Goal: Transaction & Acquisition: Obtain resource

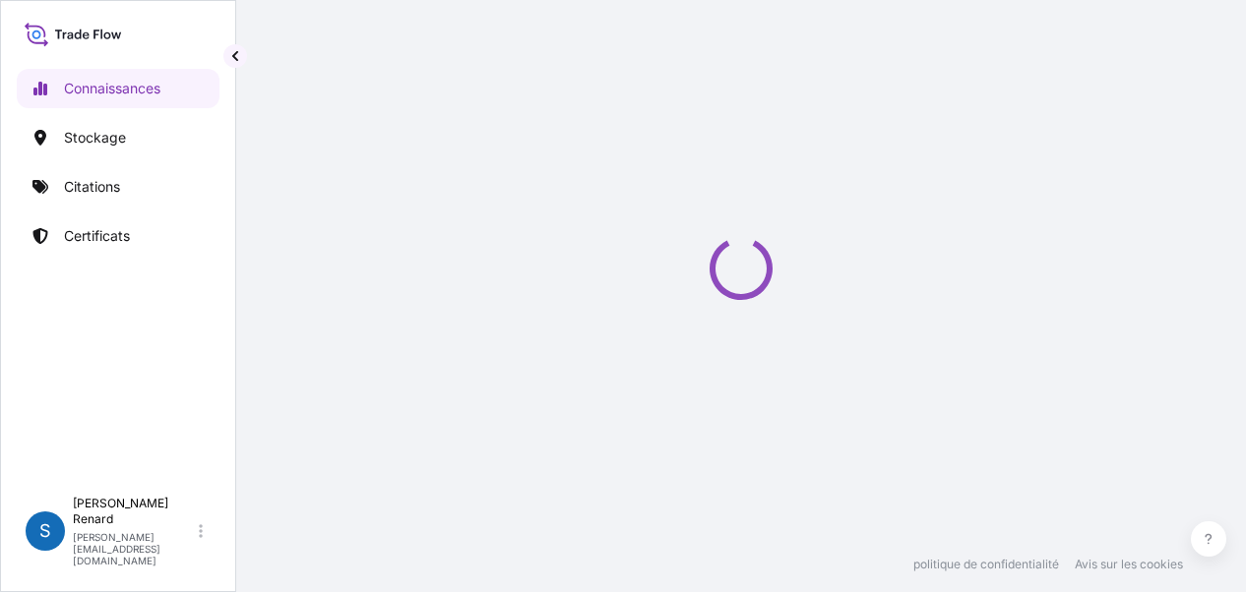
select select "2025"
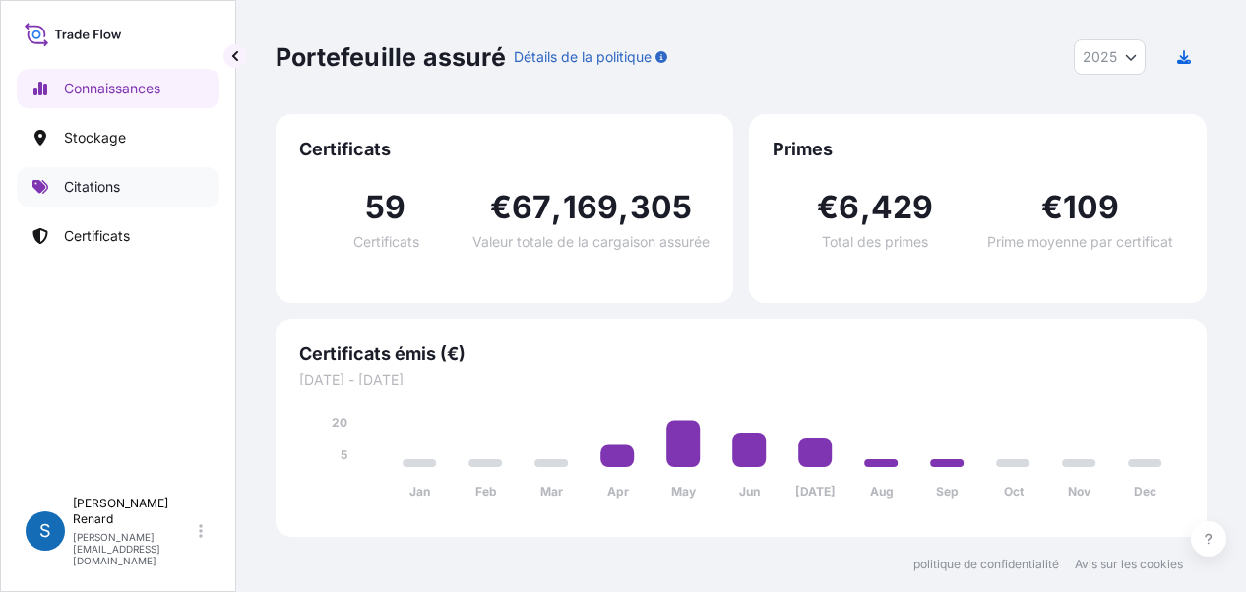
click at [91, 185] on font "Citations" at bounding box center [92, 186] width 56 height 17
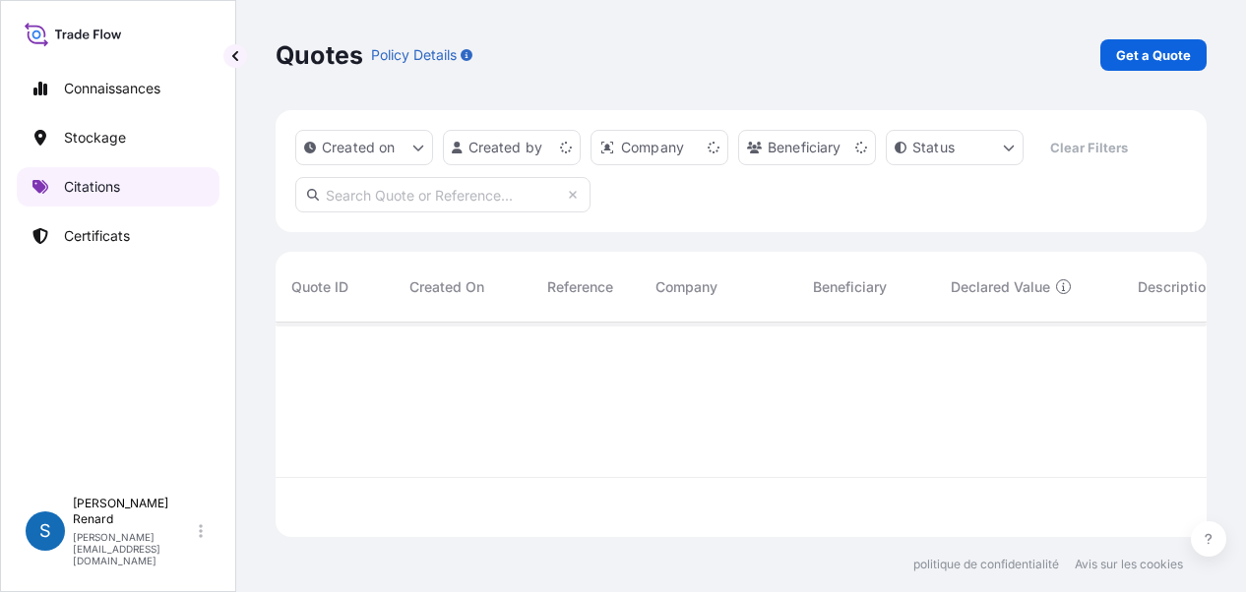
scroll to position [211, 915]
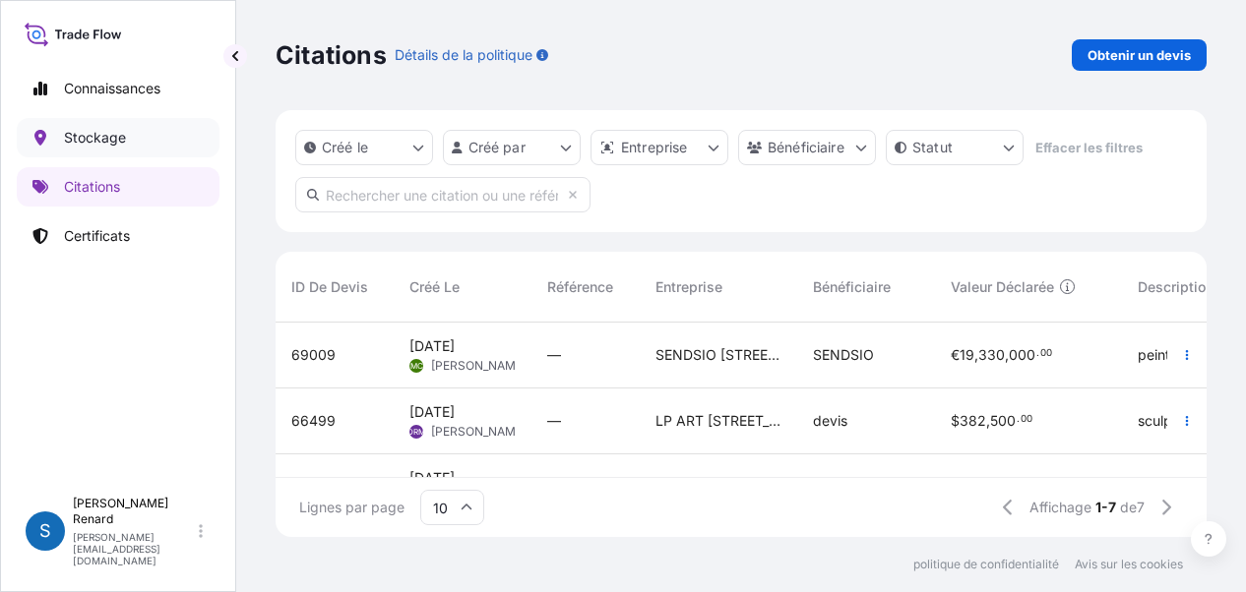
click at [85, 135] on font "Stockage" at bounding box center [95, 137] width 62 height 17
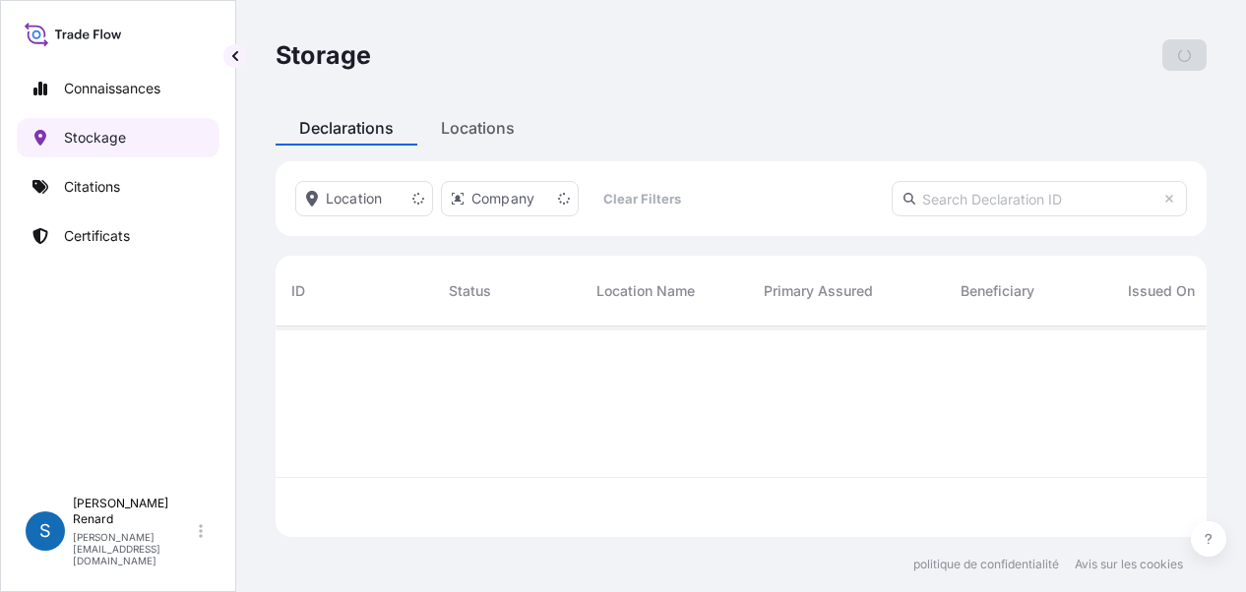
scroll to position [207, 915]
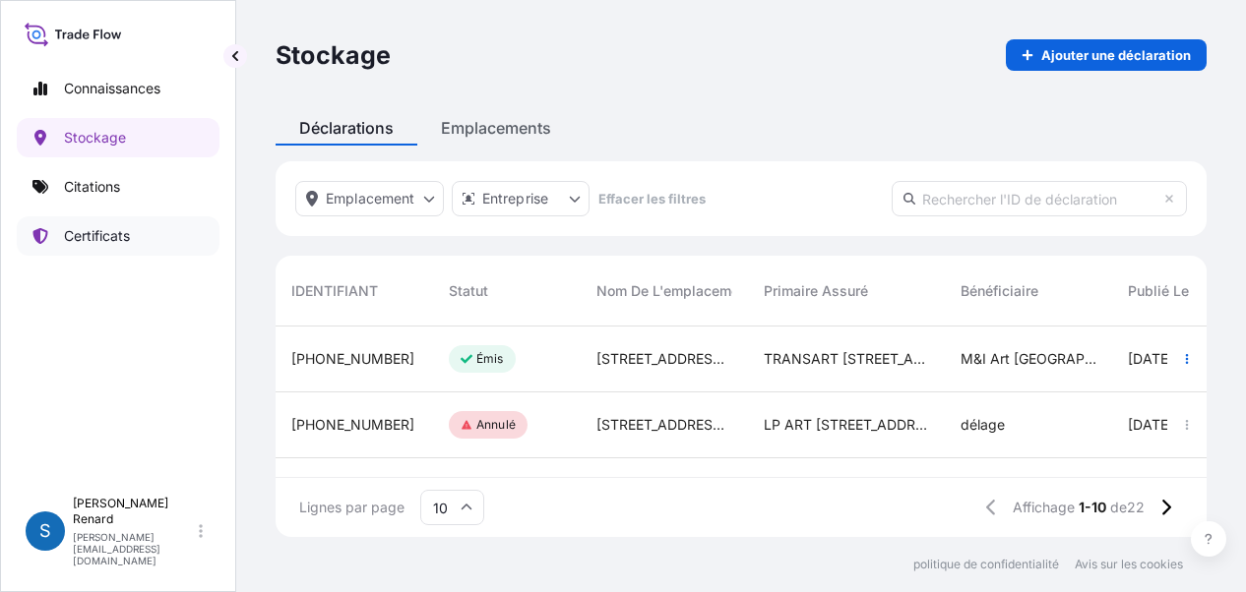
click at [104, 237] on font "Certificats" at bounding box center [97, 235] width 66 height 17
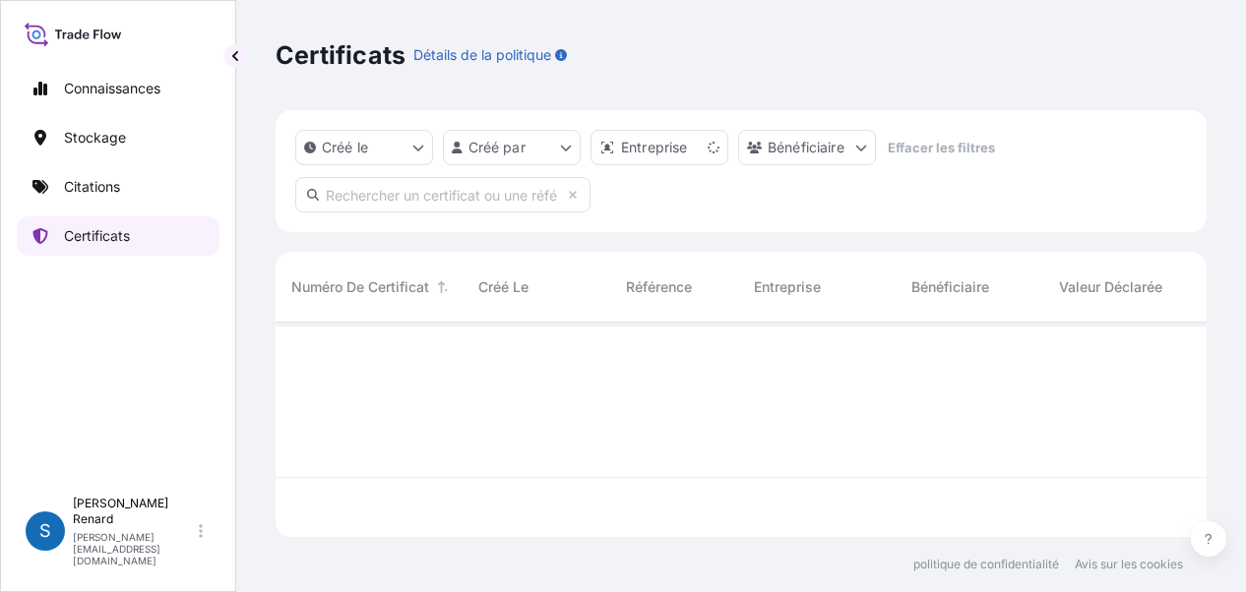
scroll to position [211, 915]
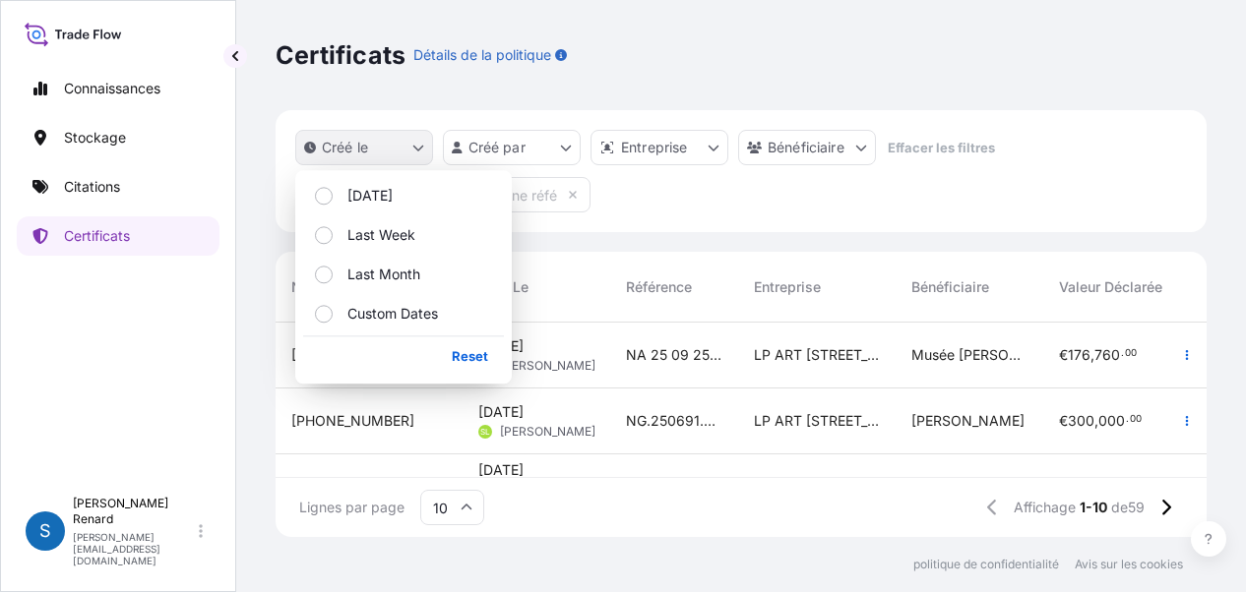
click at [355, 150] on font "Créé le" at bounding box center [345, 147] width 46 height 17
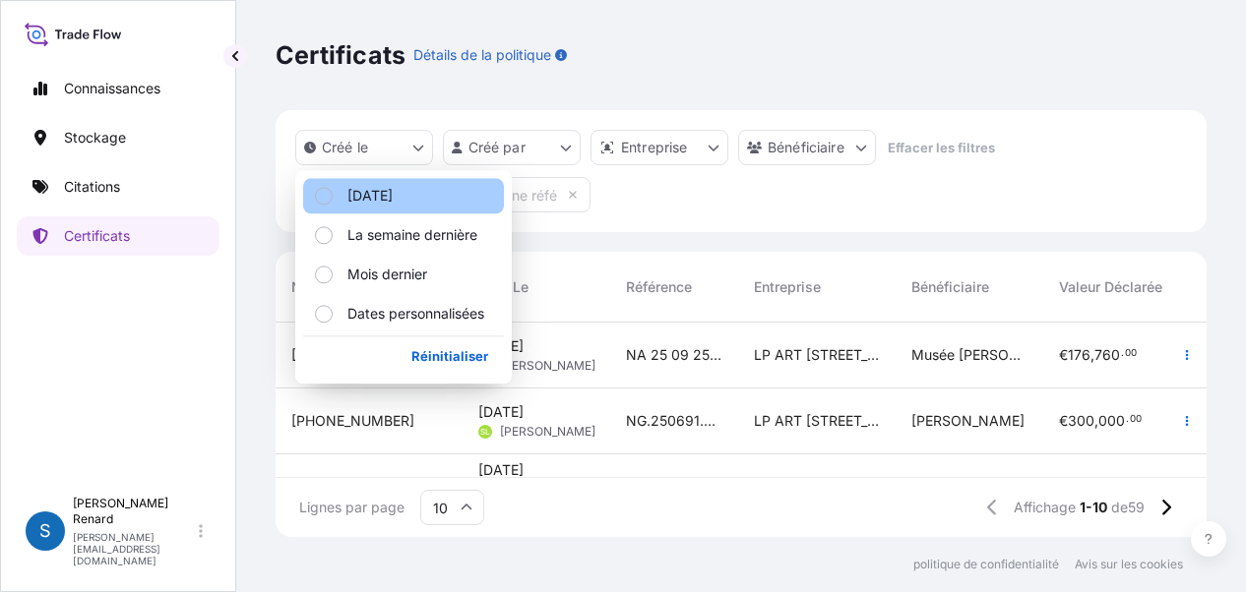
click at [324, 194] on div "Sélectionnez une option" at bounding box center [324, 196] width 18 height 18
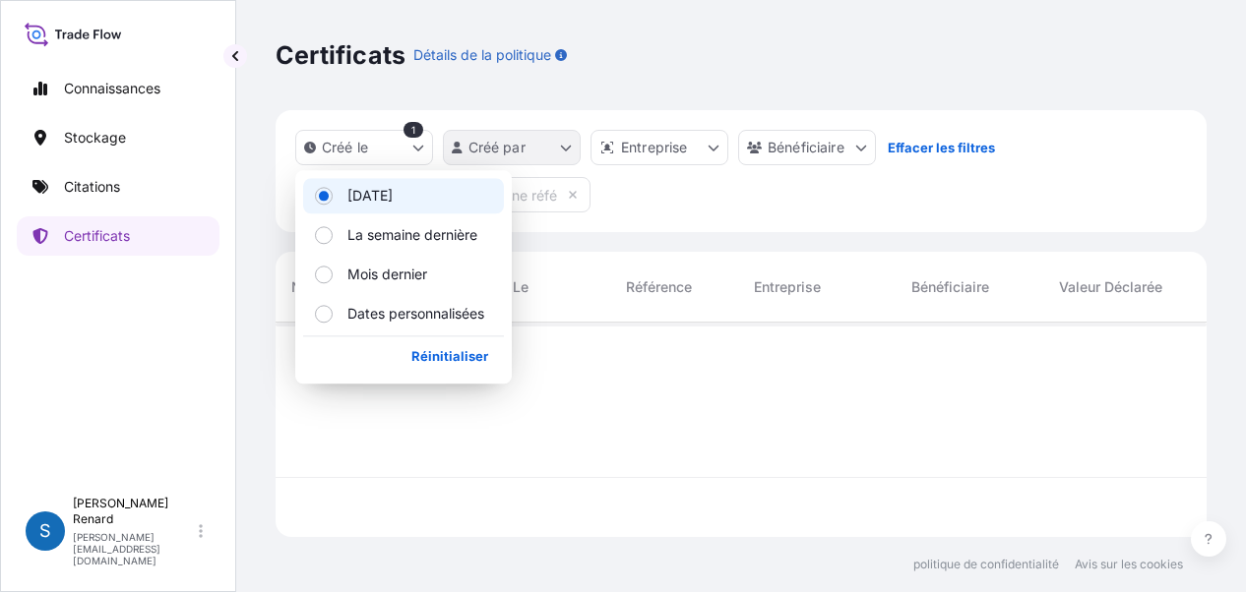
click at [501, 148] on html "Connaissances Stockage Citations Certificats S [PERSON_NAME] [PERSON_NAME][EMAI…" at bounding box center [623, 296] width 1246 height 592
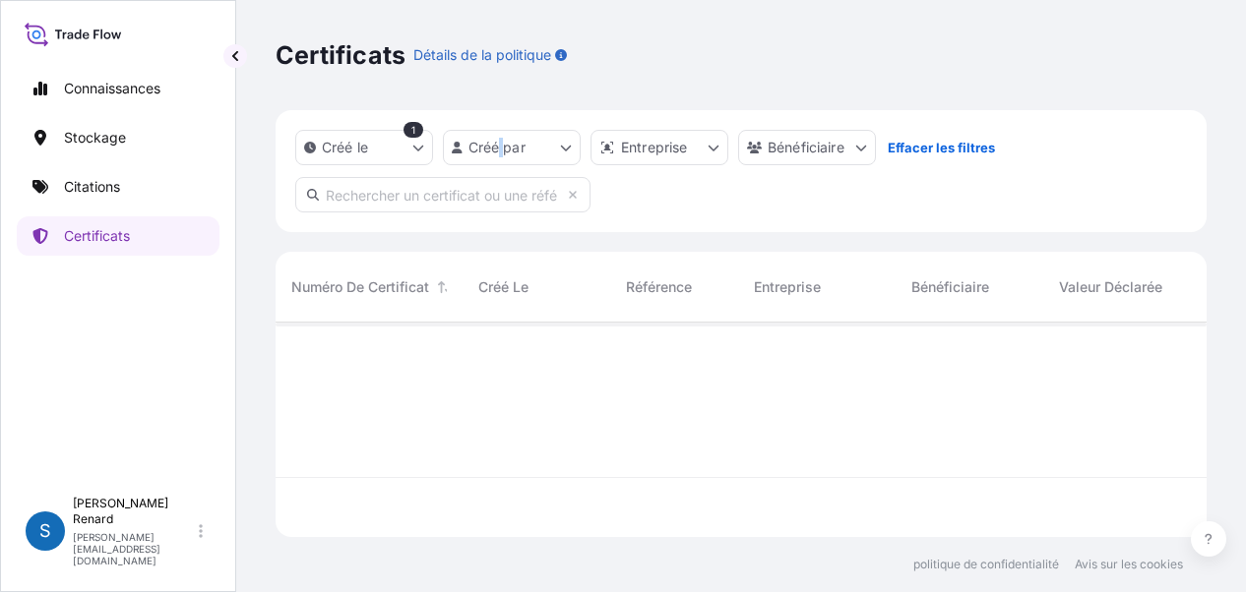
scroll to position [270, 915]
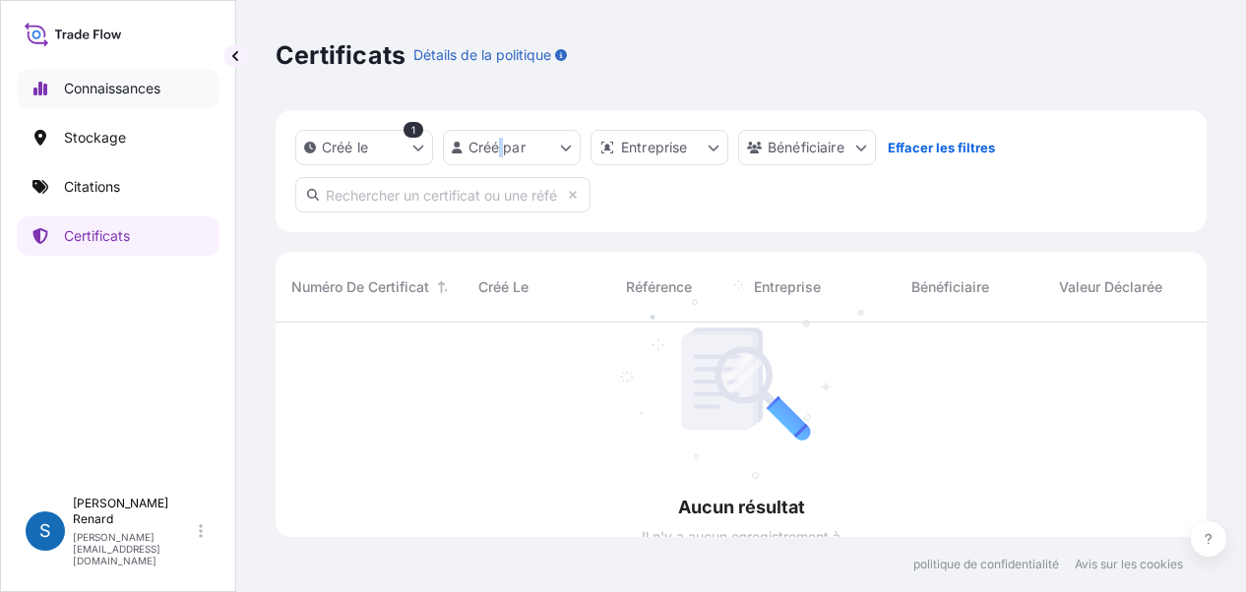
click at [108, 86] on font "Connaissances" at bounding box center [112, 88] width 96 height 17
select select "2025"
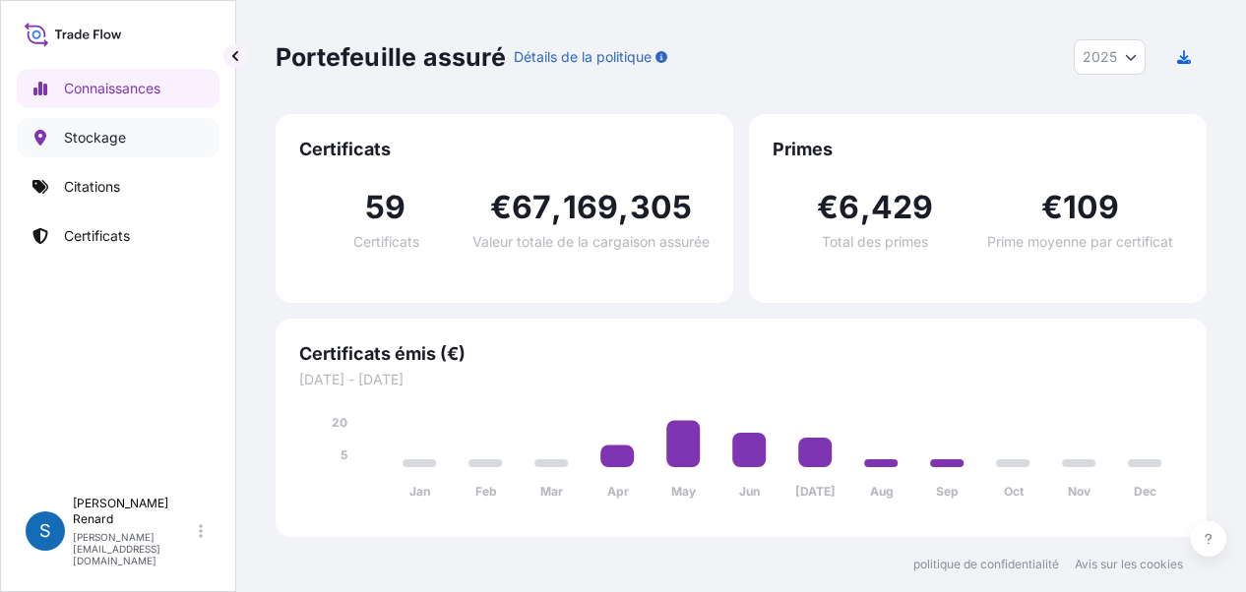
click at [90, 135] on font "Stockage" at bounding box center [95, 137] width 62 height 17
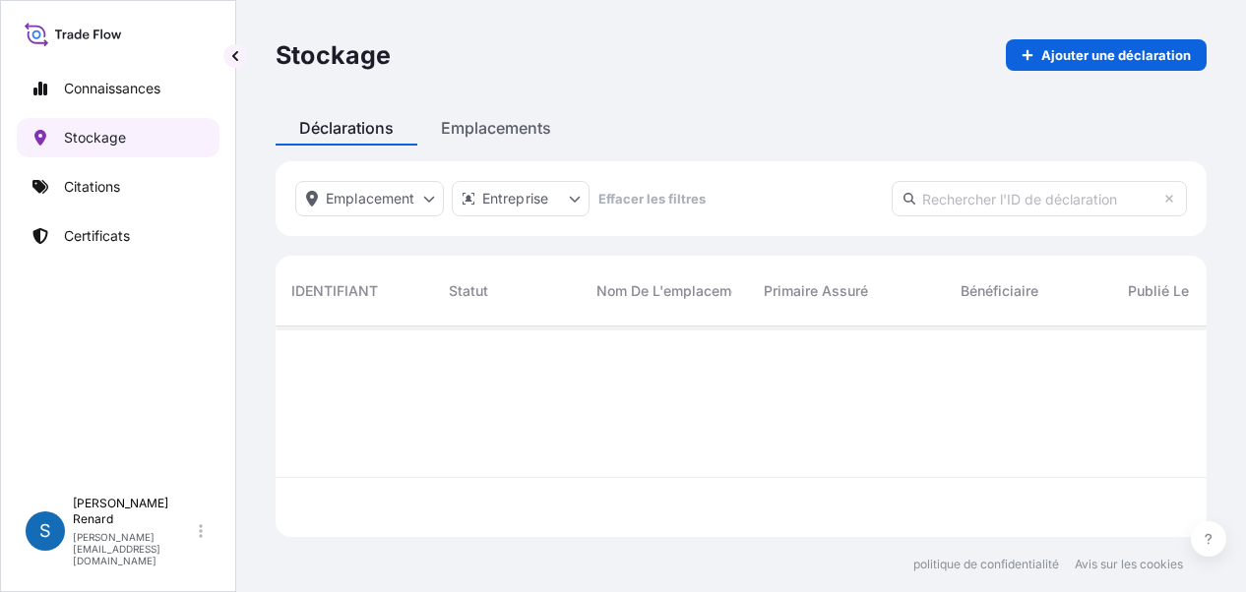
scroll to position [207, 915]
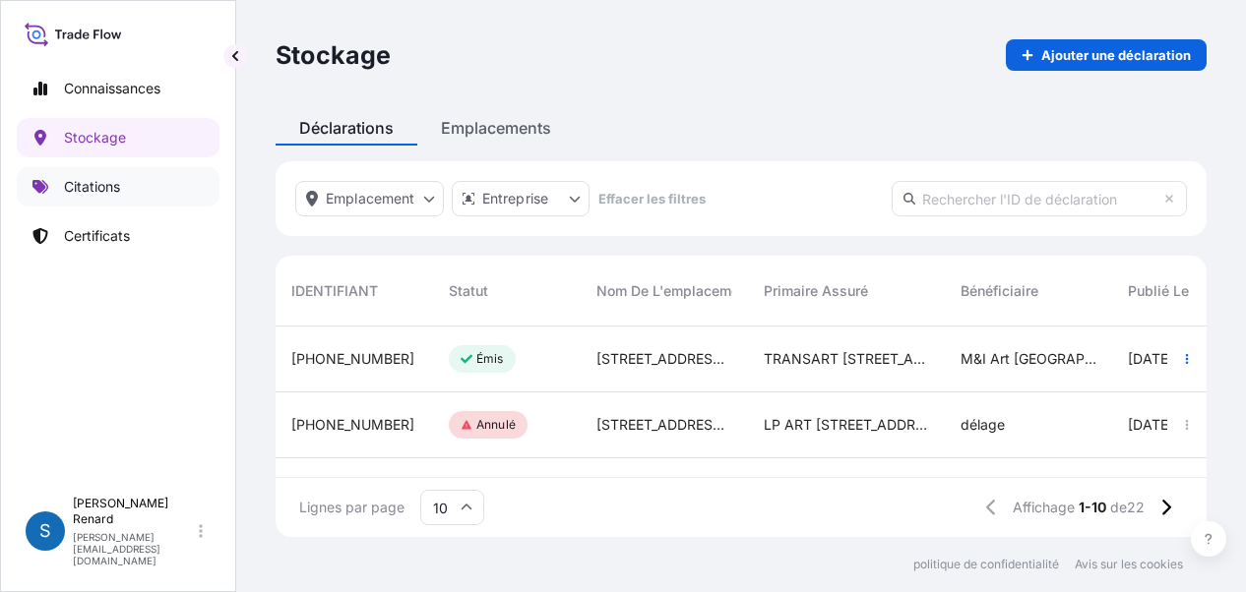
click at [102, 182] on font "Citations" at bounding box center [92, 186] width 56 height 17
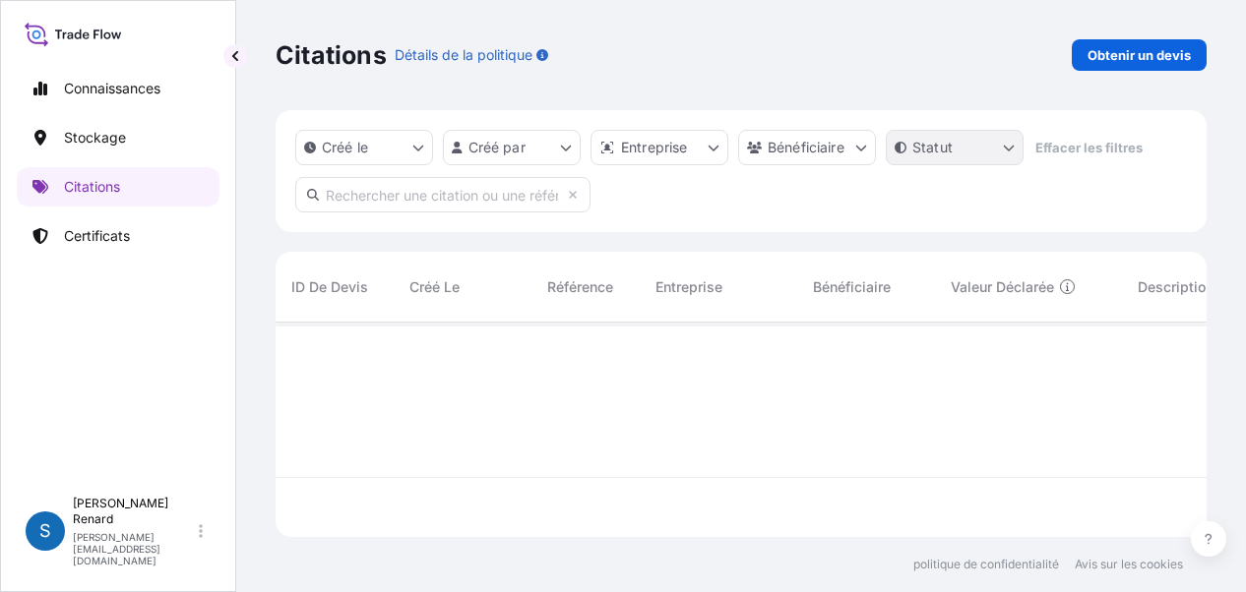
scroll to position [211, 915]
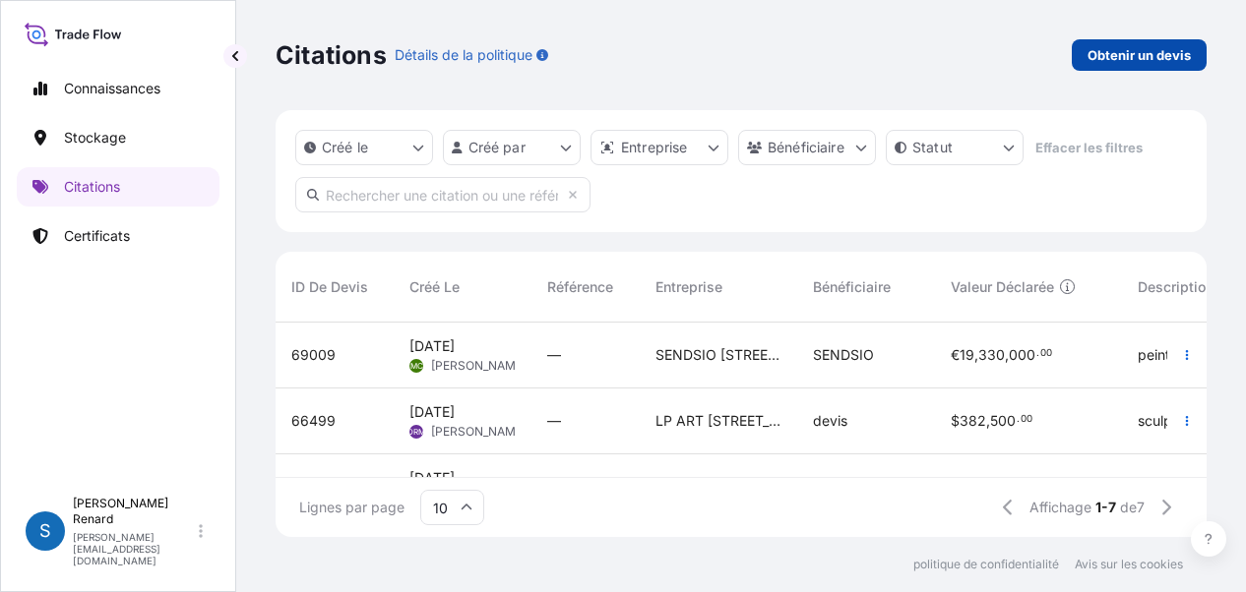
click at [1122, 56] on font "Obtenir un devis" at bounding box center [1138, 55] width 103 height 16
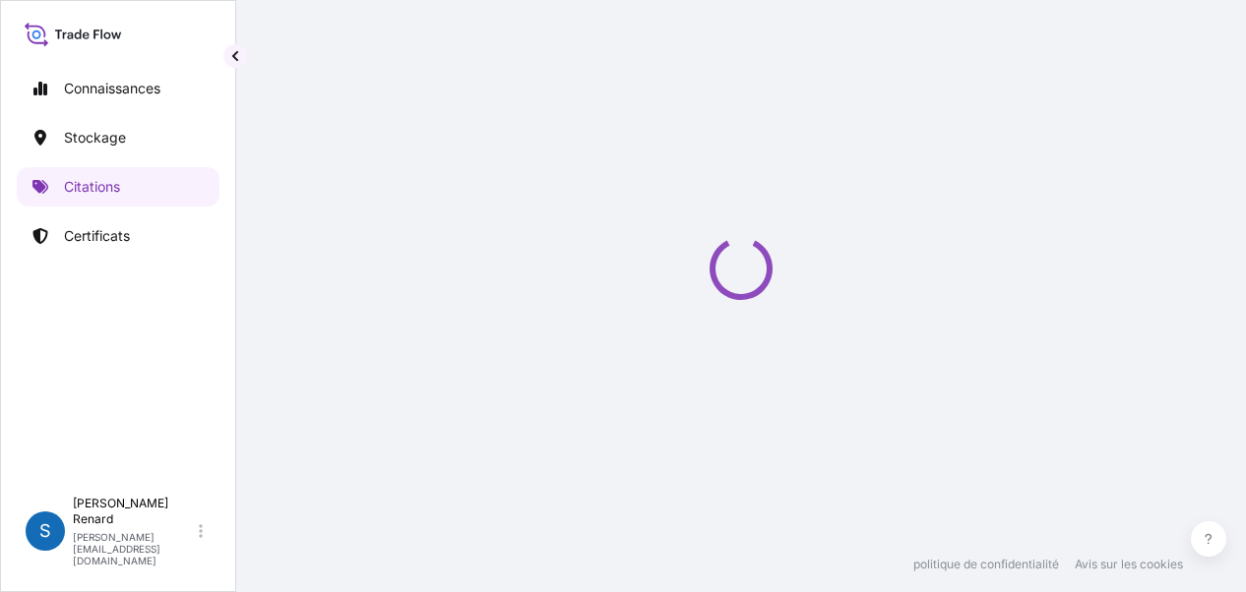
select select "Sea"
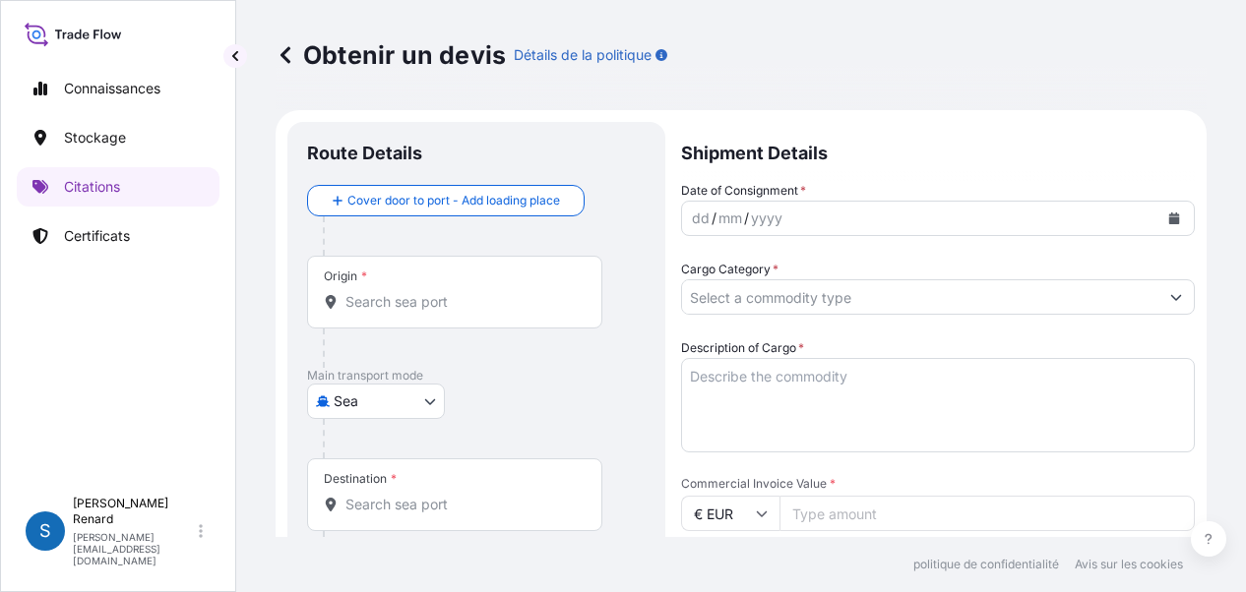
scroll to position [31, 0]
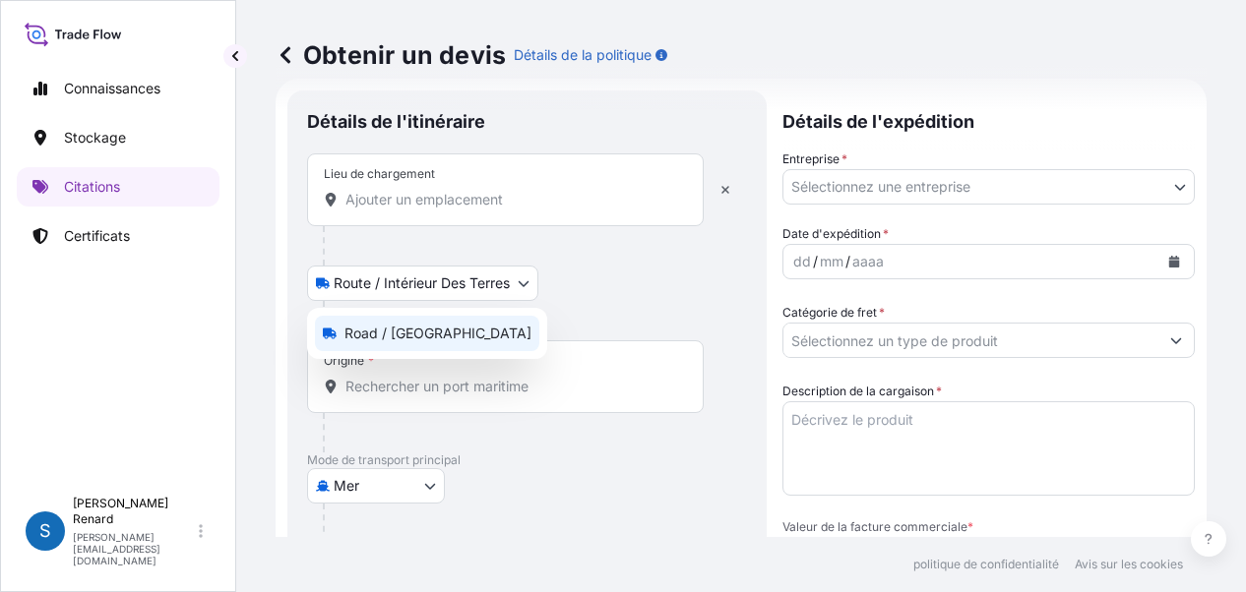
click at [421, 278] on body "Connaissances Stockage Citations Certificats S [PERSON_NAME] [PERSON_NAME][EMAI…" at bounding box center [623, 296] width 1246 height 592
click at [425, 328] on font "Route / Intérieur des terres" at bounding box center [432, 333] width 176 height 17
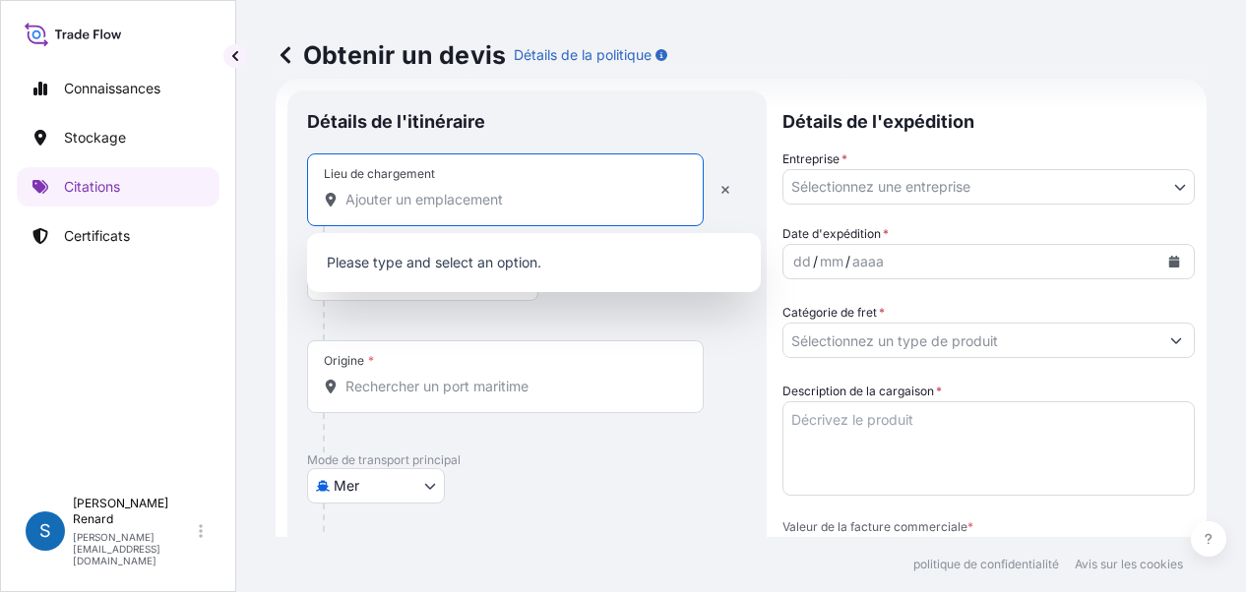
click at [444, 197] on input "Lieu de chargement" at bounding box center [512, 200] width 334 height 20
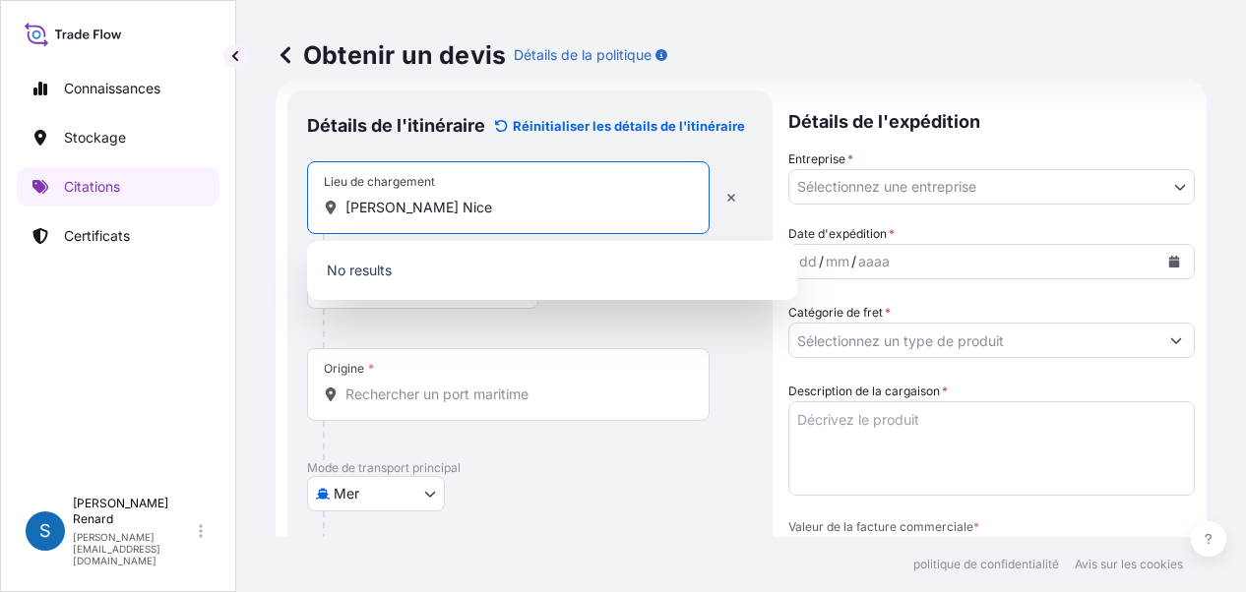
type input "[PERSON_NAME] Nice"
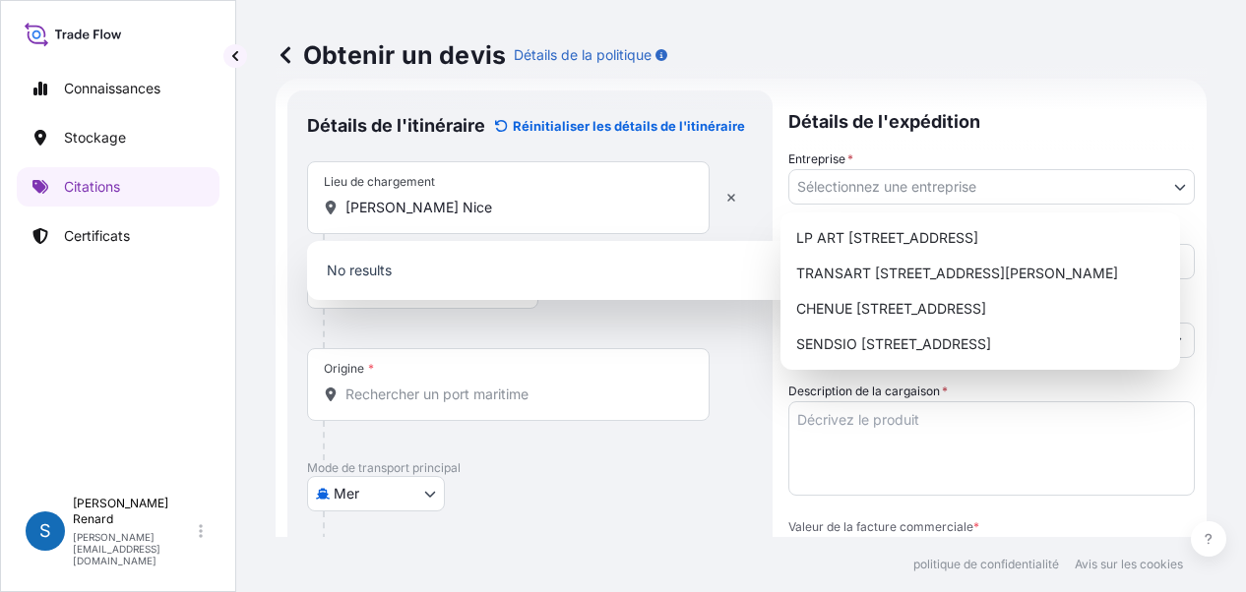
click at [886, 184] on body "0 options disponibles. 1 option available. 0 options disponibles. Connaissances…" at bounding box center [623, 296] width 1246 height 592
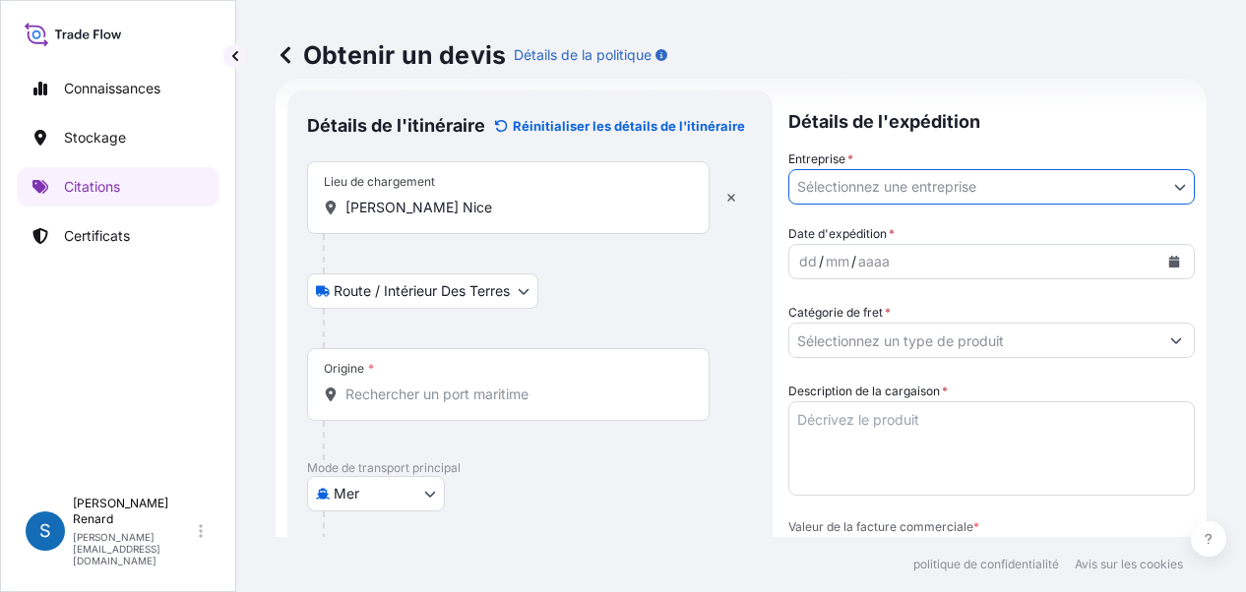
click at [886, 184] on body "1 option available. 0 options disponibles. Connaissances Stockage Citations Cer…" at bounding box center [623, 296] width 1246 height 592
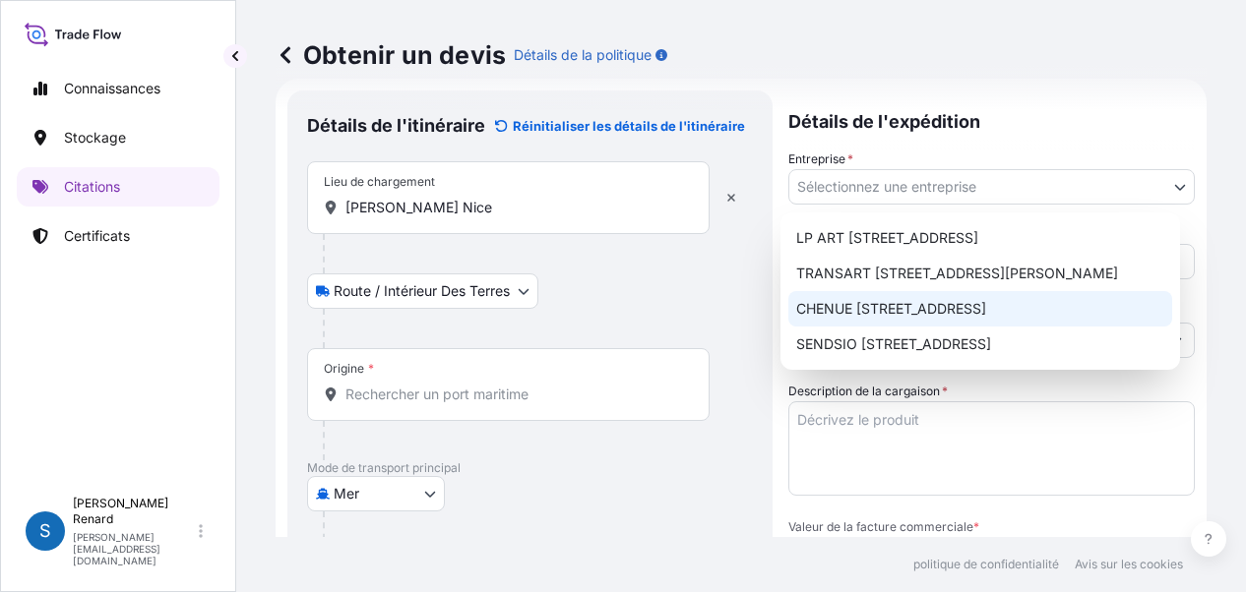
click at [970, 308] on font "CHENUE [STREET_ADDRESS]" at bounding box center [891, 308] width 190 height 17
select select "31990"
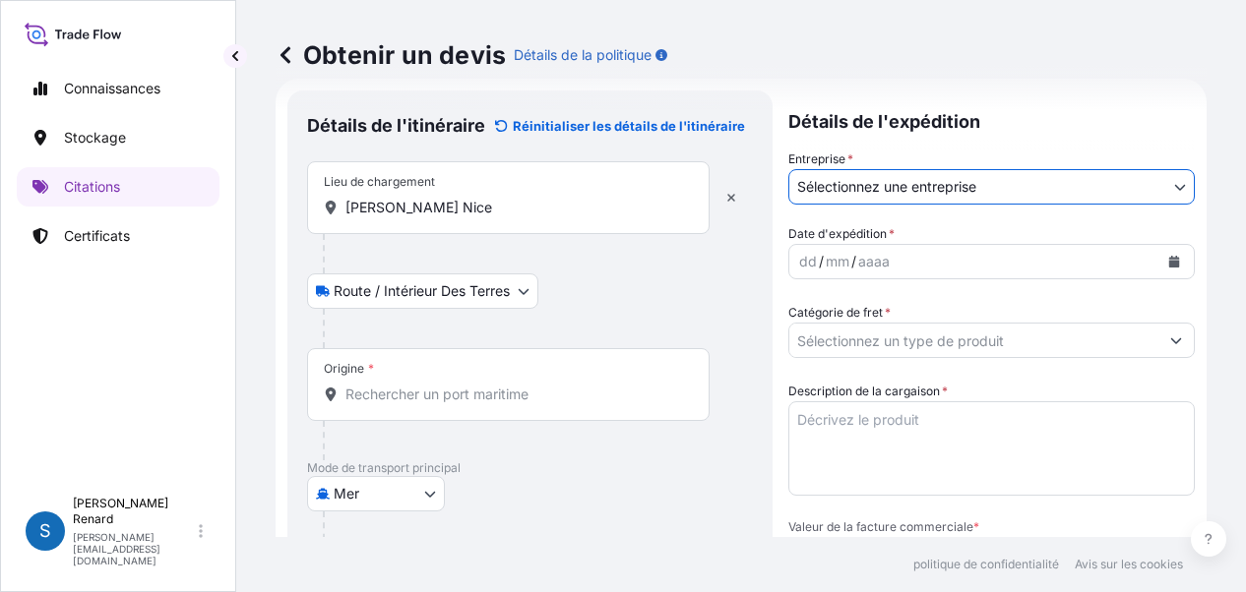
click at [428, 398] on input "Origine *" at bounding box center [515, 395] width 340 height 20
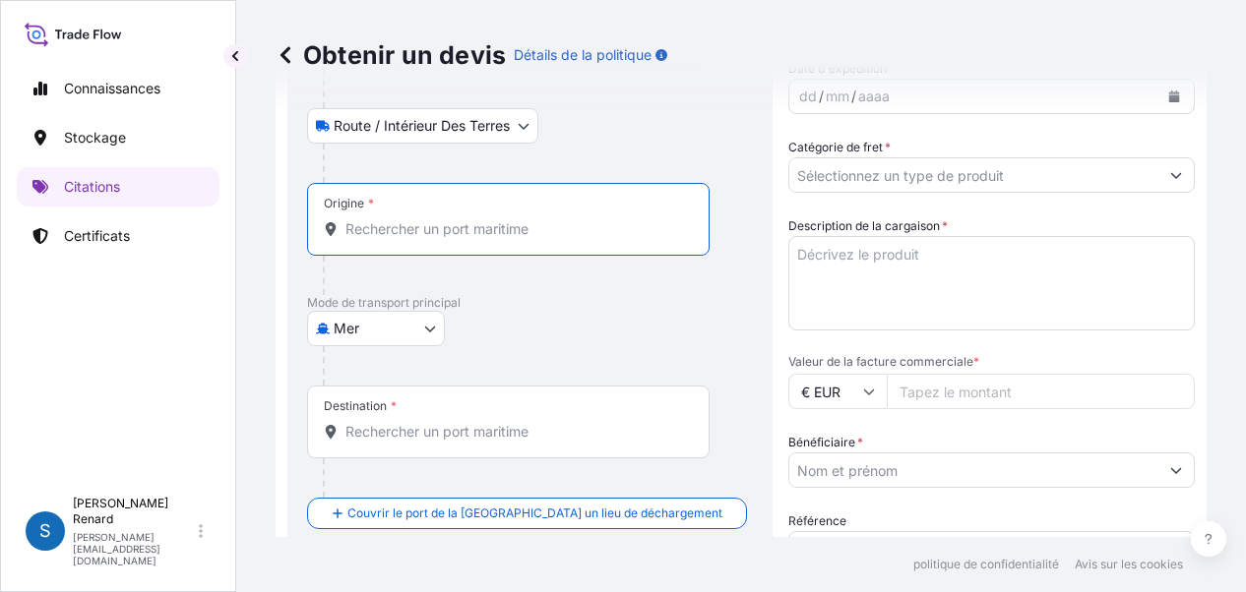
scroll to position [228, 0]
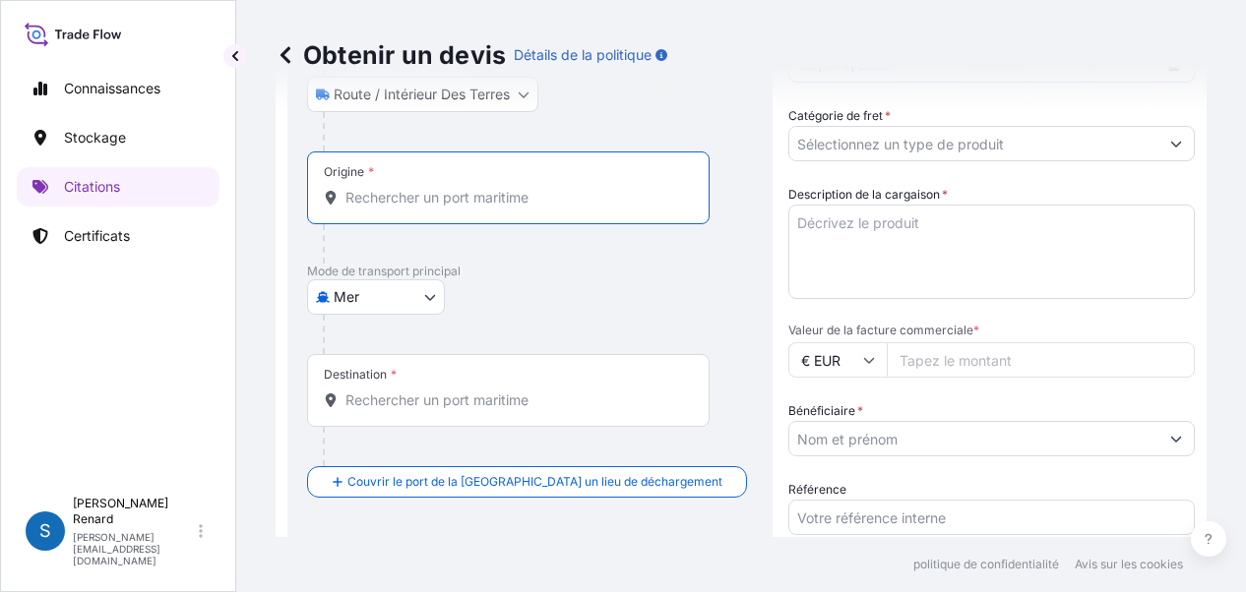
click at [427, 295] on body "0 options disponibles. Connaissances Stockage Citations Certificats S [PERSON_N…" at bounding box center [623, 296] width 1246 height 592
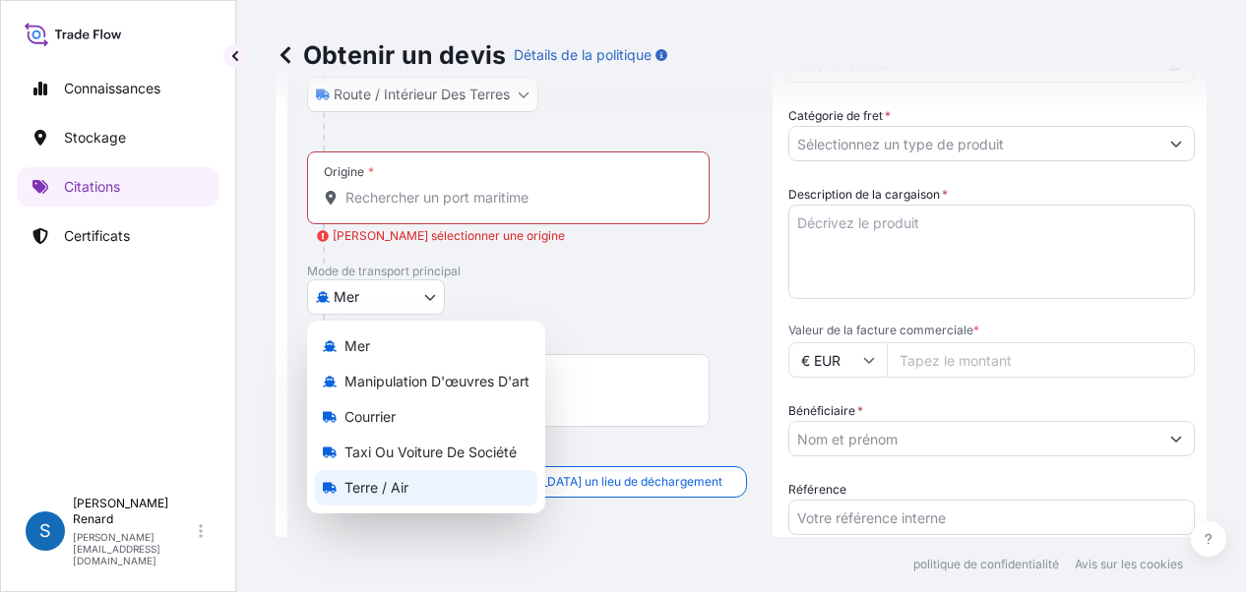
click at [405, 487] on font "Terre / Air" at bounding box center [376, 487] width 64 height 17
select select "Land / Air"
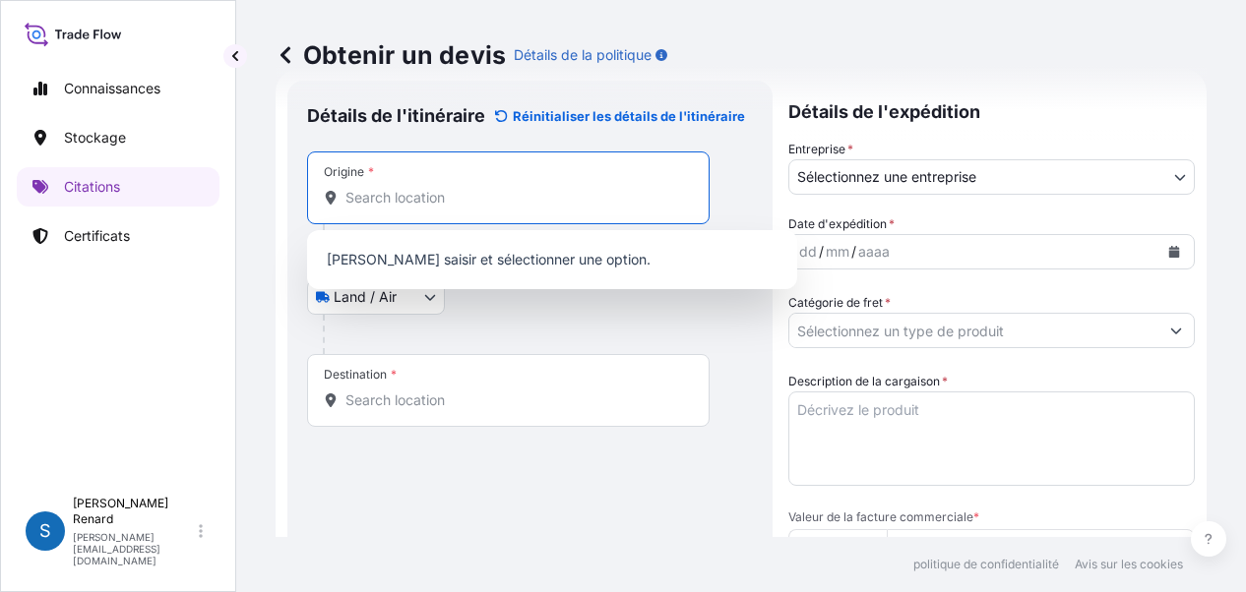
click at [374, 192] on input "Origine *" at bounding box center [515, 198] width 340 height 20
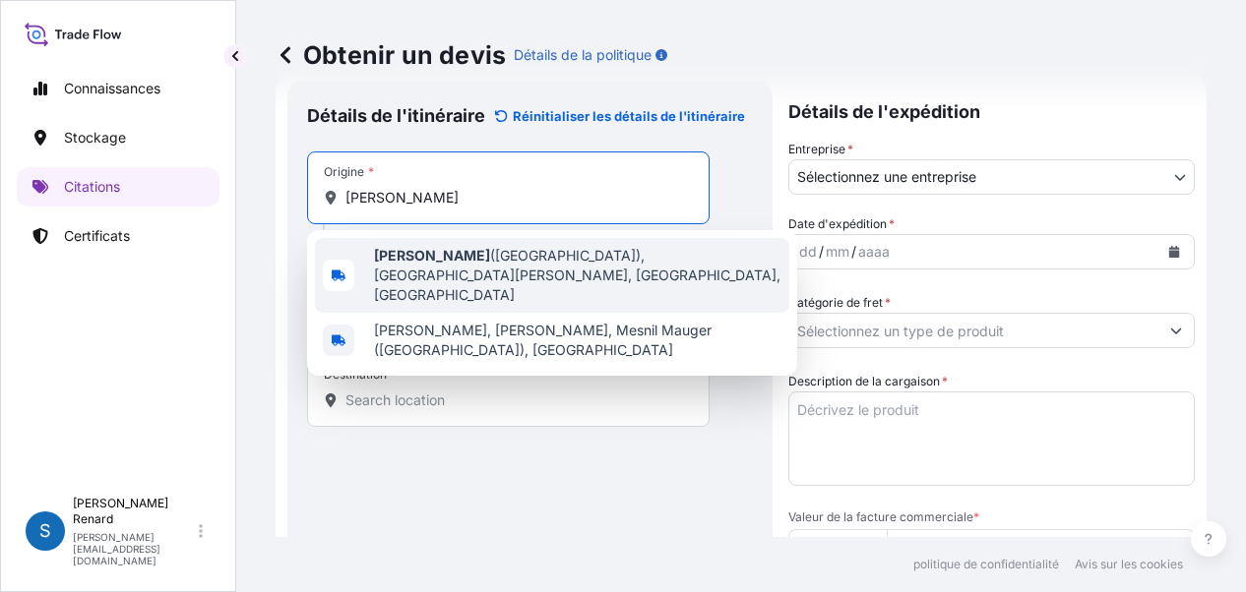
click at [628, 262] on span "[PERSON_NAME] ([GEOGRAPHIC_DATA]), [GEOGRAPHIC_DATA][PERSON_NAME], [GEOGRAPHIC_…" at bounding box center [577, 275] width 407 height 59
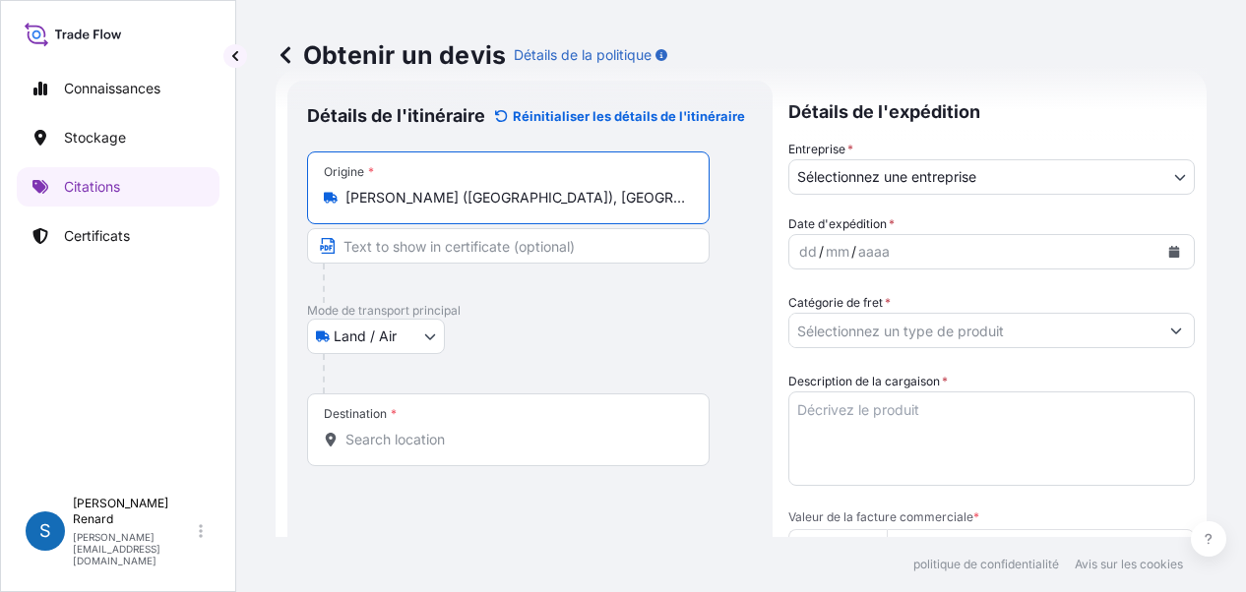
type input "[PERSON_NAME] ([GEOGRAPHIC_DATA]), [GEOGRAPHIC_DATA][PERSON_NAME], [GEOGRAPHIC_…"
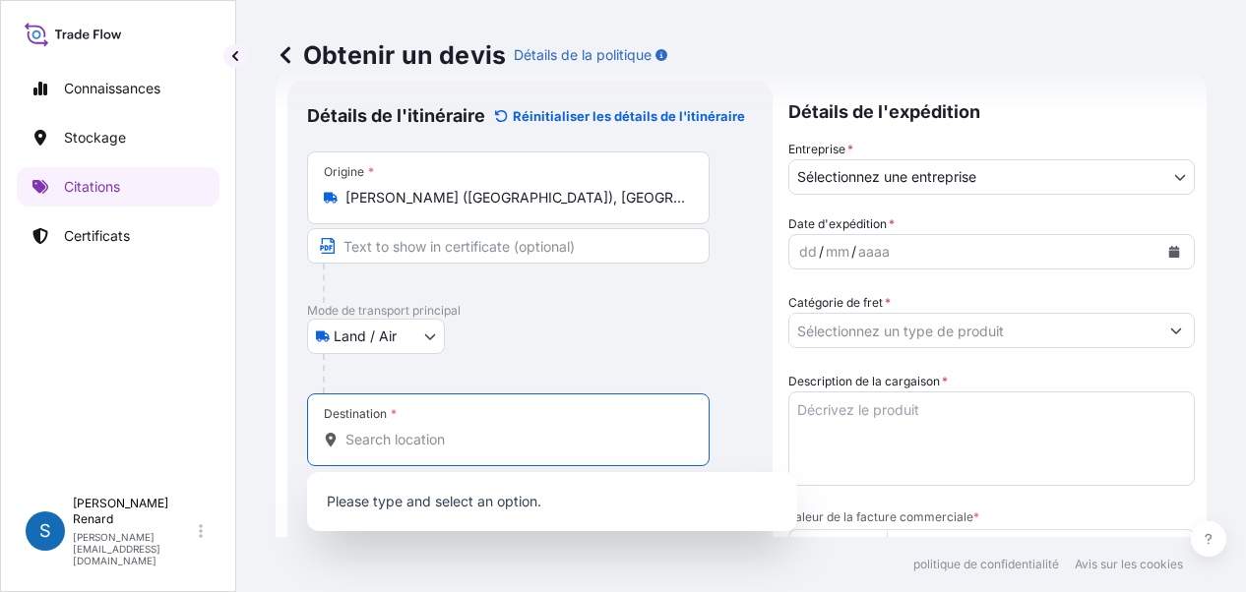
click at [421, 436] on input "Destination *" at bounding box center [515, 440] width 340 height 20
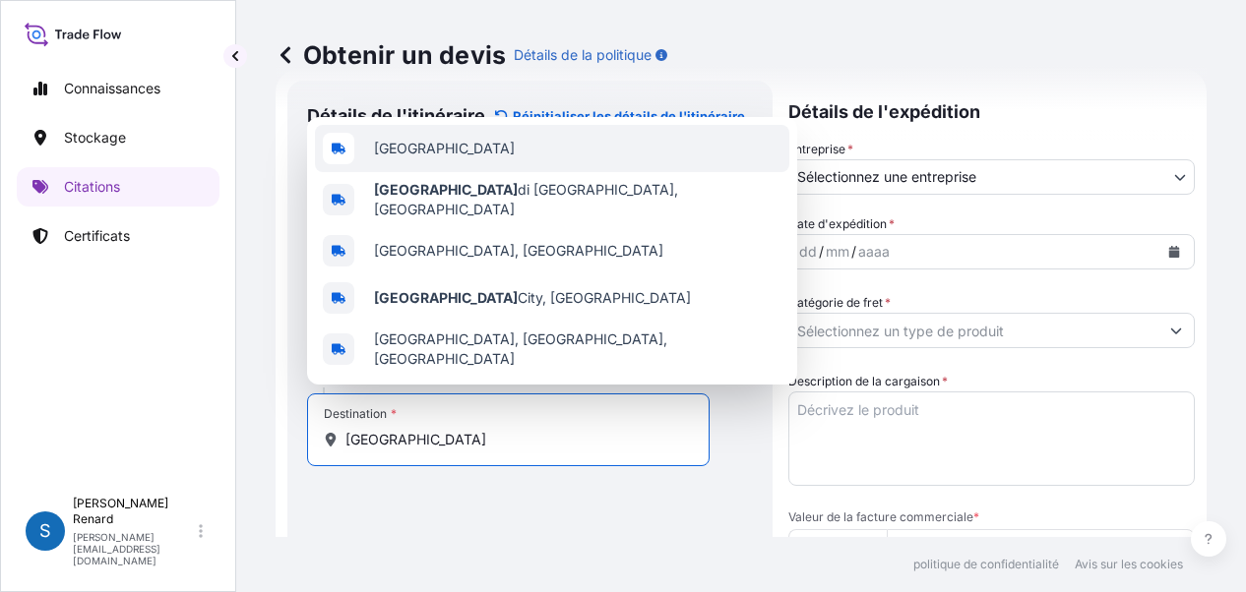
click at [391, 158] on span "[GEOGRAPHIC_DATA]" at bounding box center [444, 149] width 141 height 20
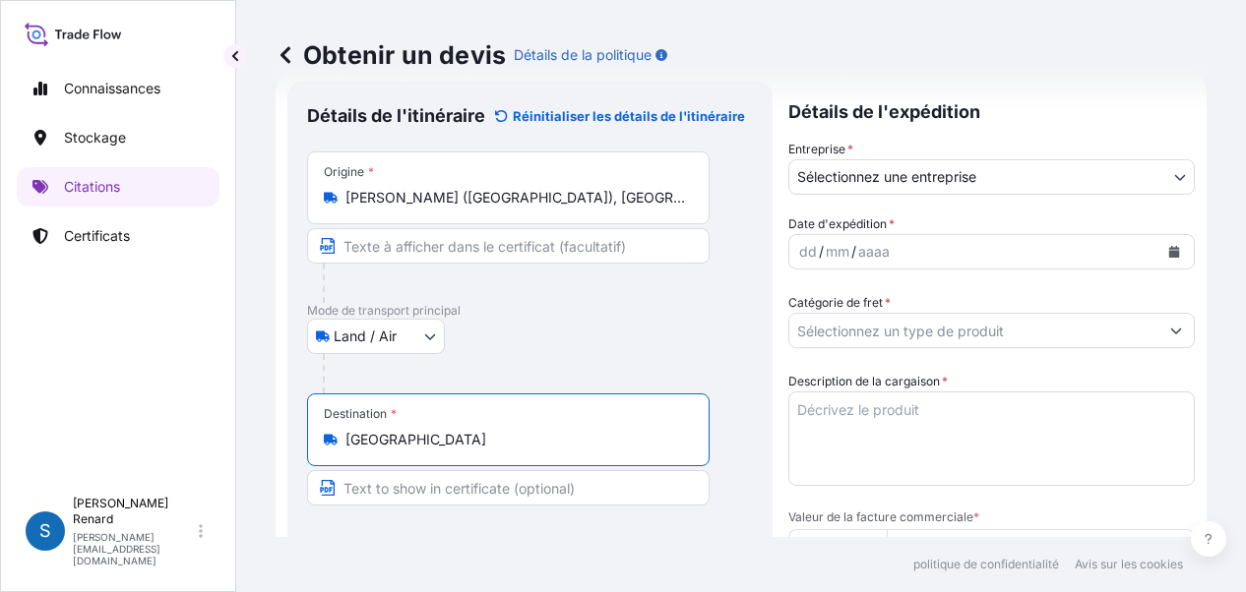
type input "[GEOGRAPHIC_DATA]"
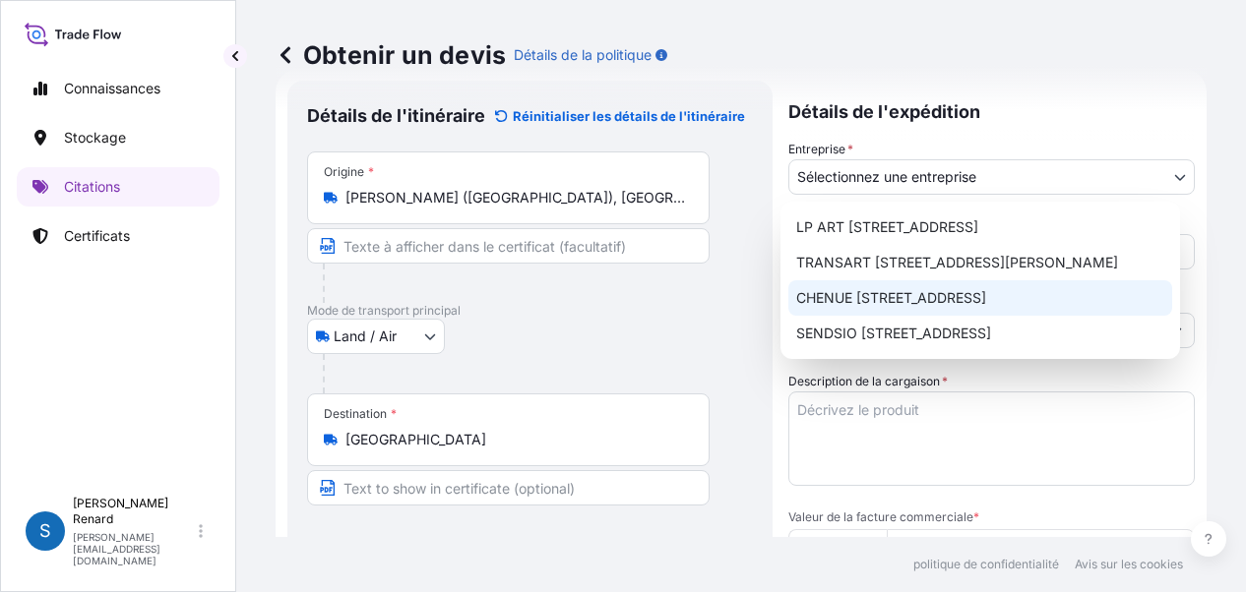
click at [903, 176] on body "Connaissances Stockage Citations Certificats S [PERSON_NAME] [PERSON_NAME][EMAI…" at bounding box center [623, 296] width 1246 height 592
click at [940, 292] on font "CHENUE [STREET_ADDRESS]" at bounding box center [891, 297] width 190 height 17
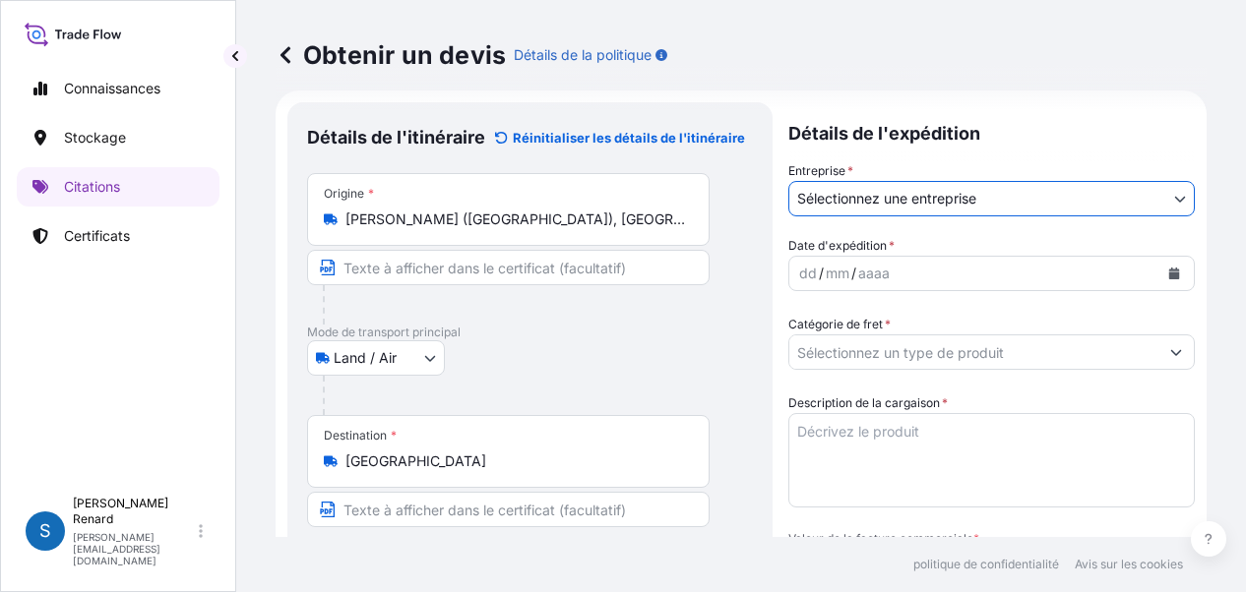
scroll to position [0, 0]
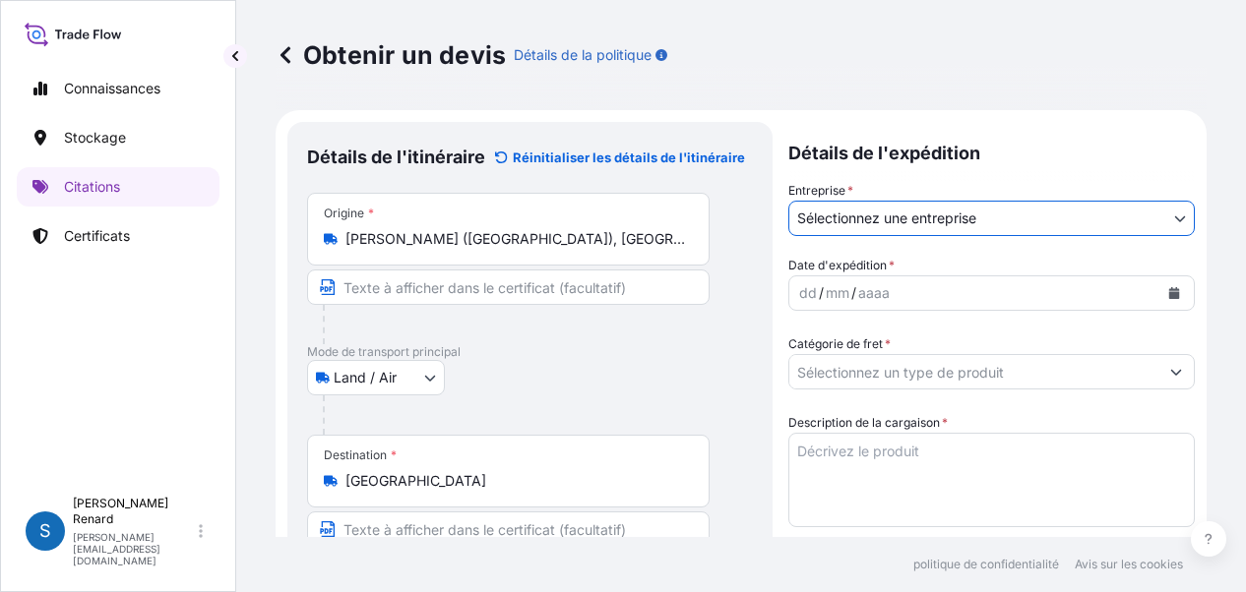
click at [587, 292] on input "Texte à apparaître sur le certificat" at bounding box center [508, 287] width 402 height 35
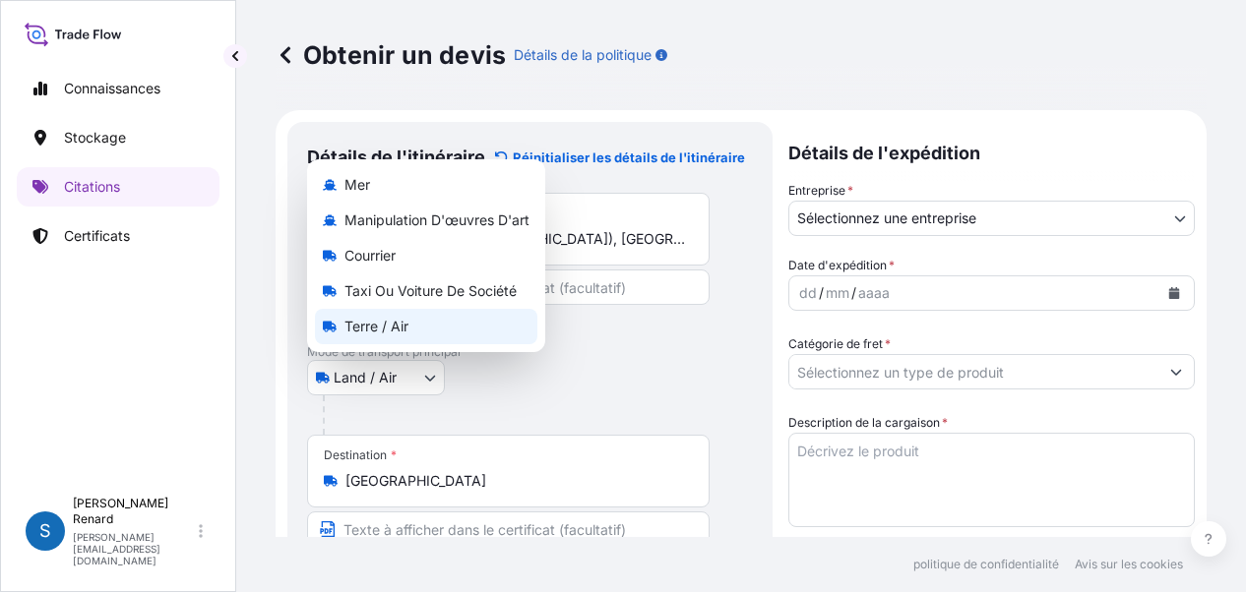
click at [431, 379] on body "Connaissances Stockage Citations Certificats S [PERSON_NAME] [PERSON_NAME][EMAI…" at bounding box center [623, 296] width 1246 height 592
click at [381, 318] on font "Terre / Air" at bounding box center [376, 326] width 64 height 17
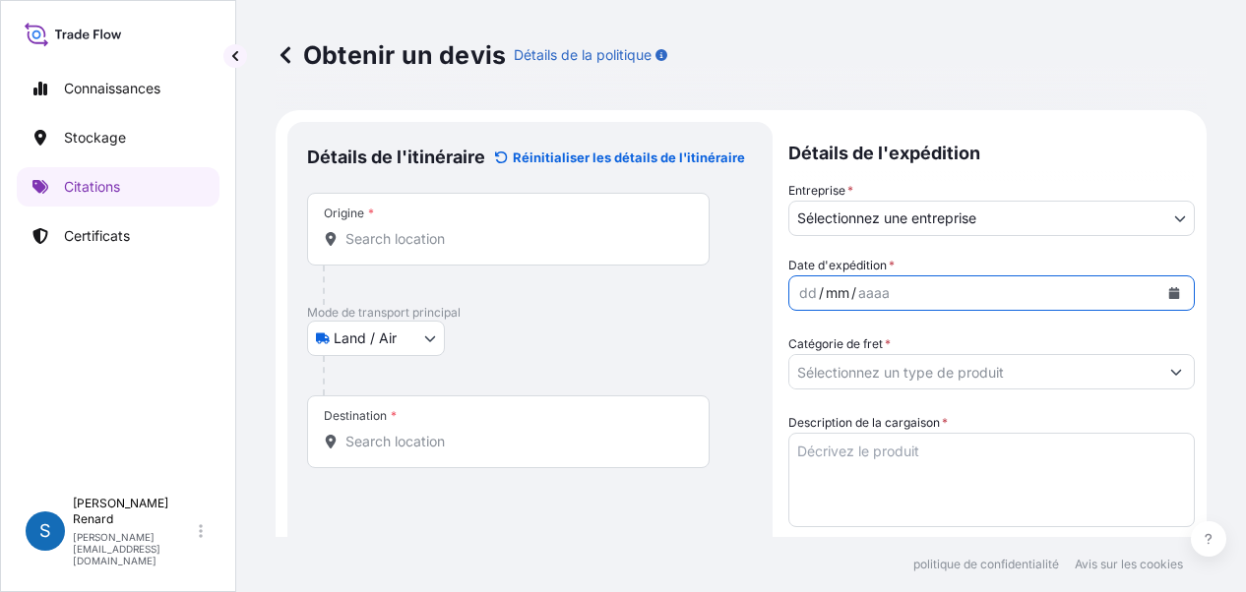
click at [840, 292] on font "mm" at bounding box center [838, 292] width 24 height 17
click at [1169, 292] on icon "Calendrier" at bounding box center [1174, 293] width 11 height 12
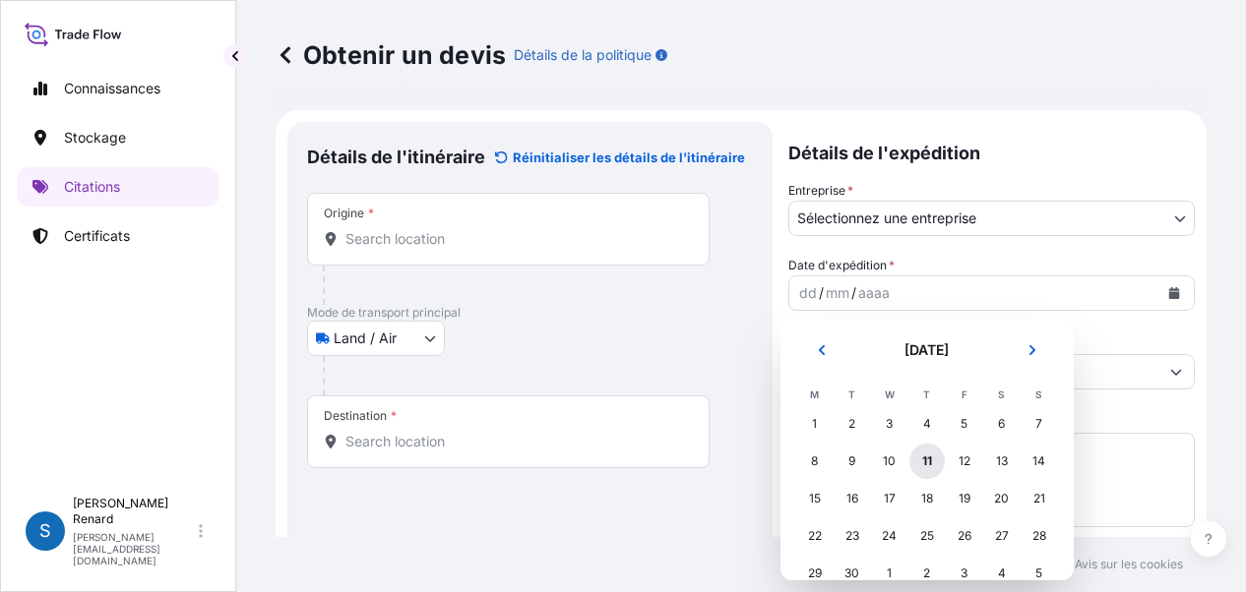
click at [926, 456] on font "11" at bounding box center [927, 461] width 10 height 15
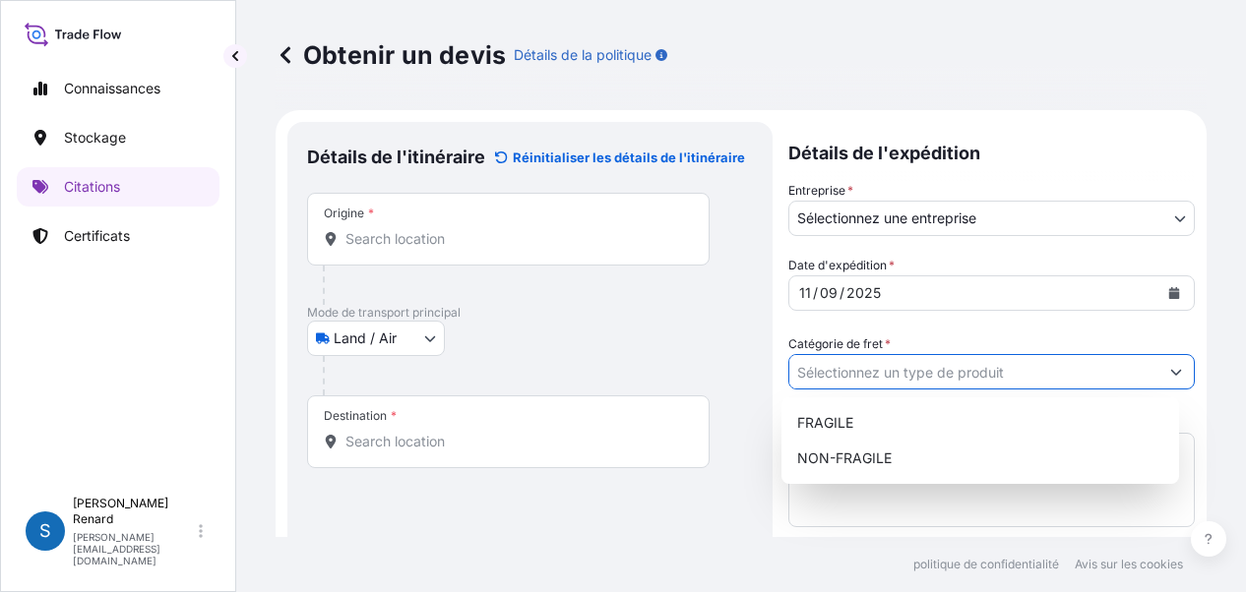
click at [814, 375] on input "Catégorie de fret *" at bounding box center [973, 371] width 369 height 35
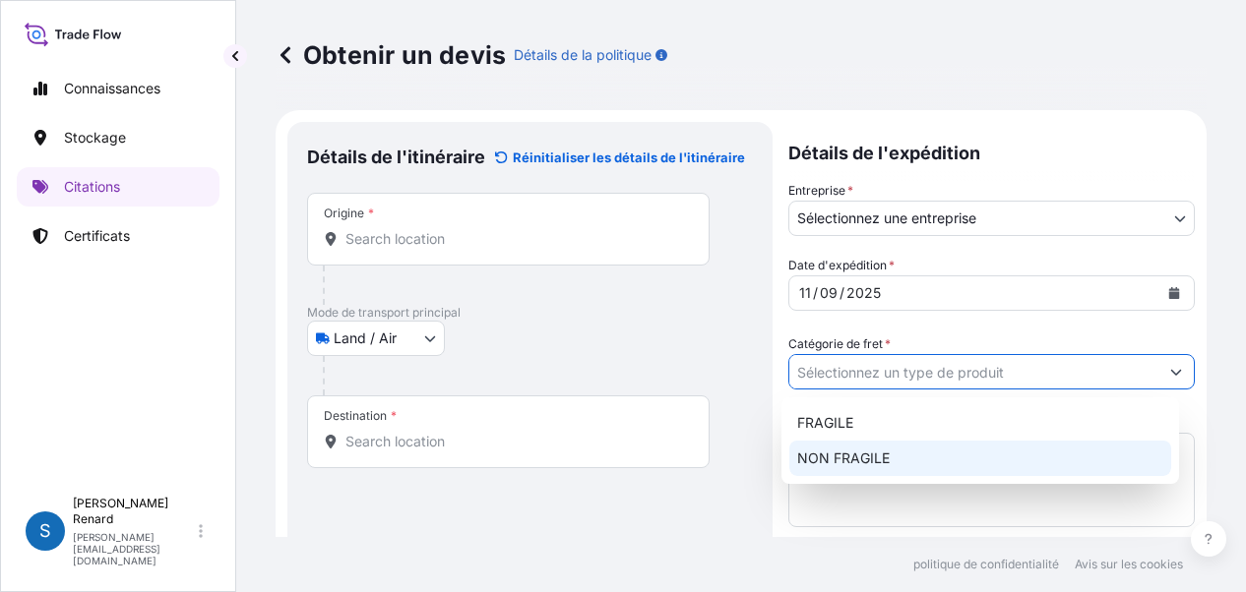
click at [837, 462] on font "NON FRAGILE" at bounding box center [843, 458] width 93 height 17
type input "NON-FRAGILE"
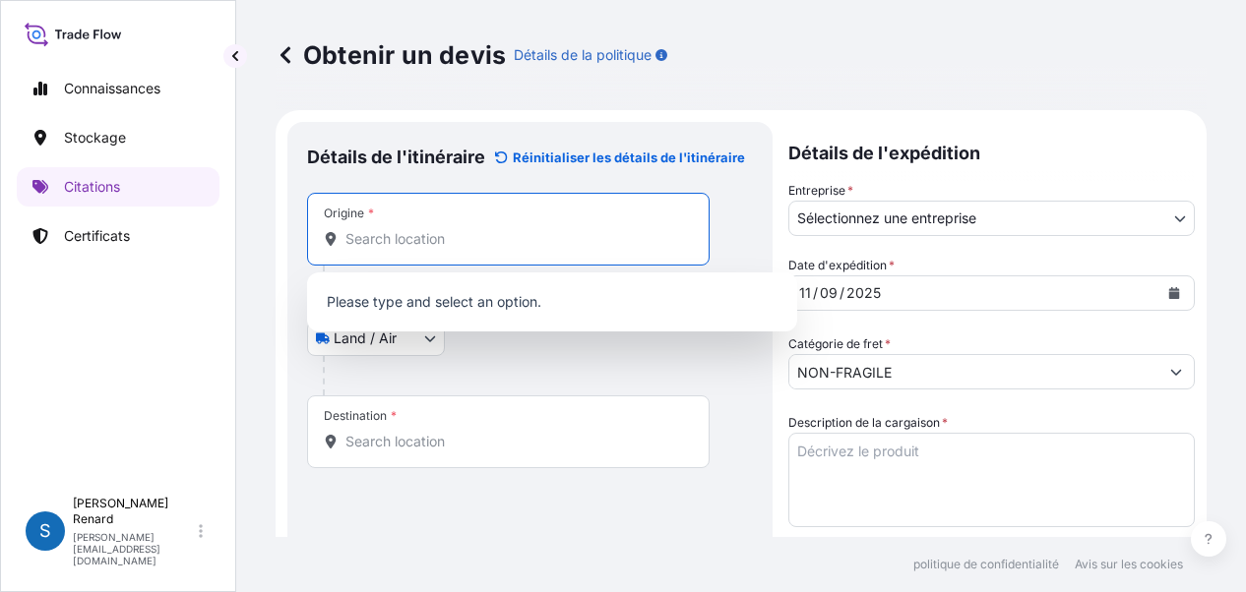
click at [421, 229] on input "Origine *" at bounding box center [515, 239] width 340 height 20
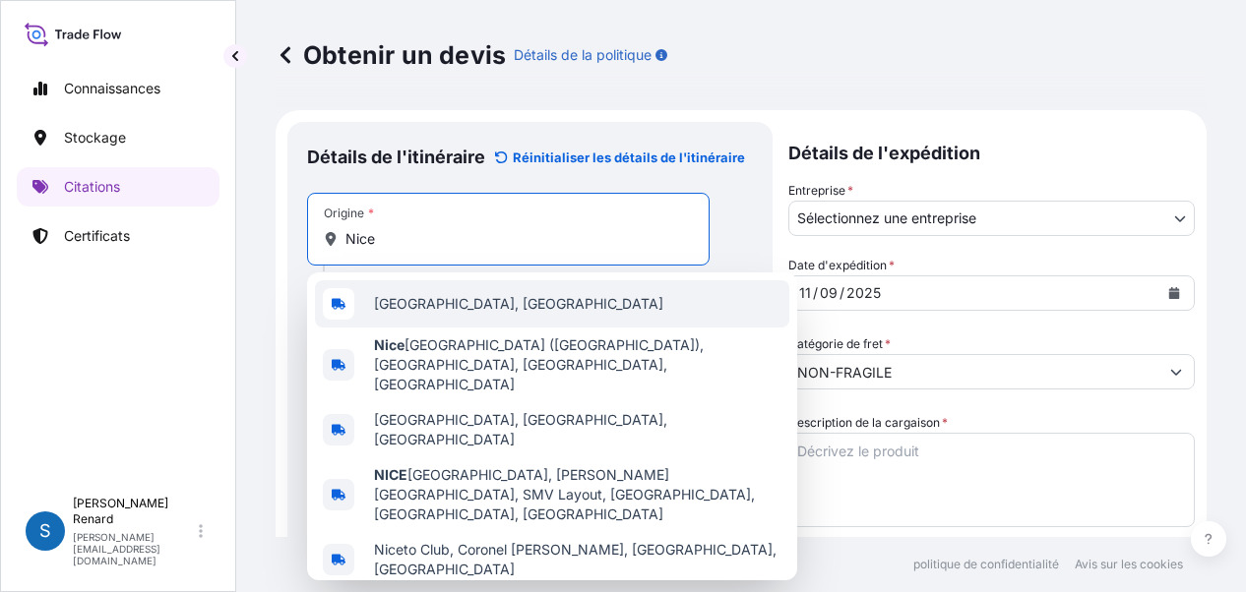
click at [420, 304] on span "[GEOGRAPHIC_DATA], [GEOGRAPHIC_DATA]" at bounding box center [518, 304] width 289 height 20
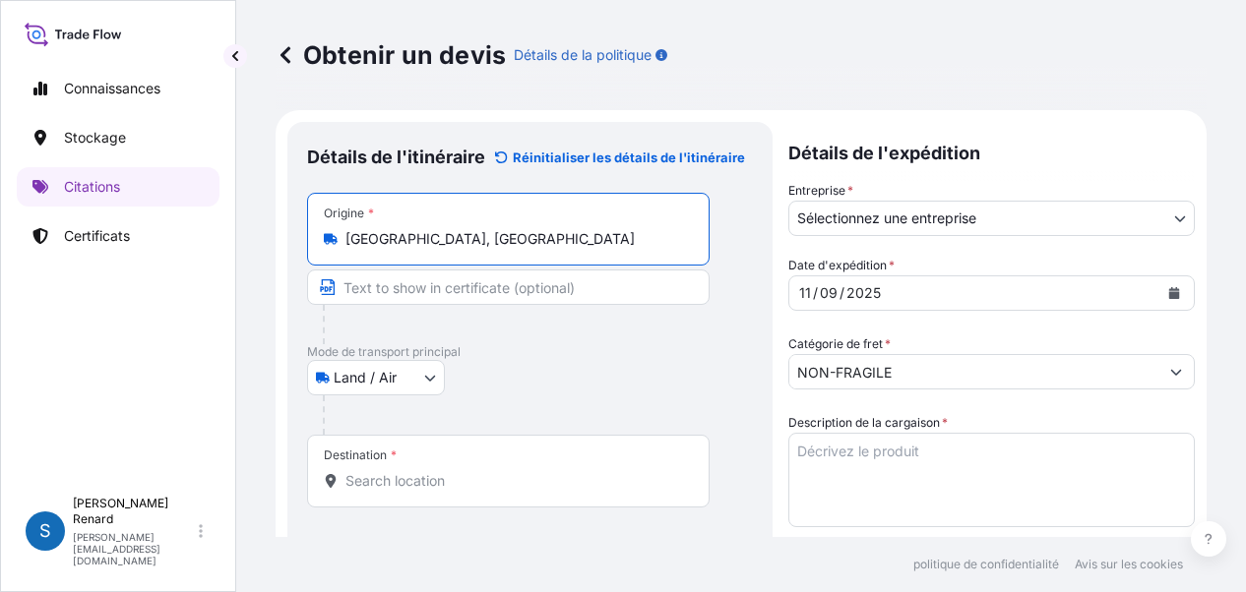
type input "[GEOGRAPHIC_DATA], [GEOGRAPHIC_DATA]"
click at [396, 481] on input "Destination *" at bounding box center [515, 481] width 340 height 20
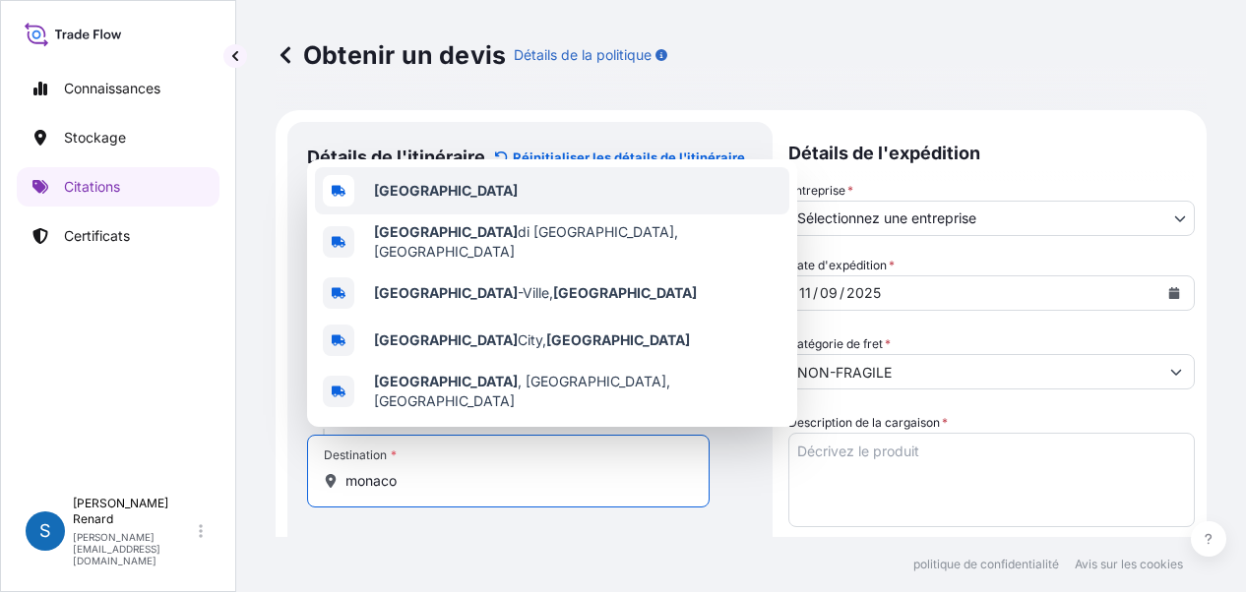
click at [399, 199] on b "[GEOGRAPHIC_DATA]" at bounding box center [446, 190] width 144 height 17
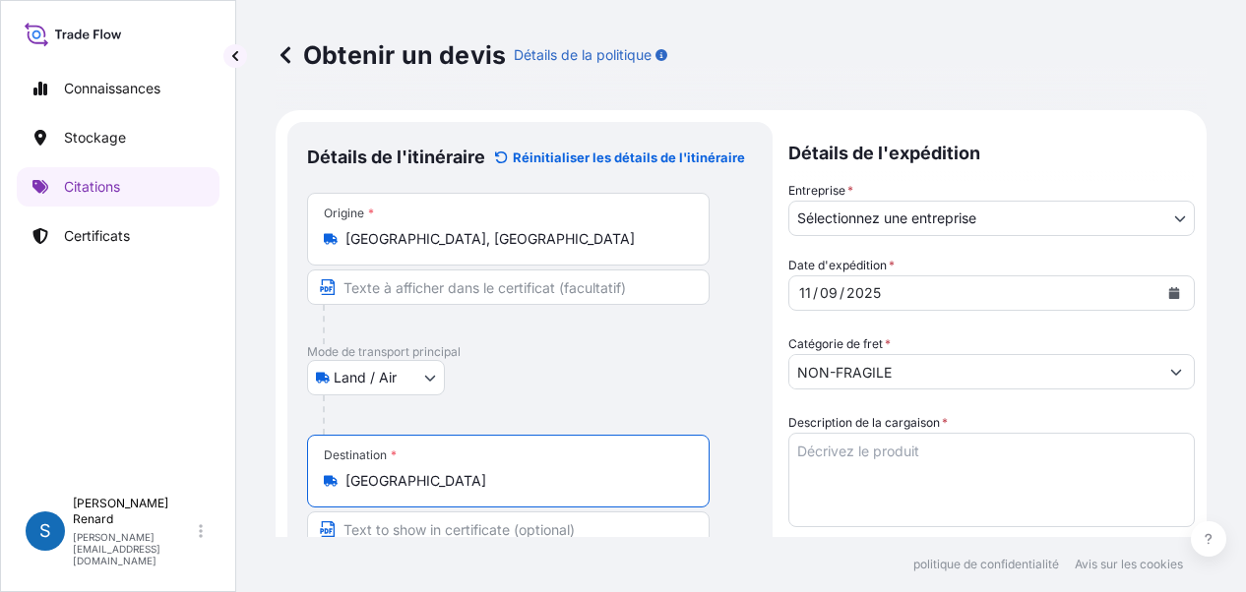
type input "[GEOGRAPHIC_DATA]"
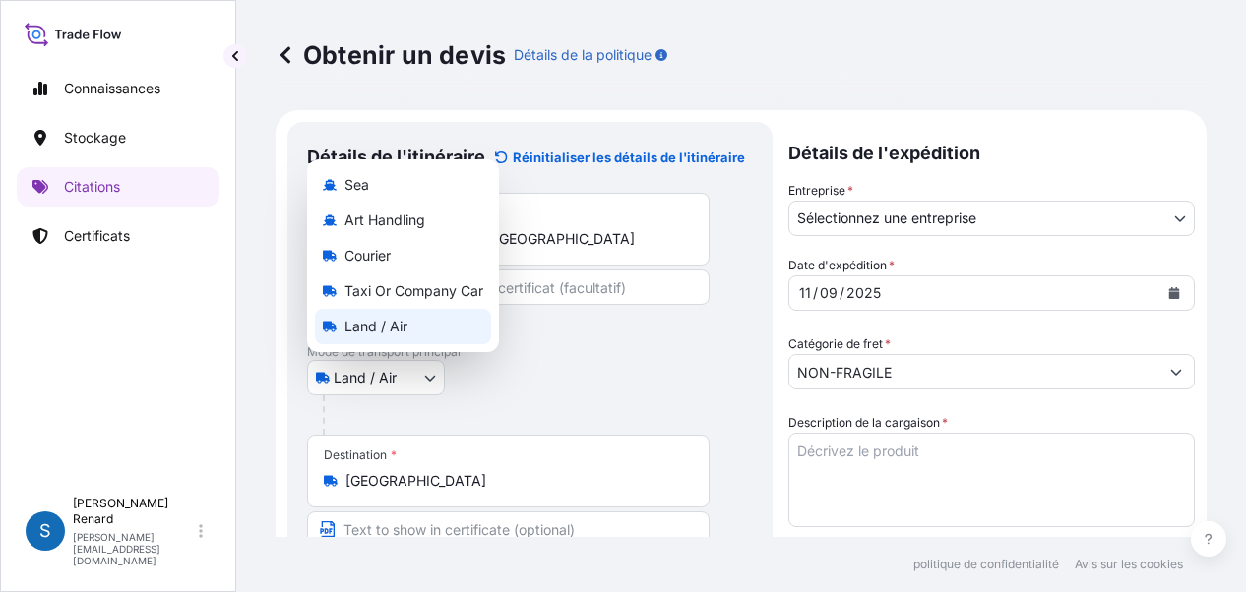
click at [427, 375] on body "5 options available. Connaissances Stockage Citations Certificats S [PERSON_NAM…" at bounding box center [623, 296] width 1246 height 592
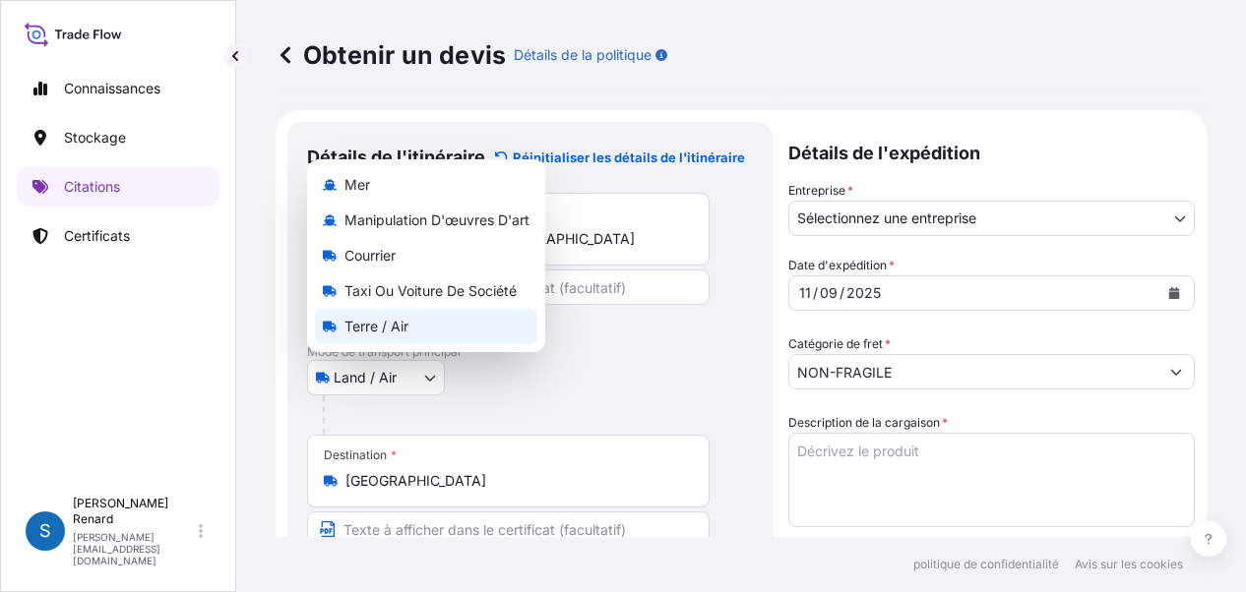
click at [371, 326] on font "Terre / Air" at bounding box center [376, 326] width 64 height 17
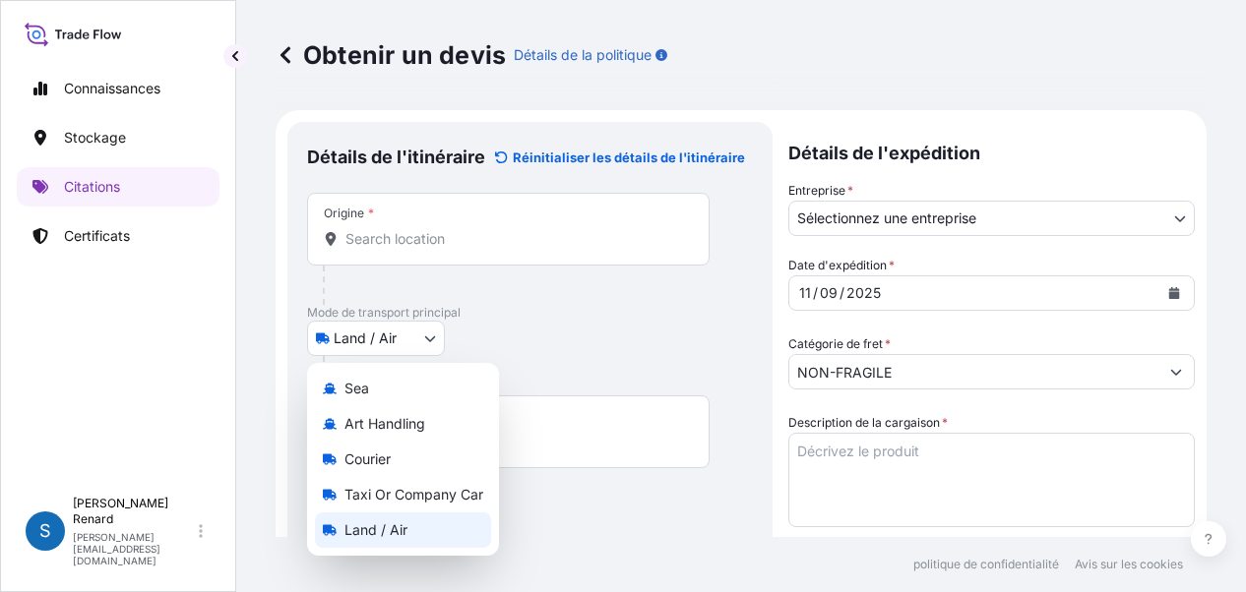
click at [437, 337] on body "Connaissances Stockage Citations Certificats S [PERSON_NAME] [PERSON_NAME][EMAI…" at bounding box center [623, 296] width 1246 height 592
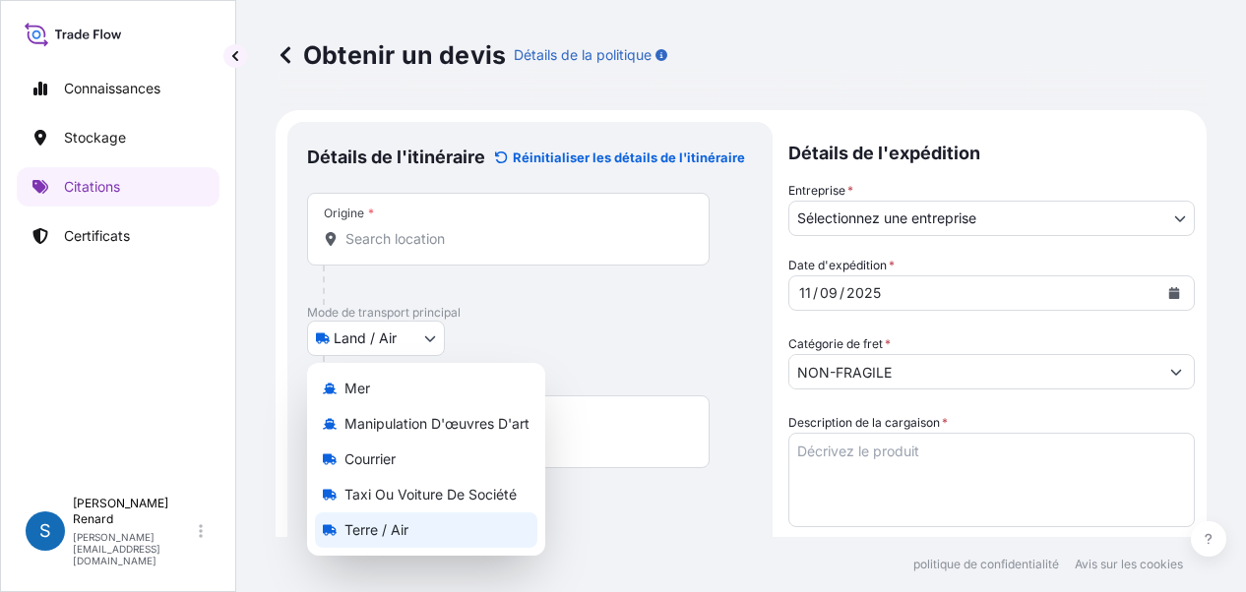
click at [380, 532] on font "Terre / Air" at bounding box center [376, 530] width 64 height 17
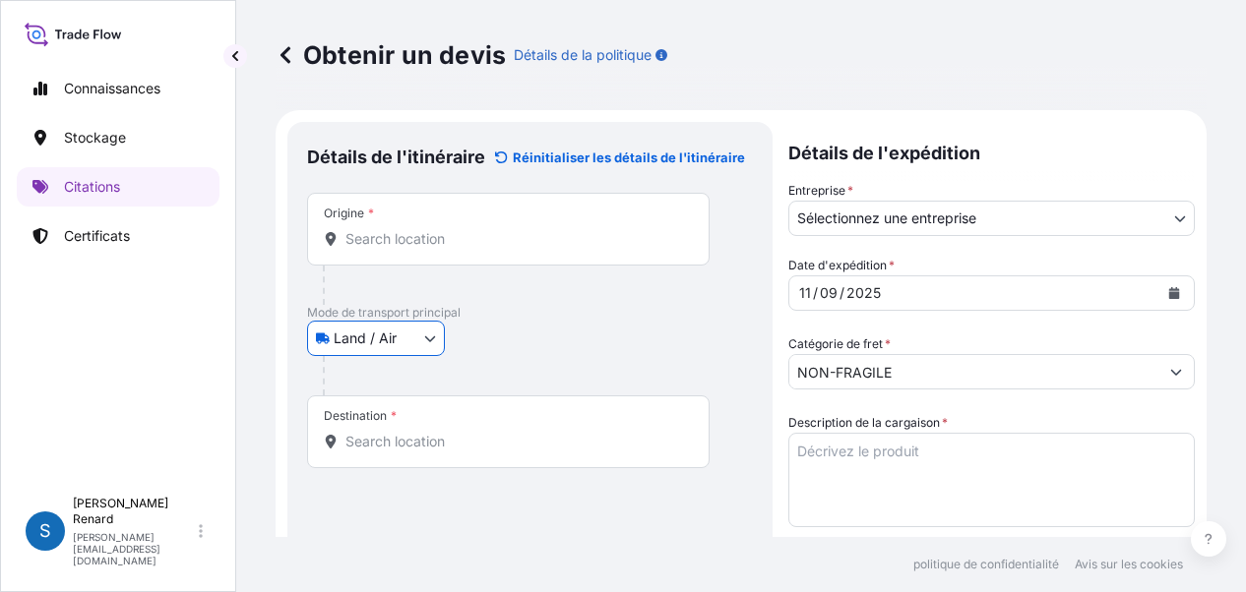
click at [804, 455] on textarea "Description de la cargaison *" at bounding box center [991, 480] width 406 height 94
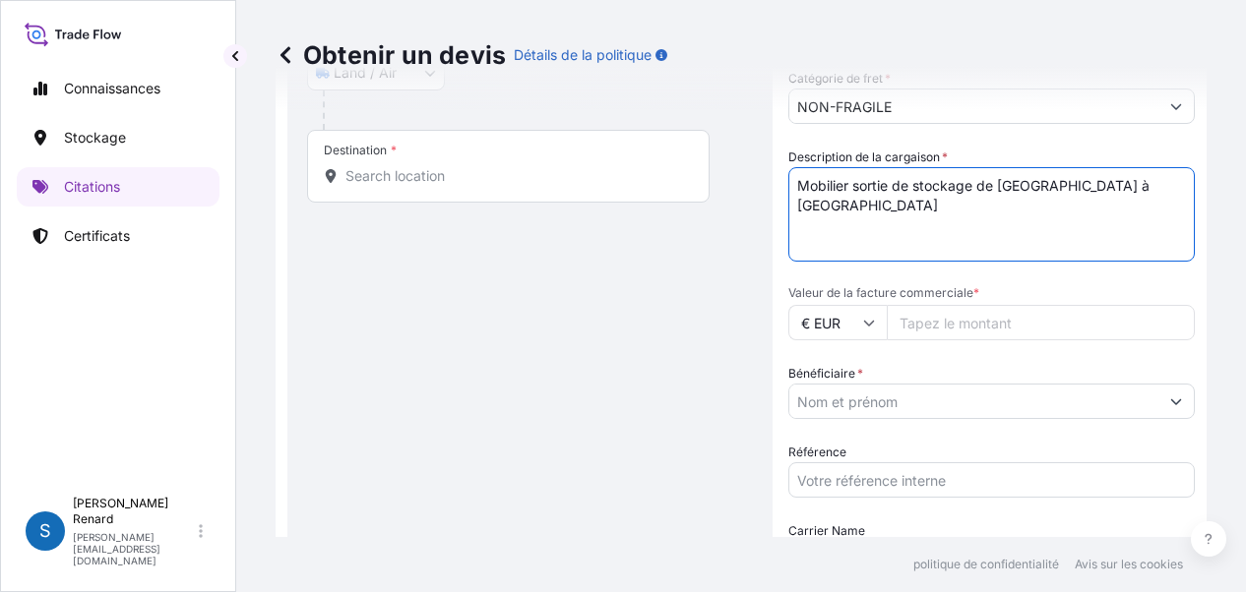
scroll to position [295, 0]
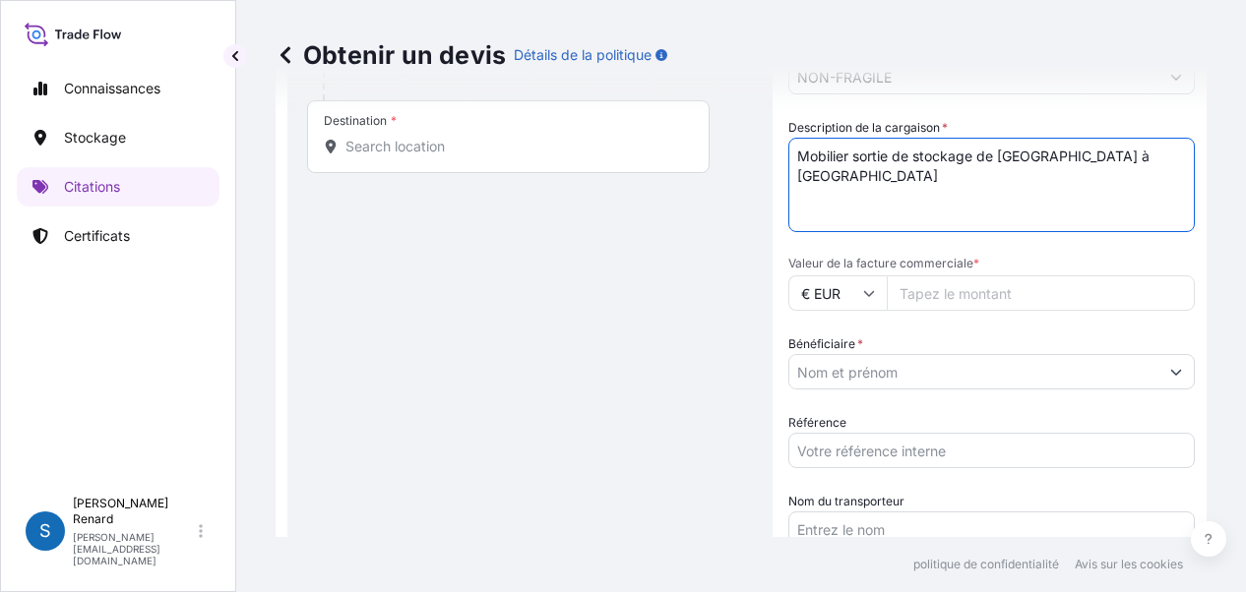
type textarea "Mobilier sortie de stockage de [GEOGRAPHIC_DATA] à [GEOGRAPHIC_DATA]"
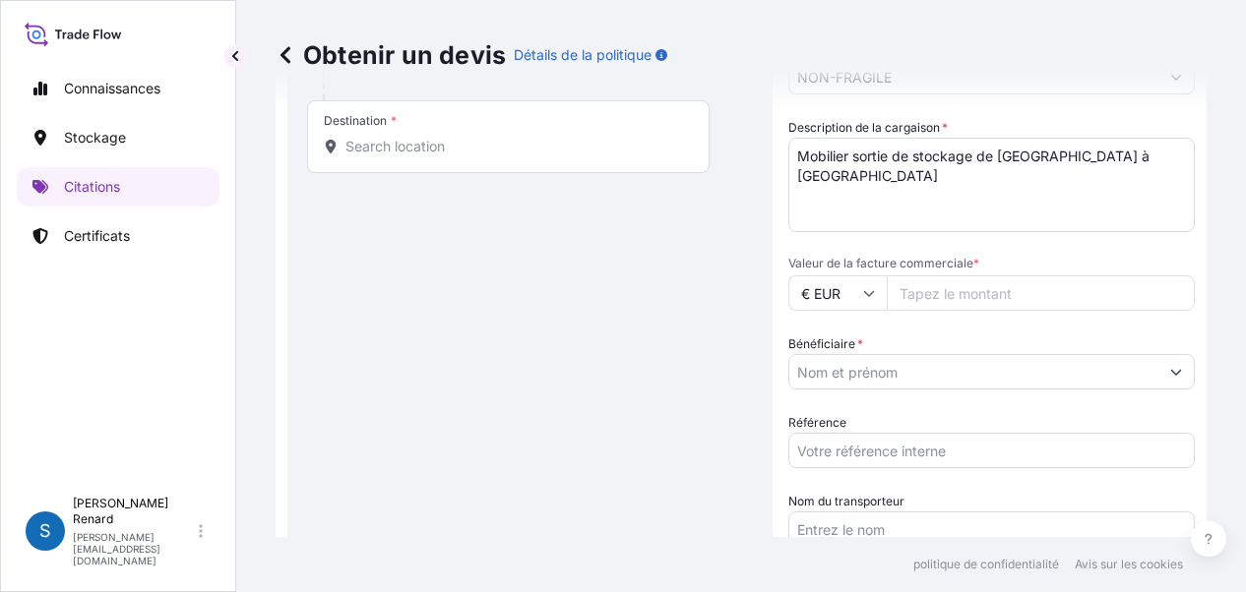
click at [929, 288] on input "Valeur de la facture commerciale *" at bounding box center [1041, 293] width 308 height 35
type input "1500000"
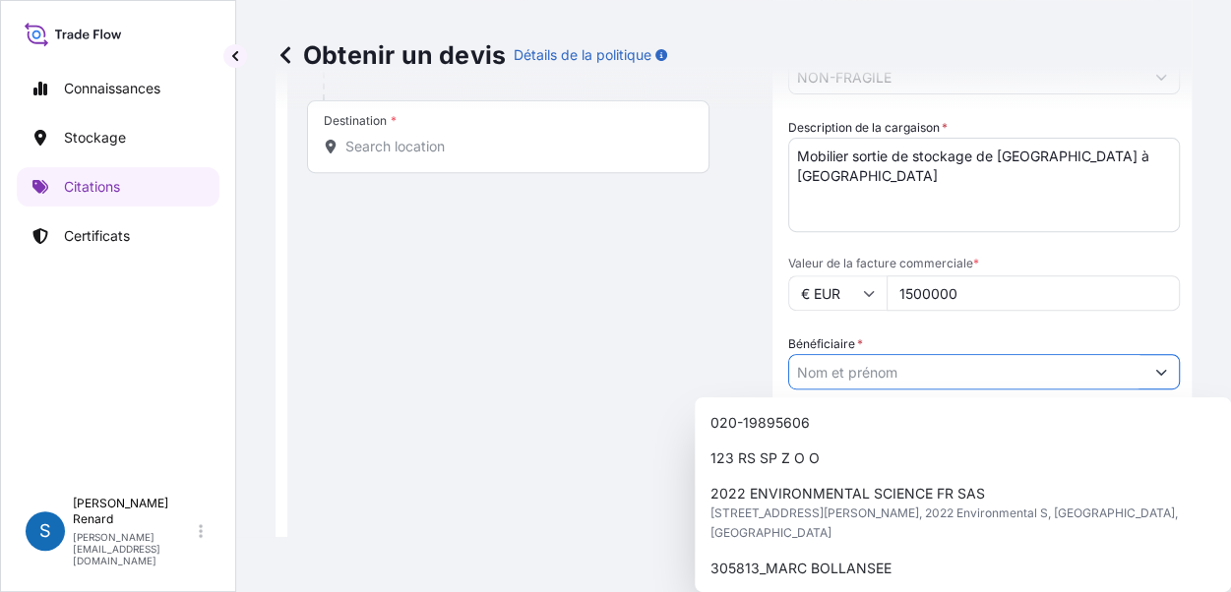
click at [831, 375] on input "Bénéficiaire *" at bounding box center [966, 371] width 354 height 35
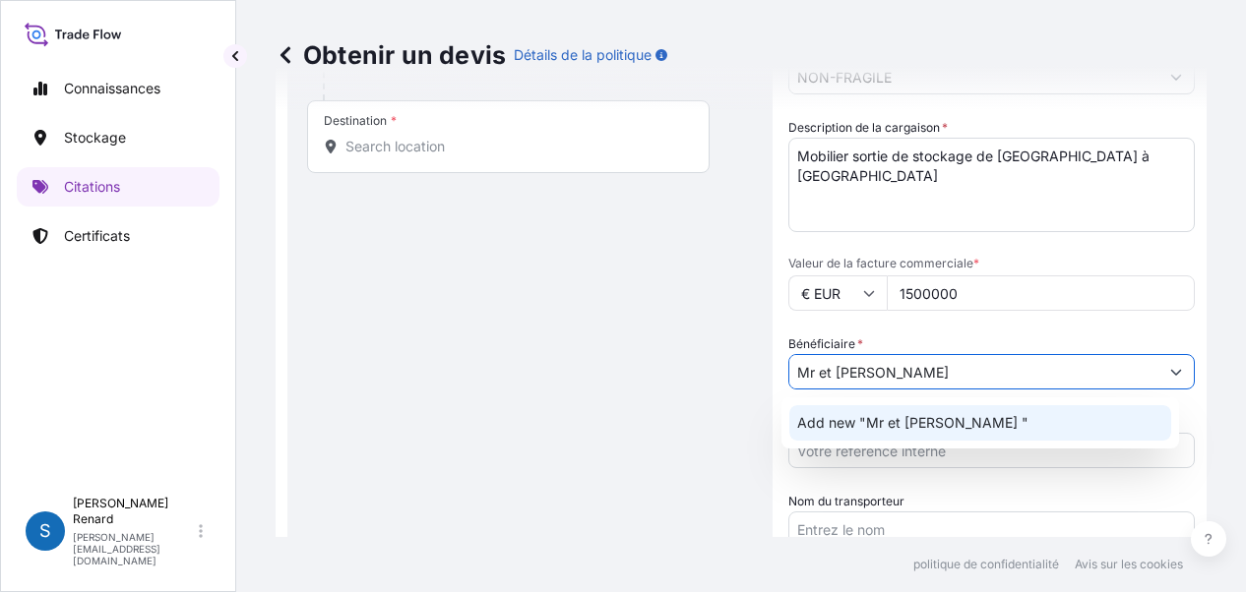
type input "Mr et [PERSON_NAME]"
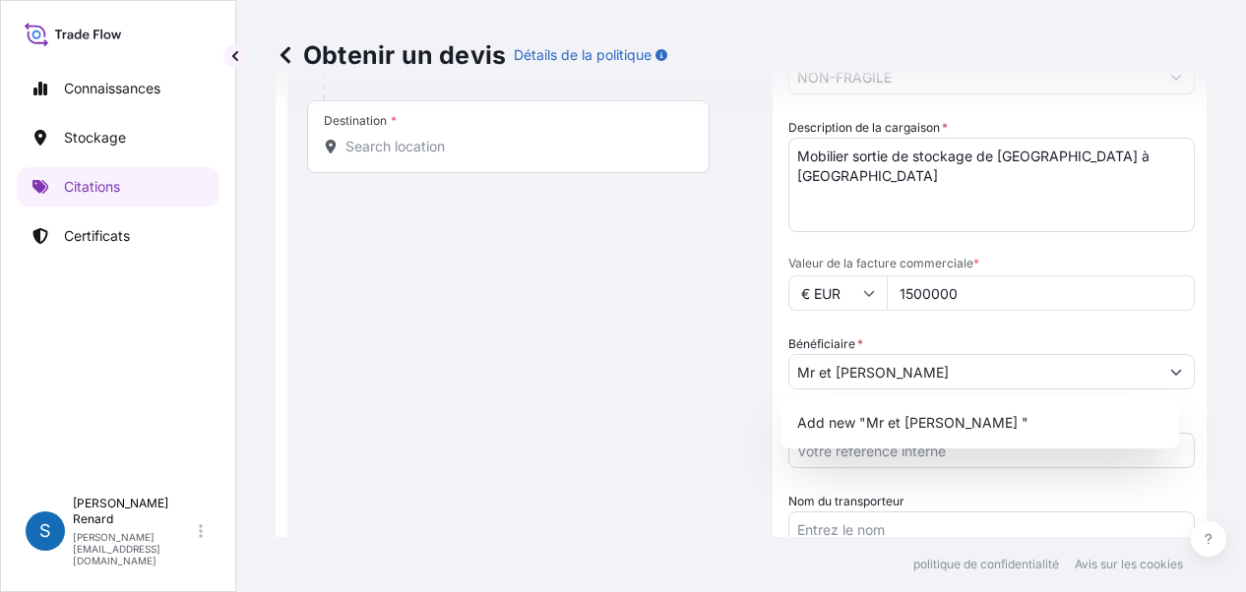
click at [1039, 395] on body "Connaissances Stockage Citations Certificats S [PERSON_NAME] [PERSON_NAME][EMAI…" at bounding box center [623, 296] width 1246 height 592
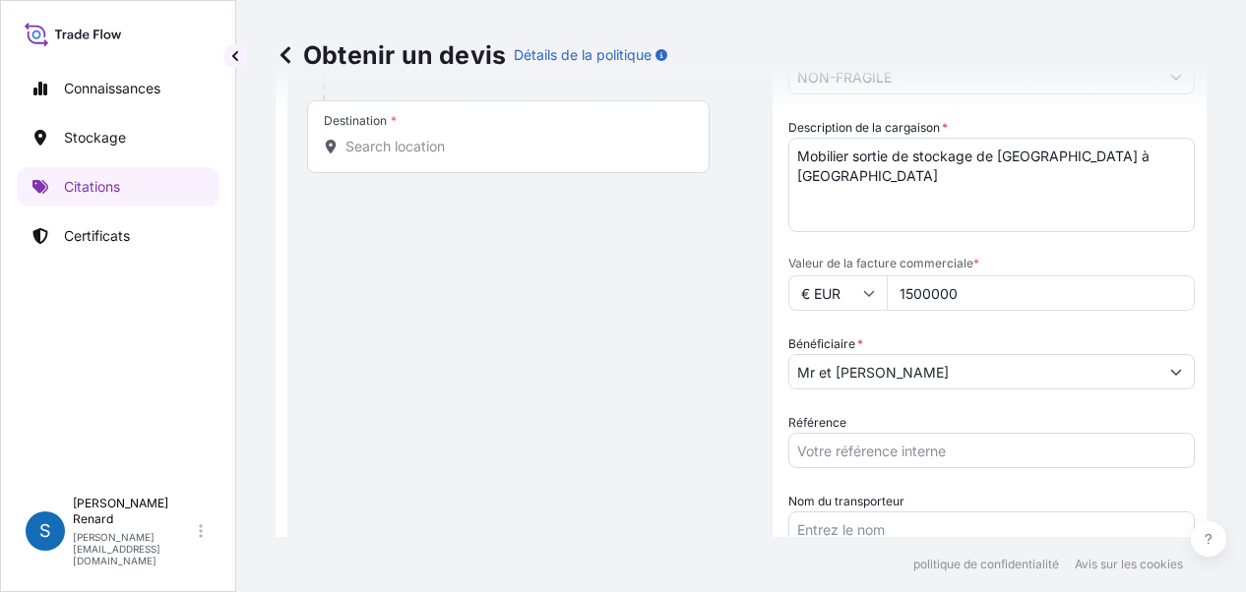
click at [813, 446] on input "Référence" at bounding box center [991, 450] width 406 height 35
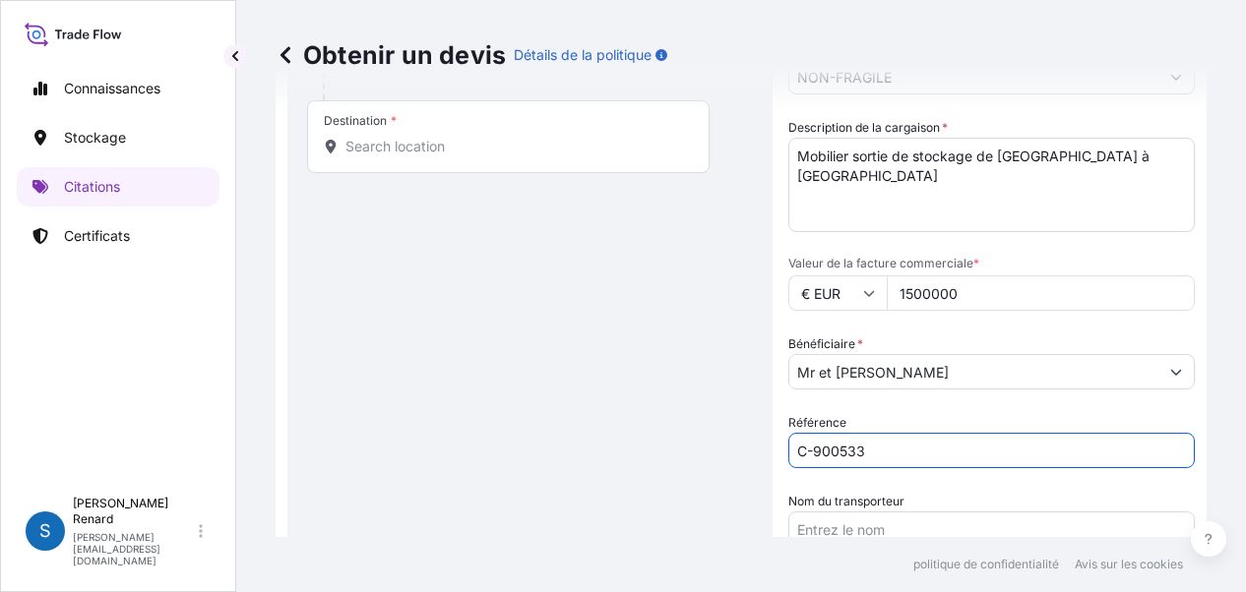
scroll to position [394, 0]
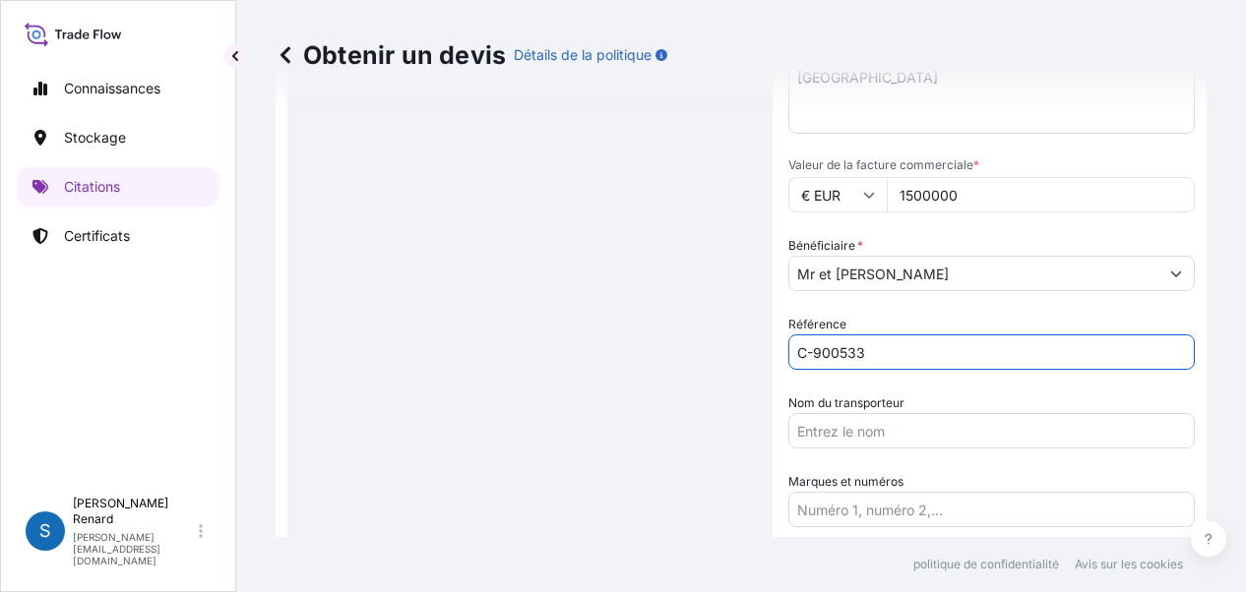
type input "C-900533"
click at [814, 437] on input "Nom du transporteur" at bounding box center [991, 430] width 406 height 35
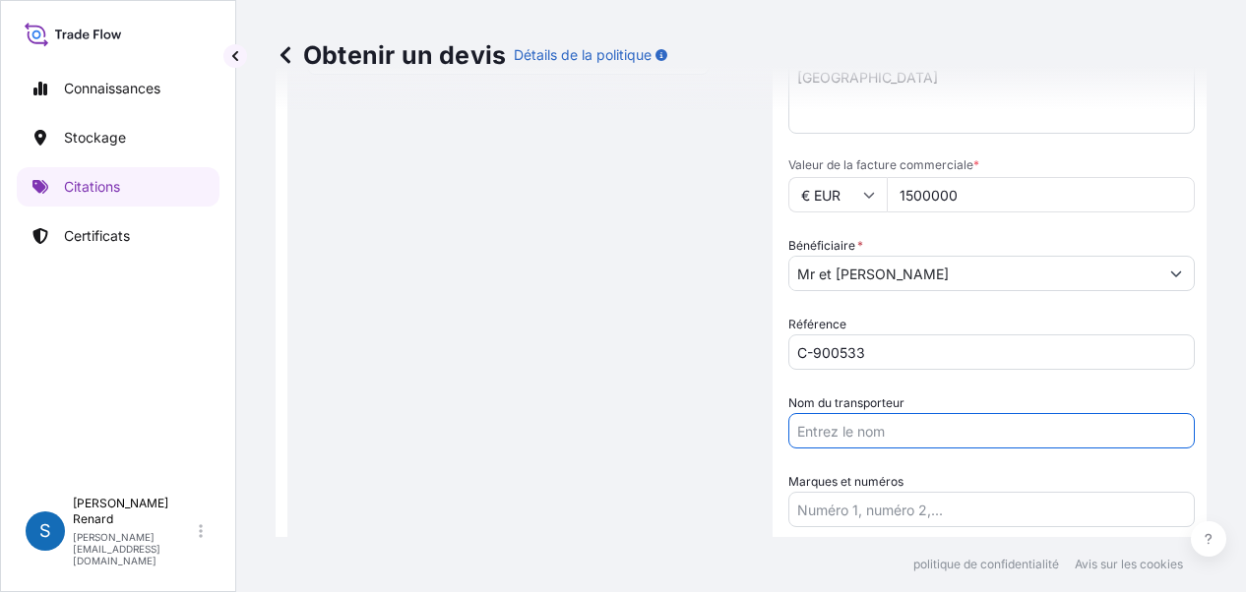
type input "[PERSON_NAME]"
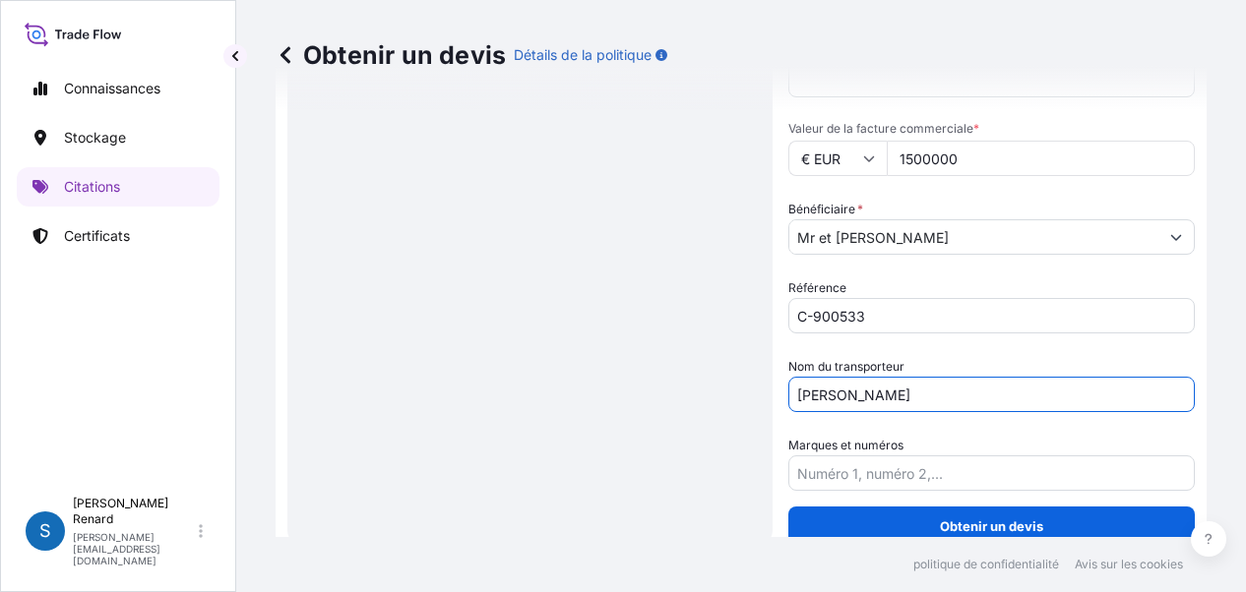
scroll to position [451, 0]
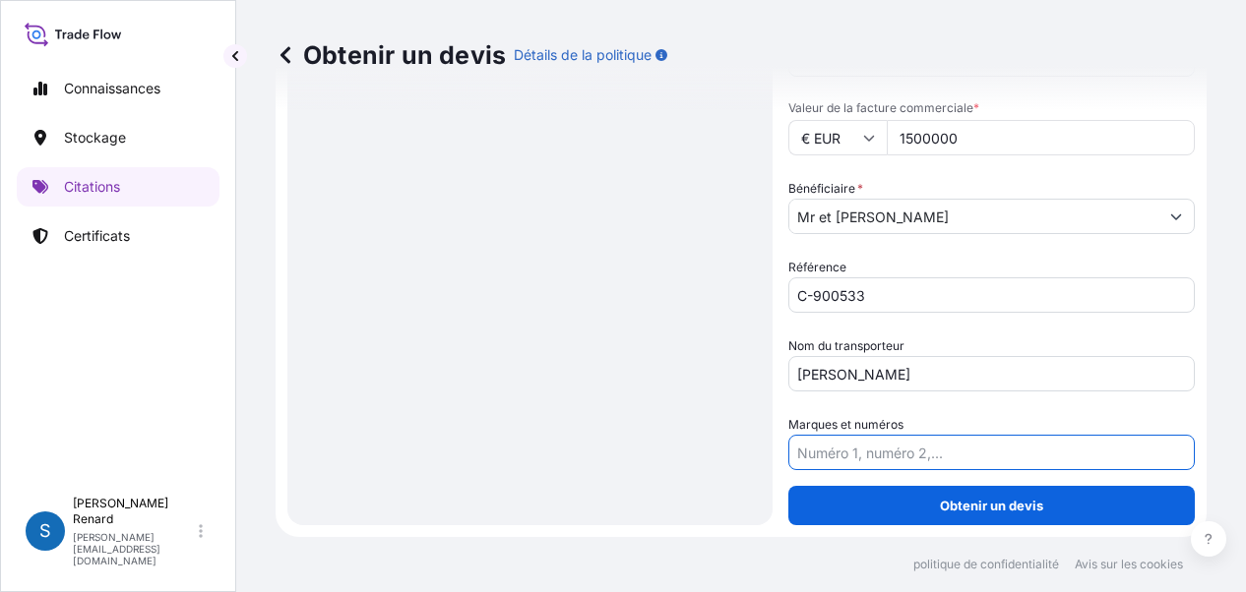
click at [949, 452] on input "Marques et numéros" at bounding box center [991, 452] width 406 height 35
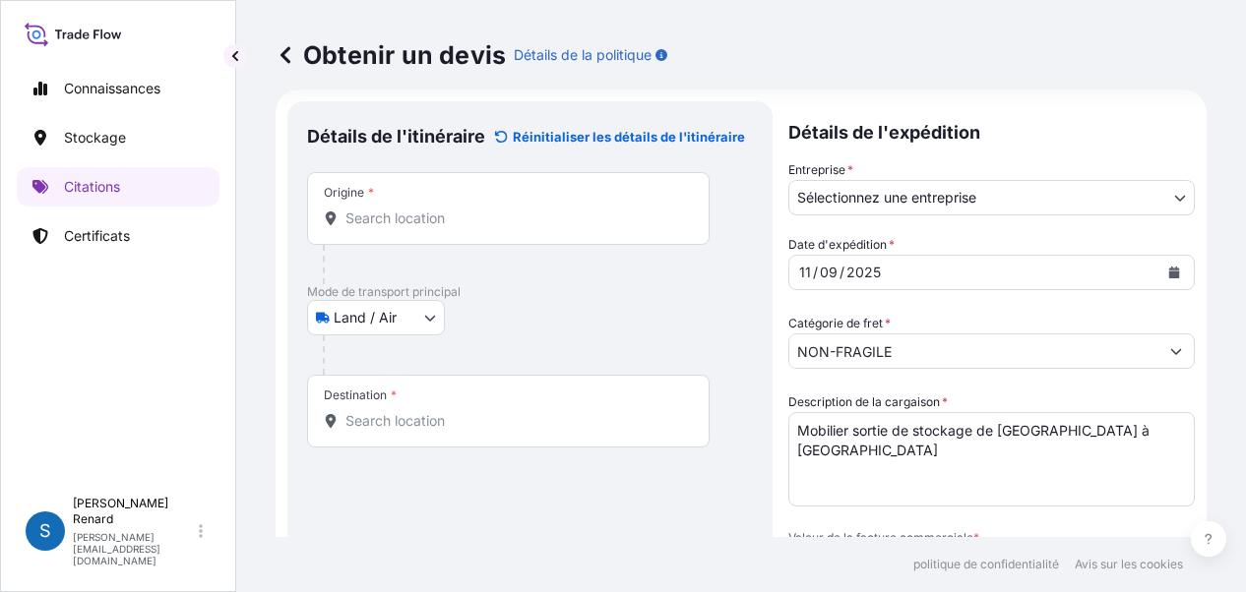
scroll to position [0, 0]
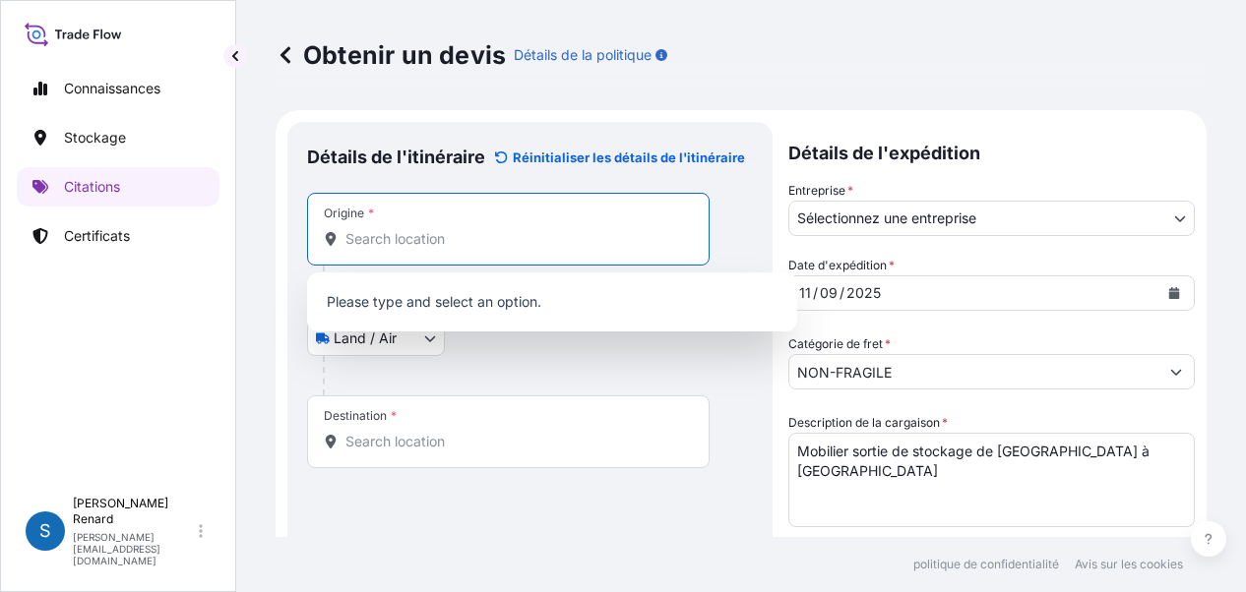
click at [388, 242] on input "Origine *" at bounding box center [515, 239] width 340 height 20
click at [388, 310] on p "[PERSON_NAME] saisir et sélectionner une option." at bounding box center [552, 301] width 474 height 43
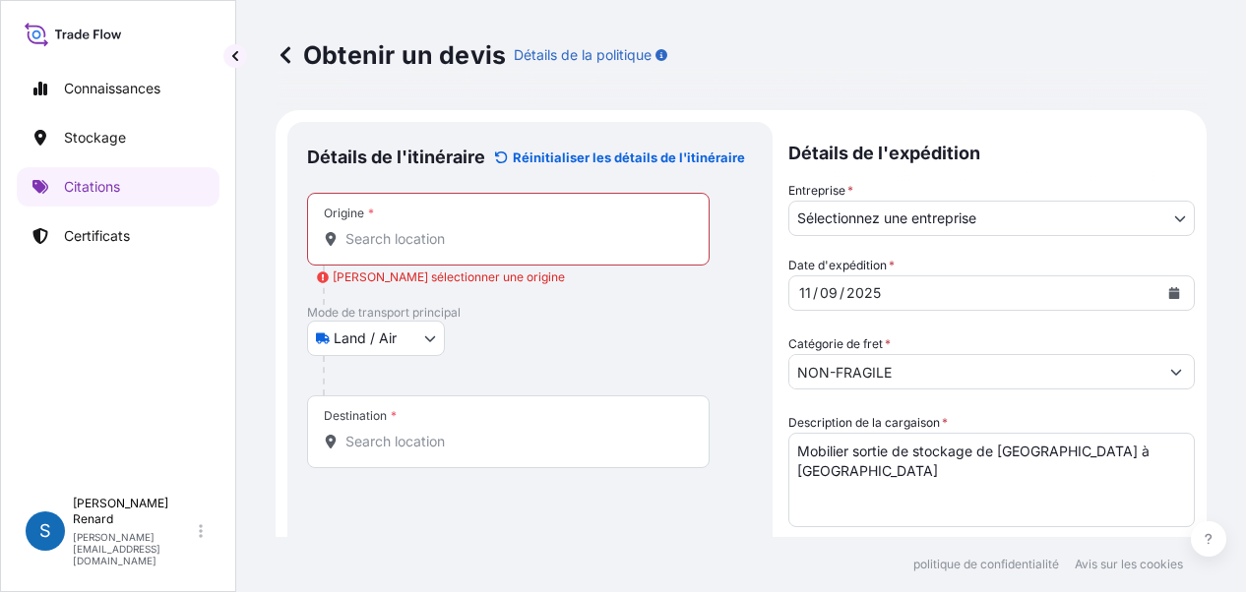
click at [453, 274] on font "[PERSON_NAME] sélectionner une origine" at bounding box center [449, 277] width 232 height 15
click at [453, 249] on input "Origine * [PERSON_NAME] sélectionner une origine" at bounding box center [515, 239] width 340 height 20
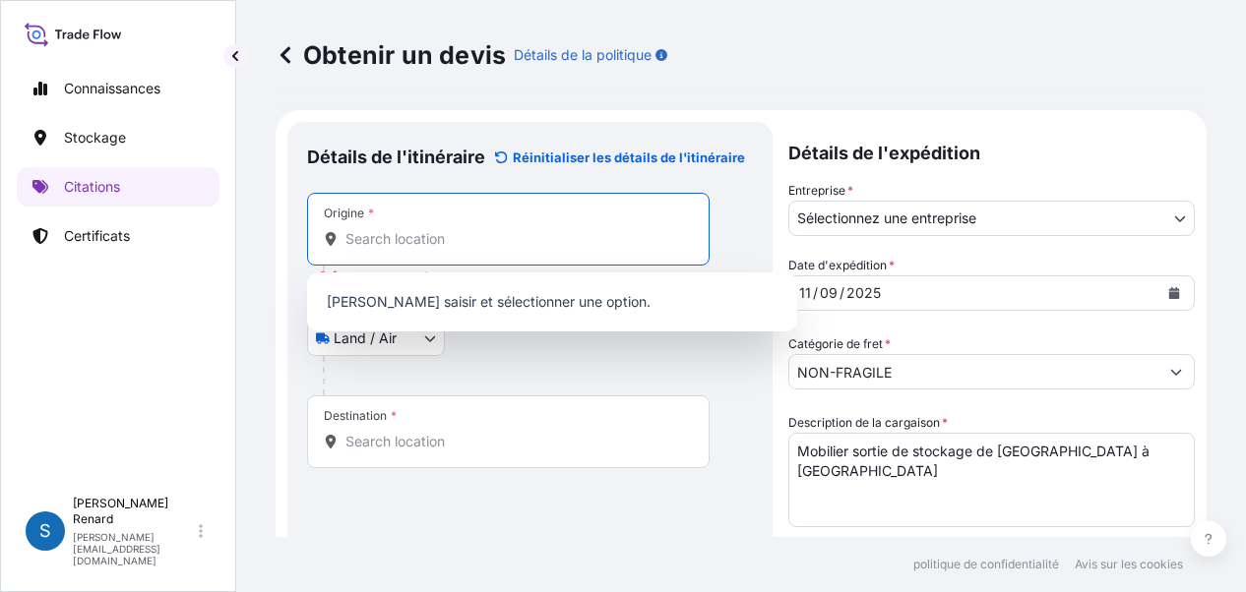
click at [417, 245] on input "Origine * [PERSON_NAME] sélectionner une origine" at bounding box center [515, 239] width 340 height 20
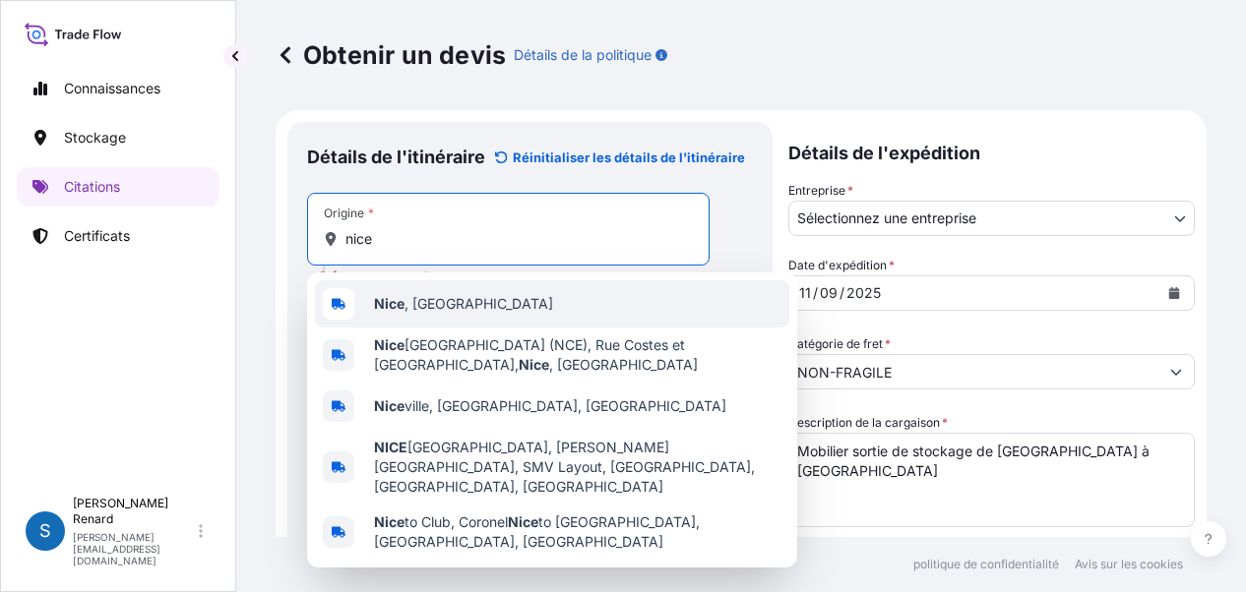
click at [426, 301] on span "[GEOGRAPHIC_DATA] , [GEOGRAPHIC_DATA]" at bounding box center [463, 304] width 179 height 20
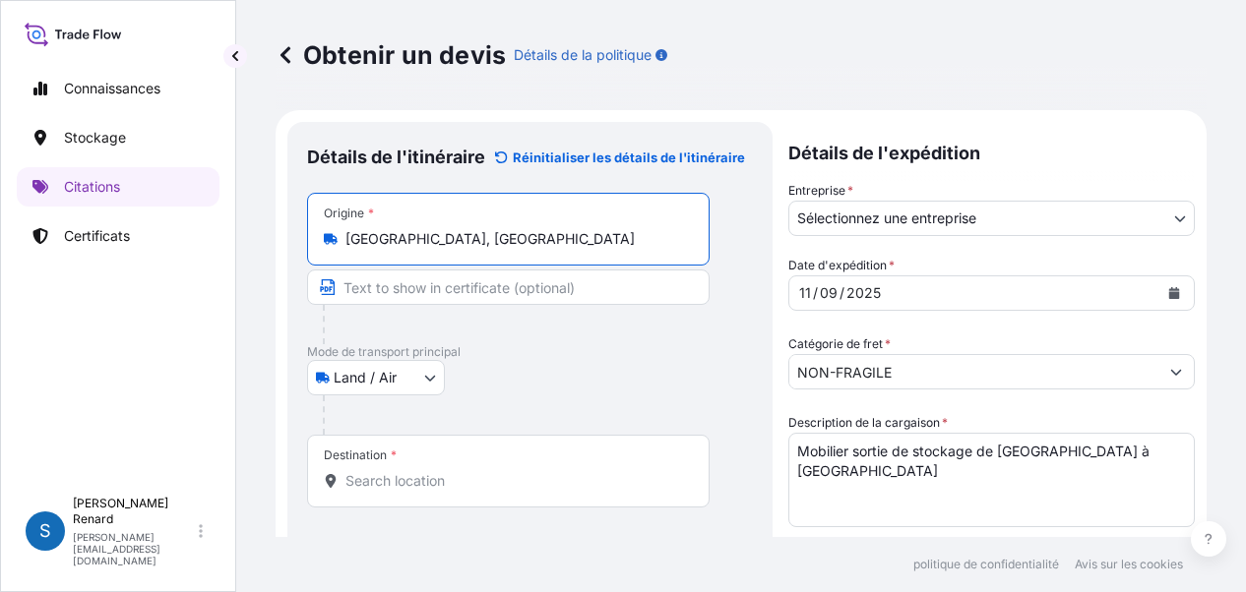
type input "[GEOGRAPHIC_DATA], [GEOGRAPHIC_DATA]"
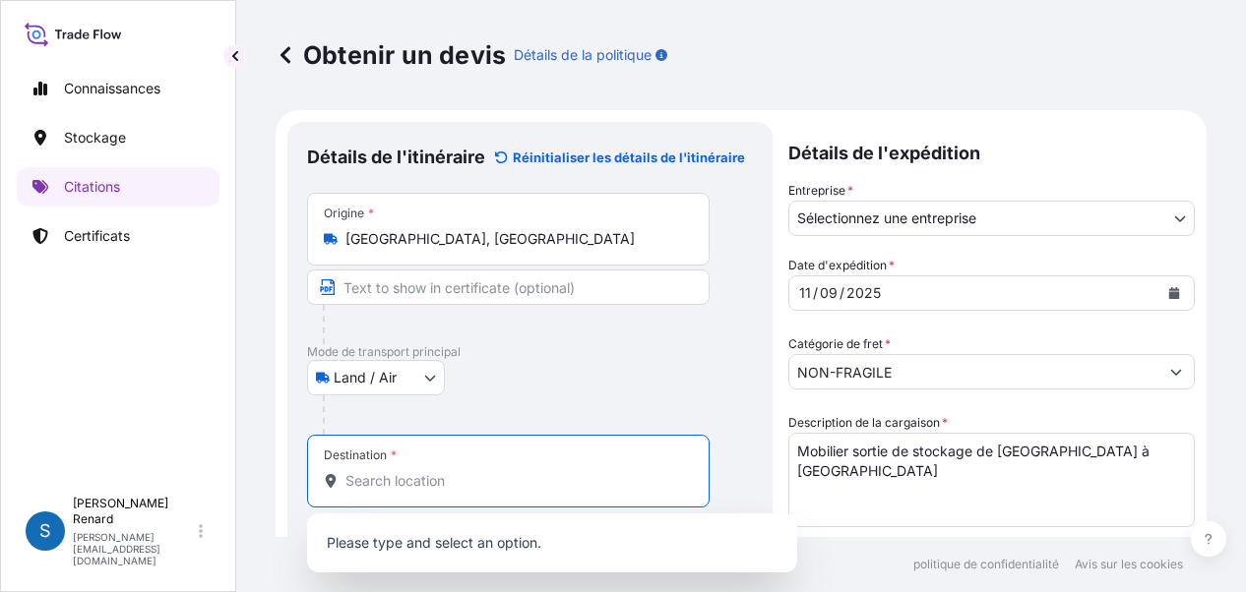
click at [402, 477] on input "Destination *" at bounding box center [515, 481] width 340 height 20
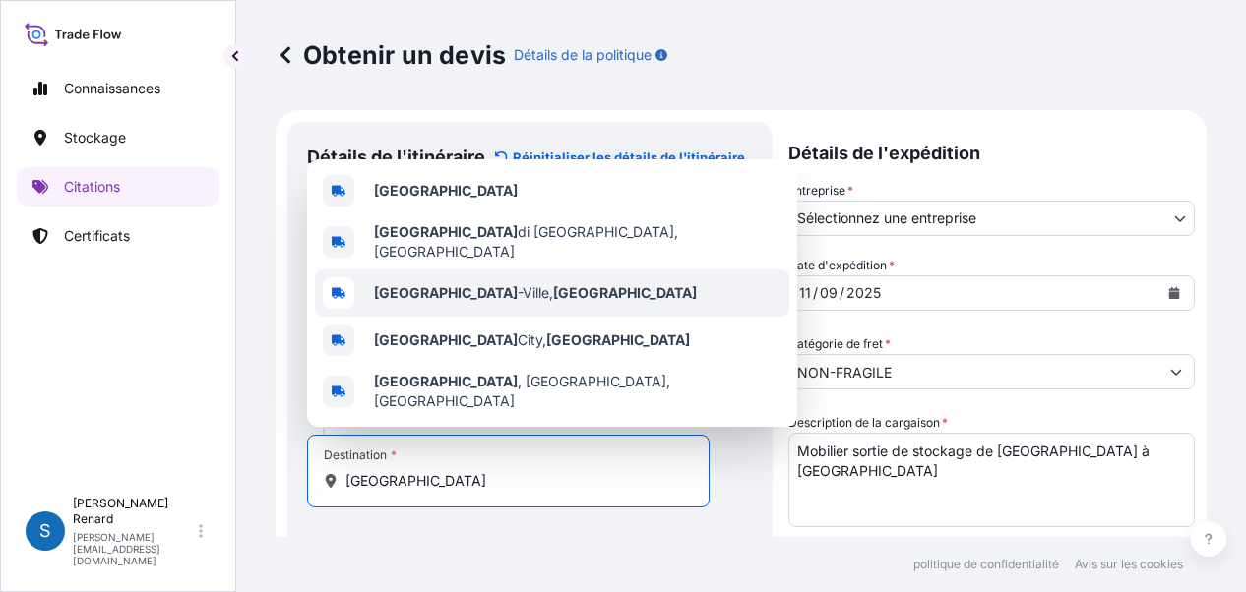
click at [429, 299] on span "[GEOGRAPHIC_DATA], [GEOGRAPHIC_DATA]" at bounding box center [535, 293] width 323 height 20
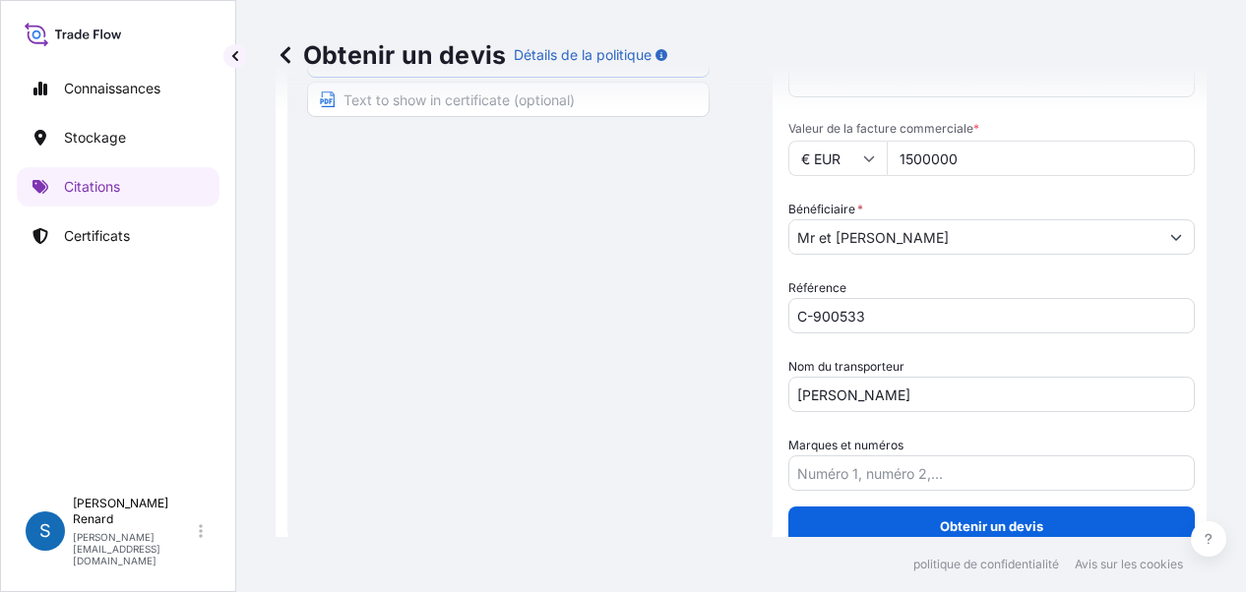
scroll to position [451, 0]
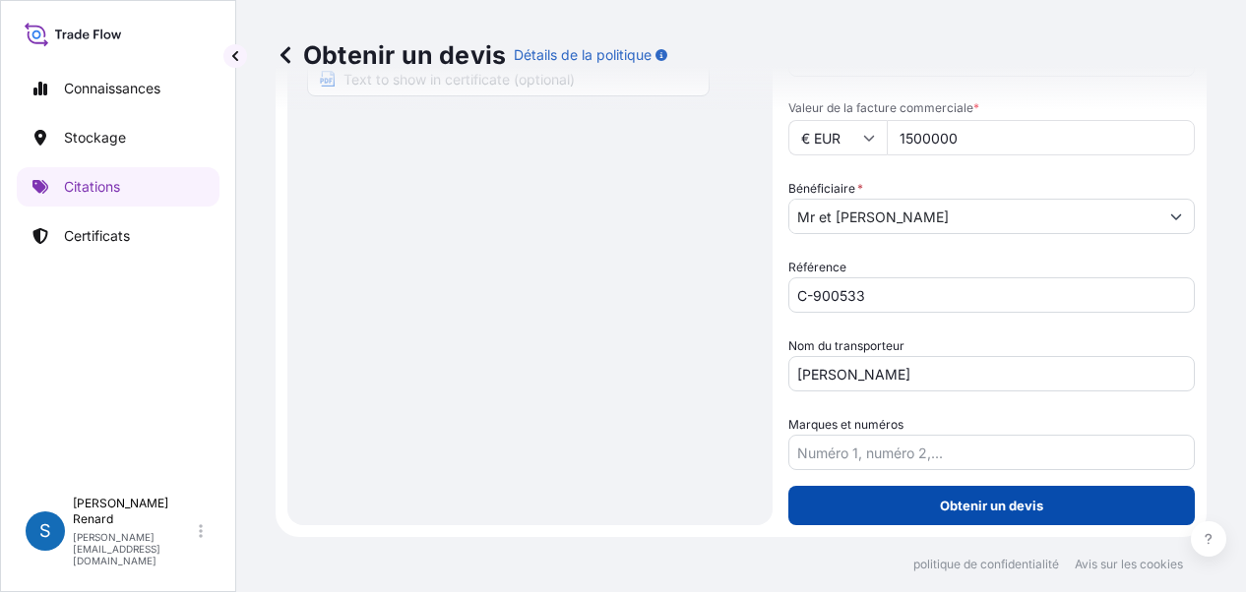
type input "[GEOGRAPHIC_DATA], [GEOGRAPHIC_DATA]"
click at [994, 509] on font "Obtenir un devis" at bounding box center [991, 506] width 103 height 16
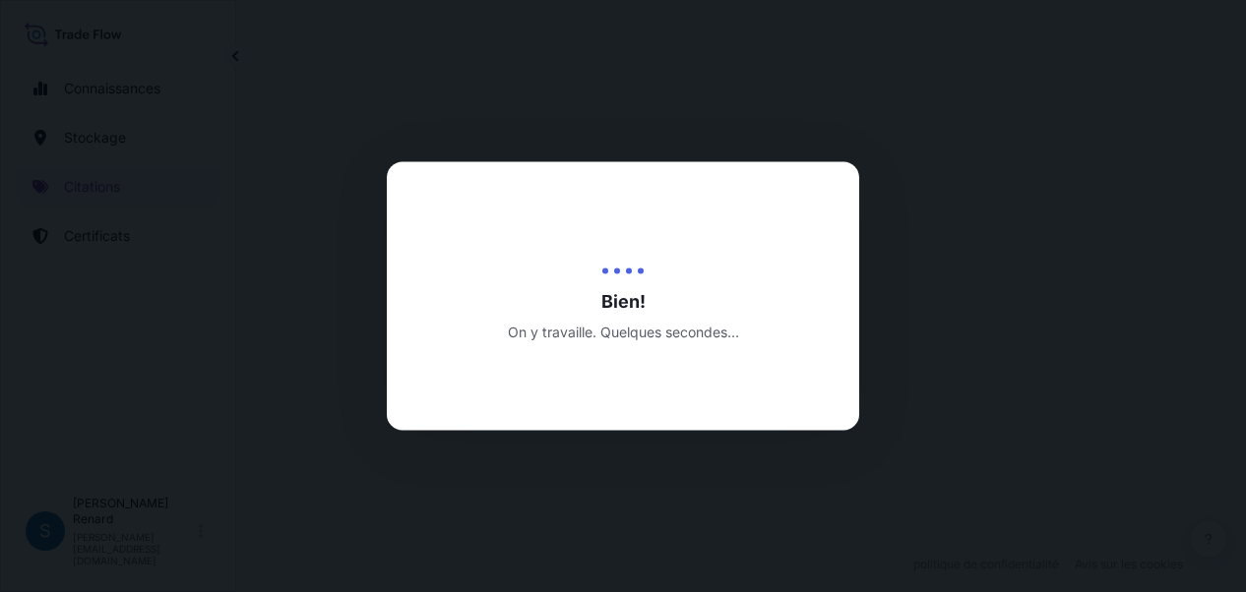
select select "Land / Air"
select select "31990"
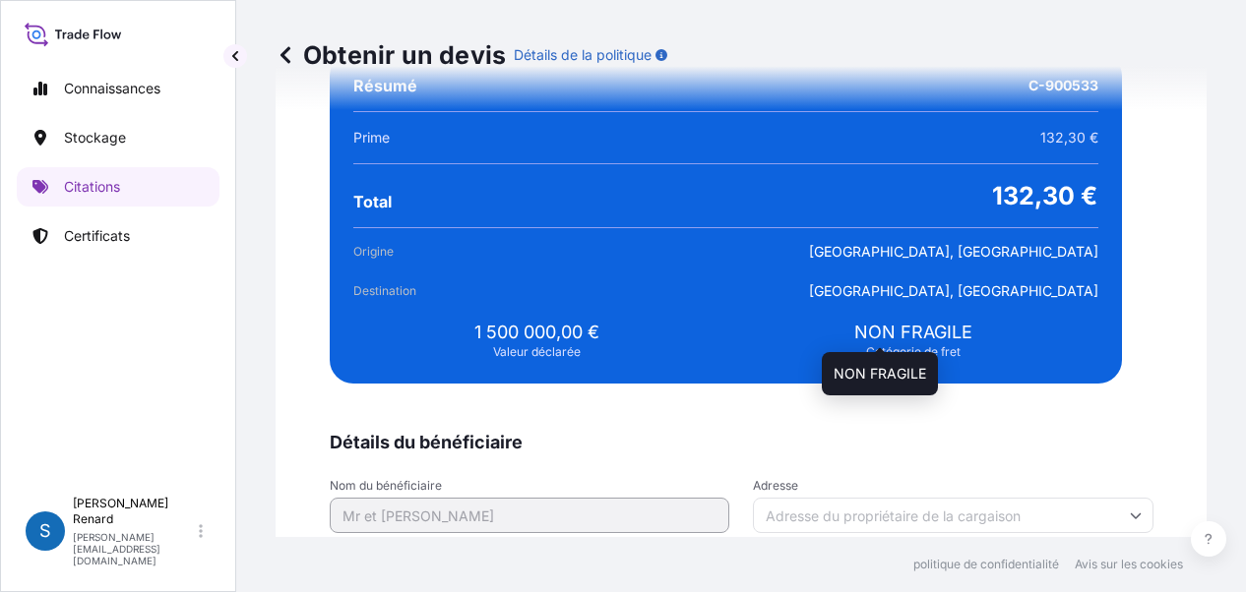
scroll to position [3574, 0]
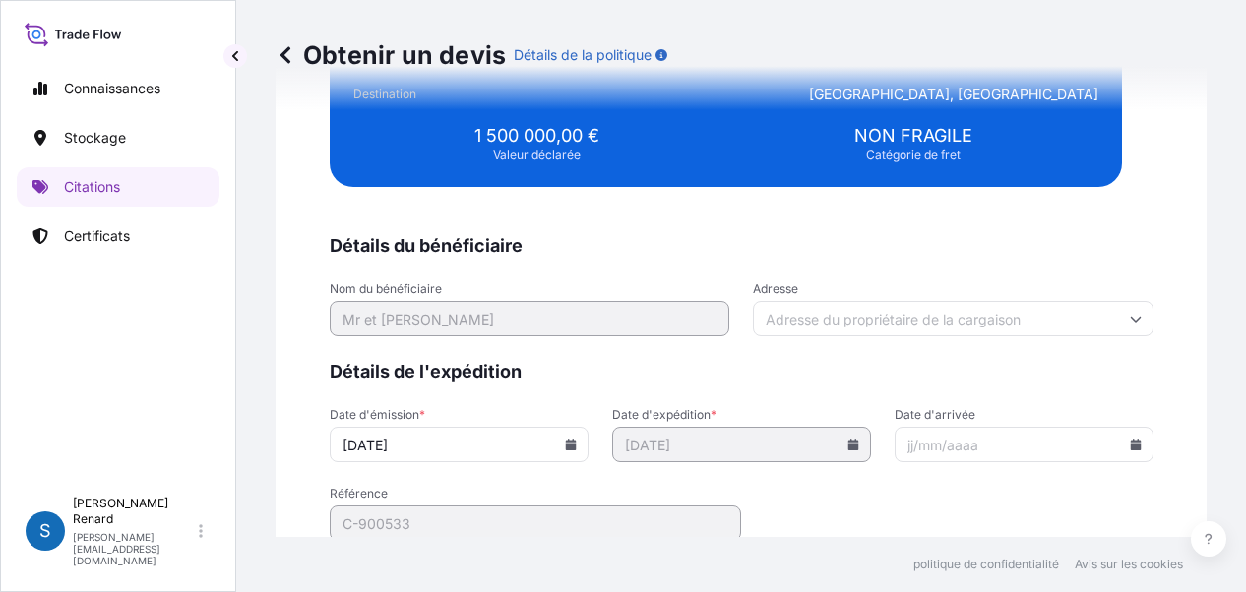
click at [805, 312] on input "Adresse" at bounding box center [953, 318] width 401 height 35
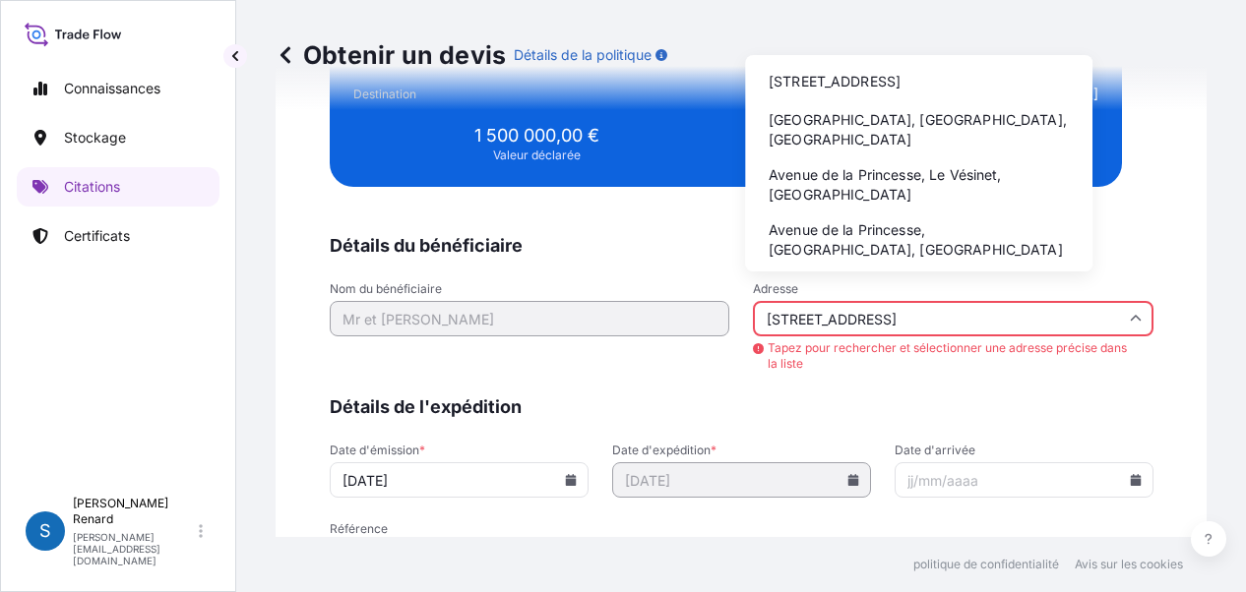
scroll to position [0, 14]
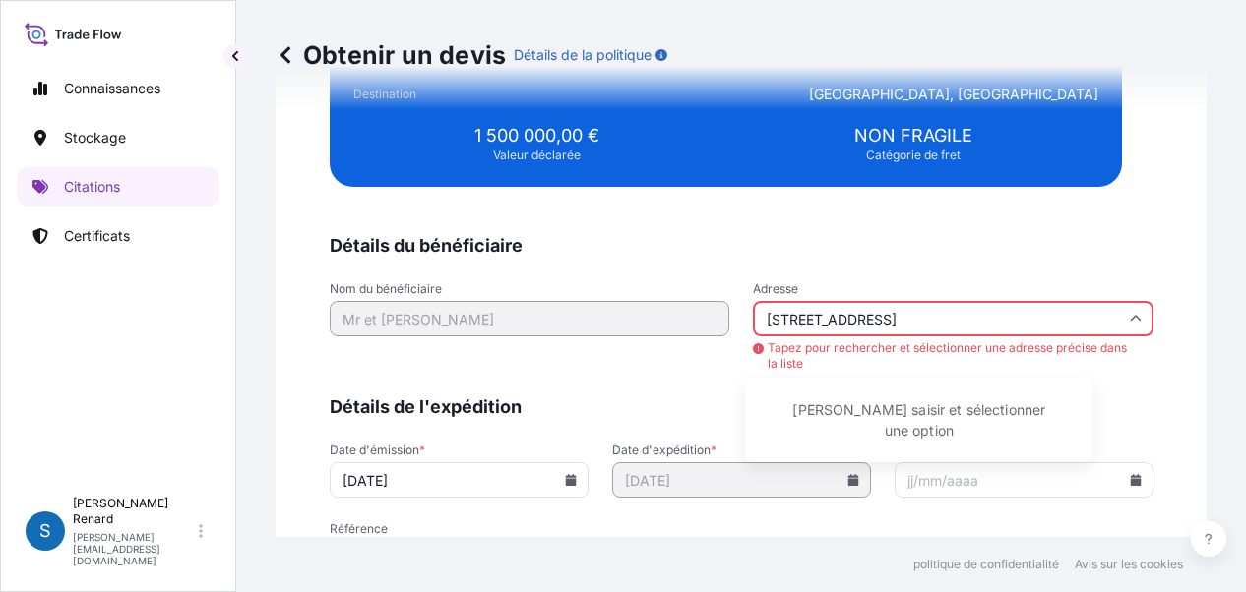
type input "[STREET_ADDRESS]"
click at [743, 381] on form "Détails du bénéficiaire Nom du bénéficiaire Mr et [PERSON_NAME] Adresse [STREET…" at bounding box center [742, 433] width 824 height 398
click at [758, 310] on input "[STREET_ADDRESS]" at bounding box center [953, 318] width 401 height 35
click at [811, 314] on input "[STREET_ADDRESS]" at bounding box center [953, 318] width 401 height 35
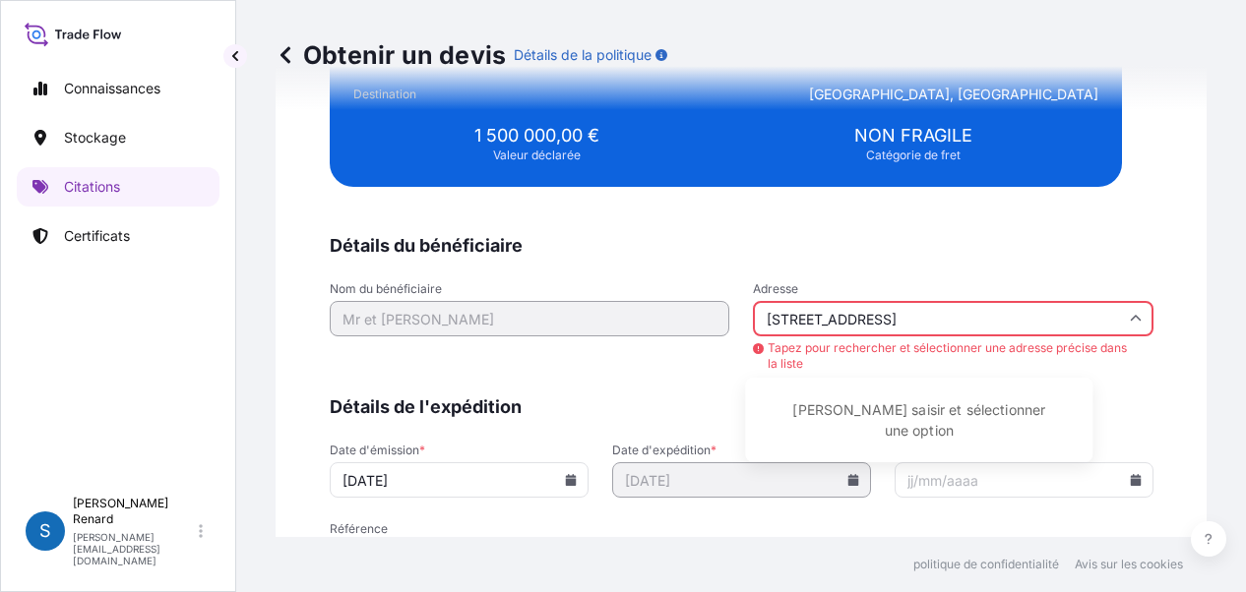
click at [822, 314] on input "[STREET_ADDRESS]" at bounding box center [953, 318] width 401 height 35
click at [1130, 313] on icon at bounding box center [1136, 319] width 12 height 12
click at [803, 318] on input "[STREET_ADDRESS]" at bounding box center [953, 318] width 401 height 35
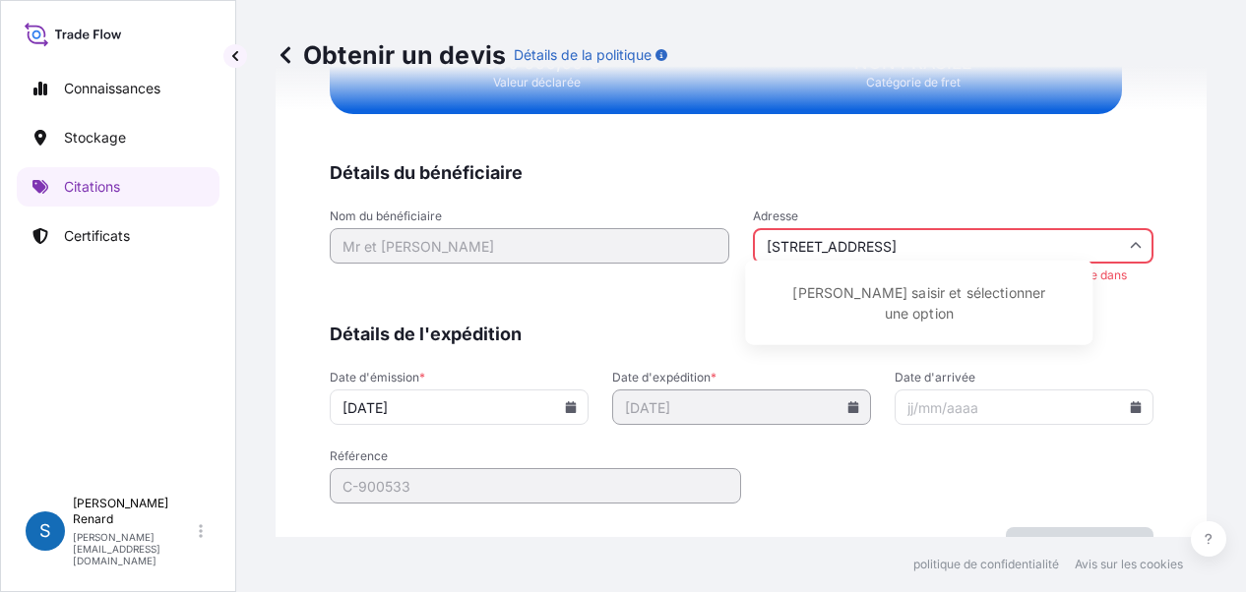
scroll to position [3730, 0]
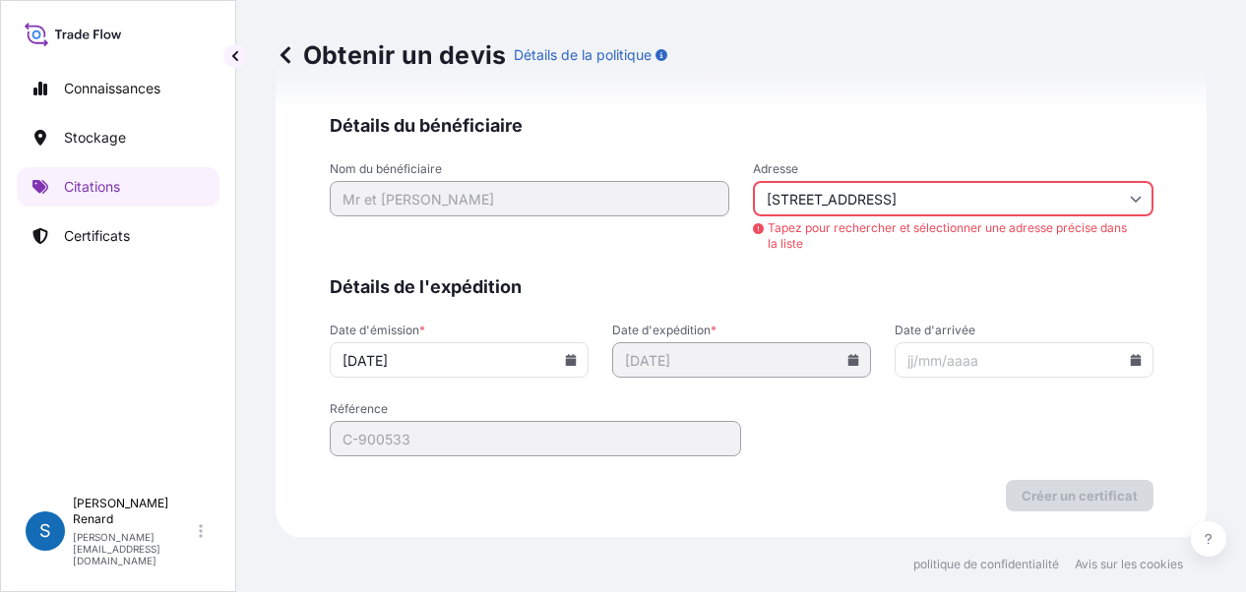
click at [982, 356] on input "Date d'arrivée" at bounding box center [1024, 359] width 259 height 35
drag, startPoint x: 1074, startPoint y: 359, endPoint x: 1065, endPoint y: 365, distance: 10.6
click at [1130, 361] on icon at bounding box center [1135, 360] width 11 height 12
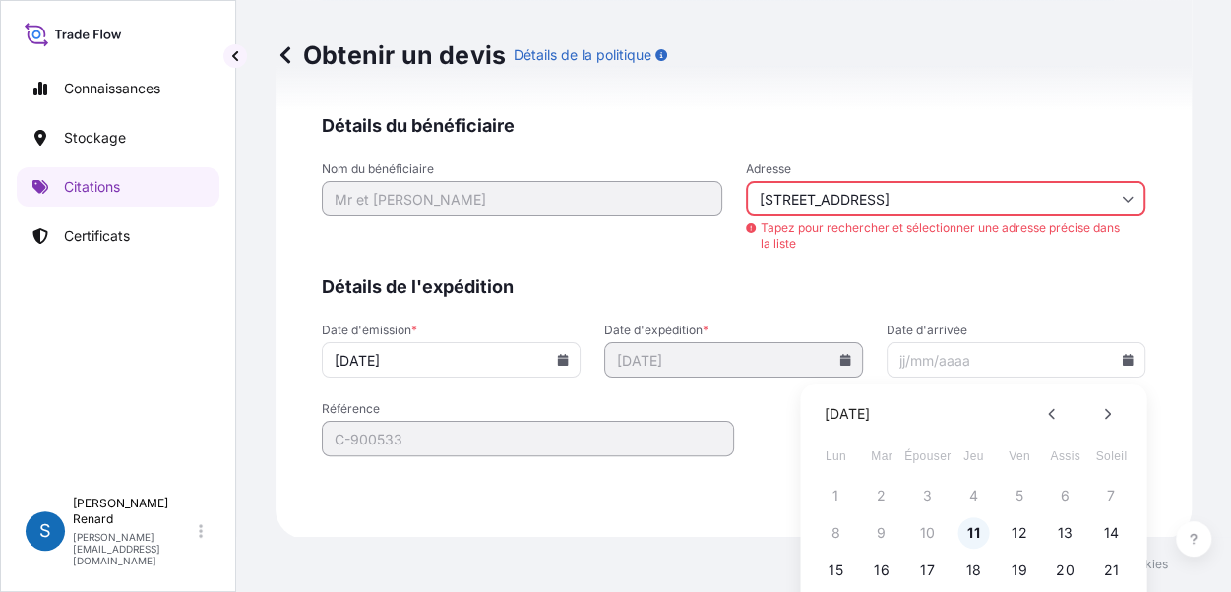
click at [971, 528] on font "11" at bounding box center [973, 534] width 13 height 17
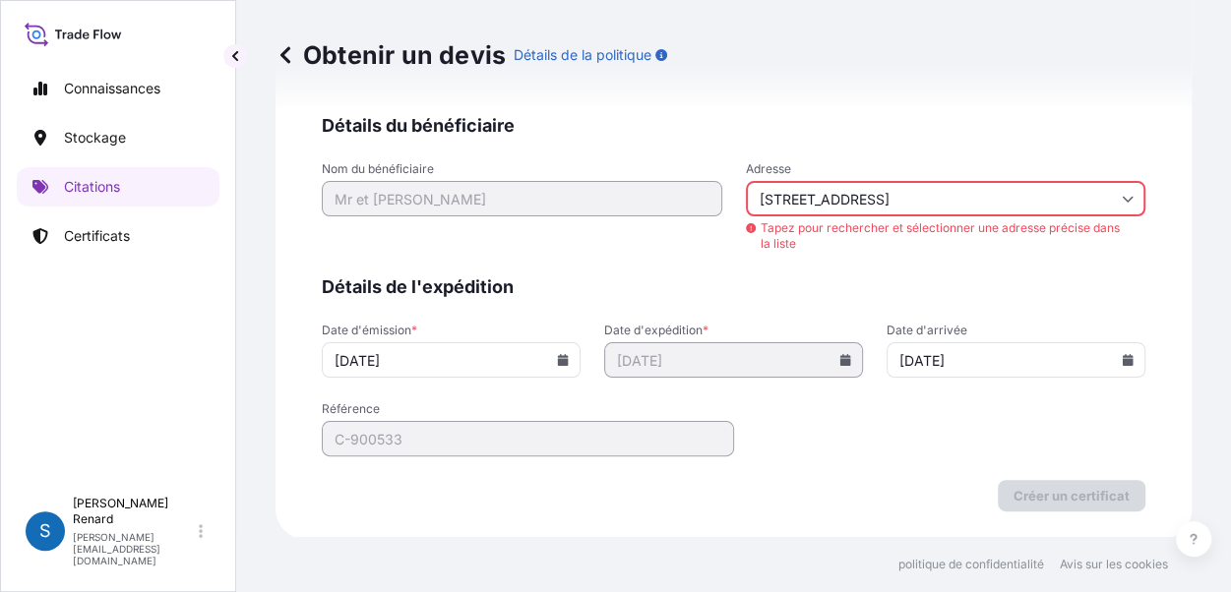
type input "[DATE]"
click at [782, 187] on input "Adresse" at bounding box center [953, 198] width 401 height 35
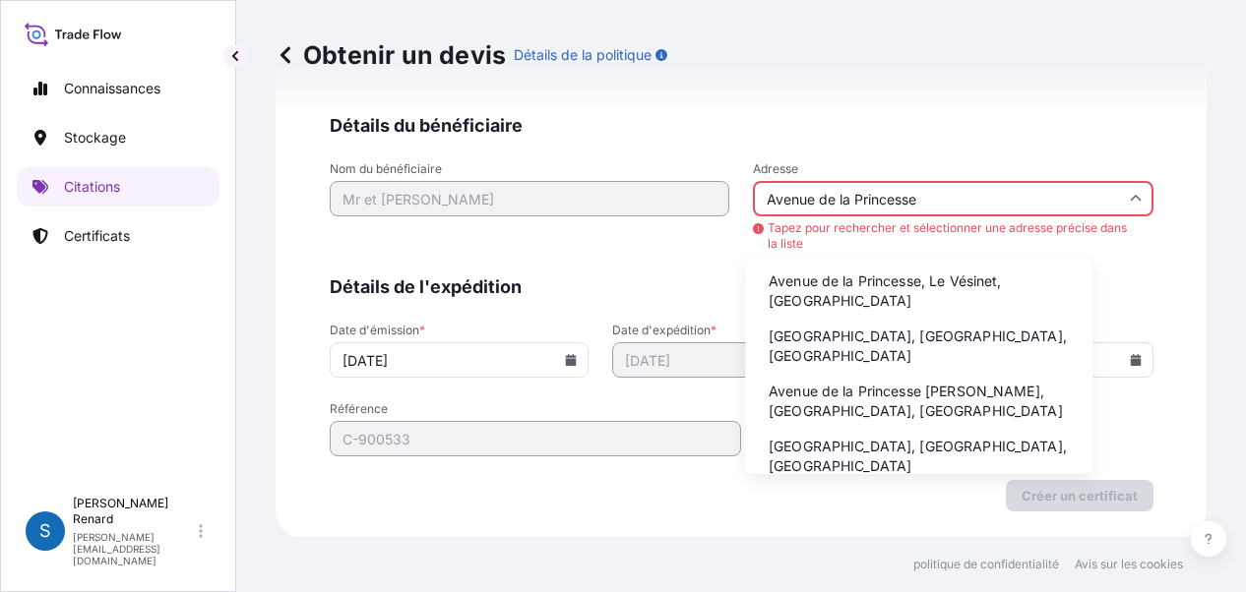
type input "Avenue de la Princesse"
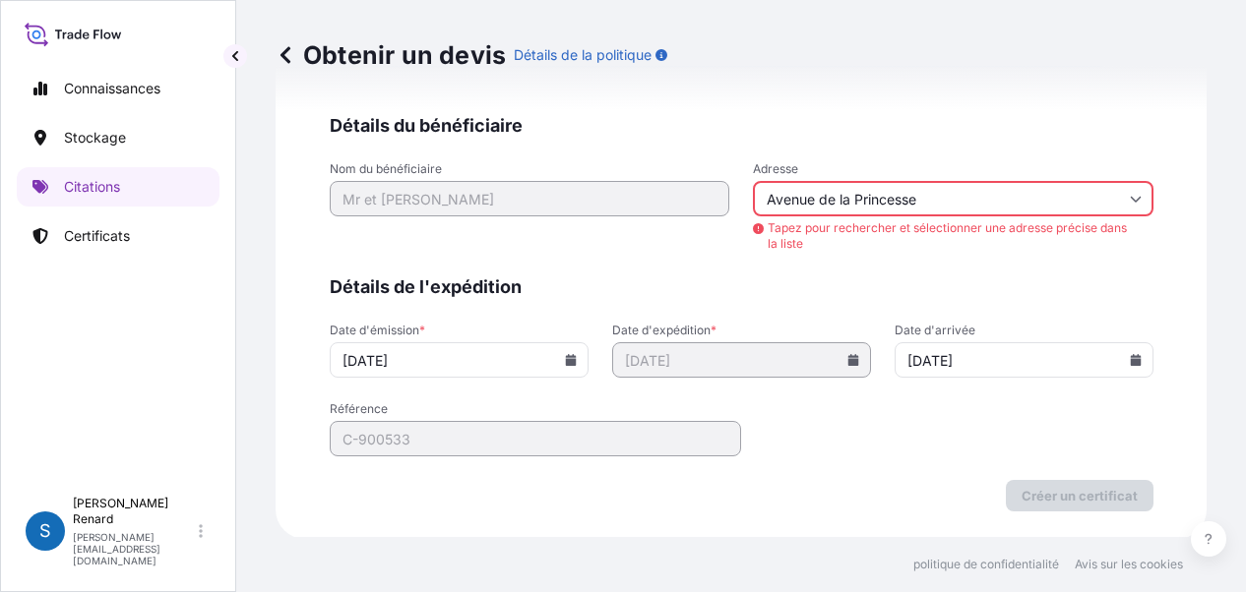
click at [944, 192] on input "Avenue de la Princesse" at bounding box center [953, 198] width 401 height 35
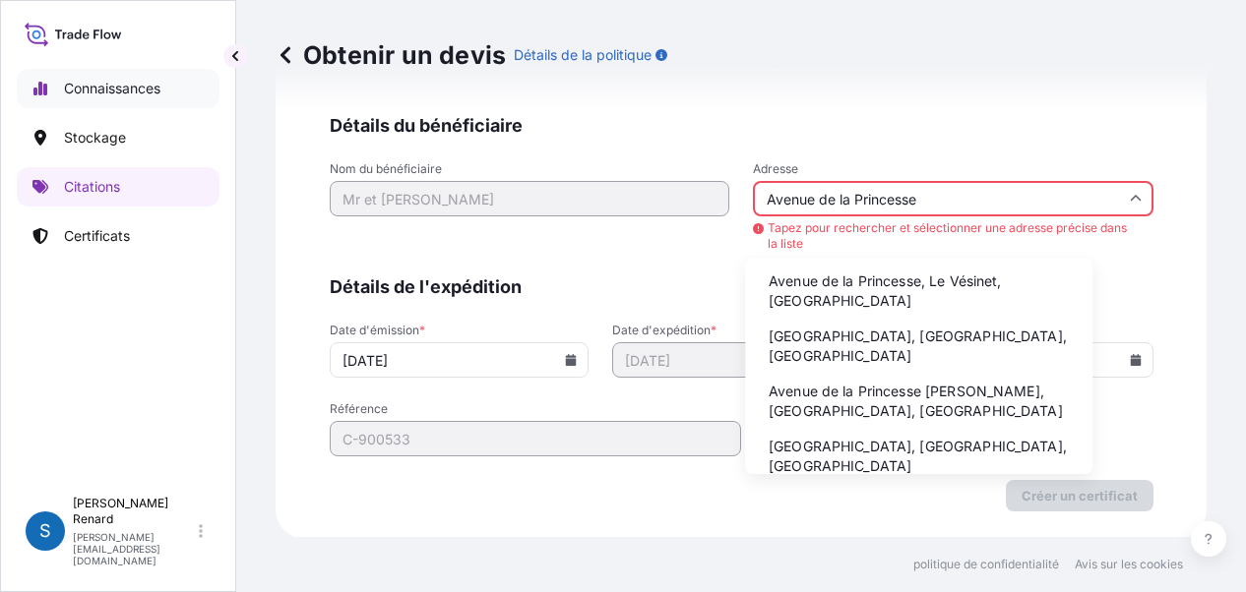
click at [95, 88] on font "Connaissances" at bounding box center [112, 88] width 96 height 17
select select "2025"
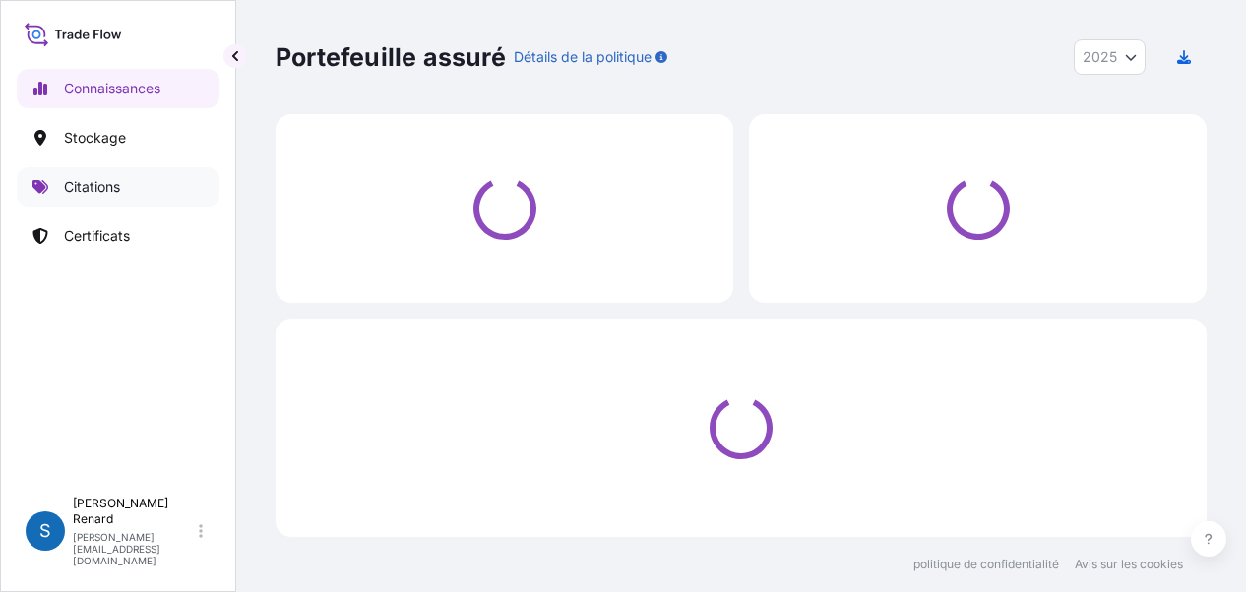
click at [100, 182] on font "Citations" at bounding box center [92, 186] width 56 height 17
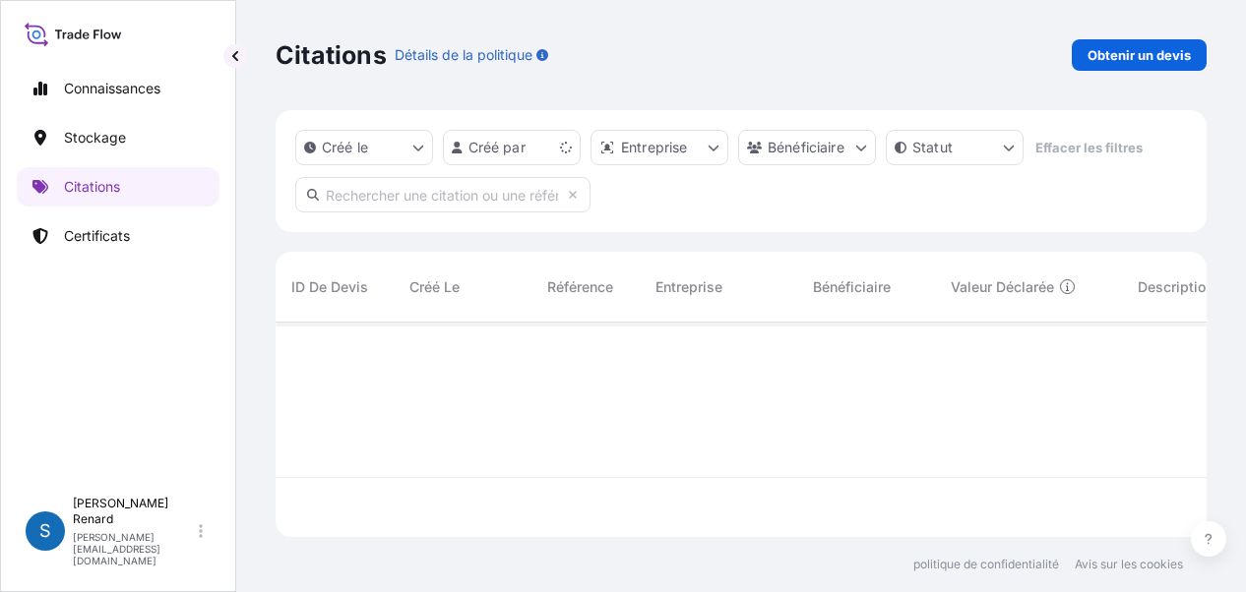
scroll to position [211, 915]
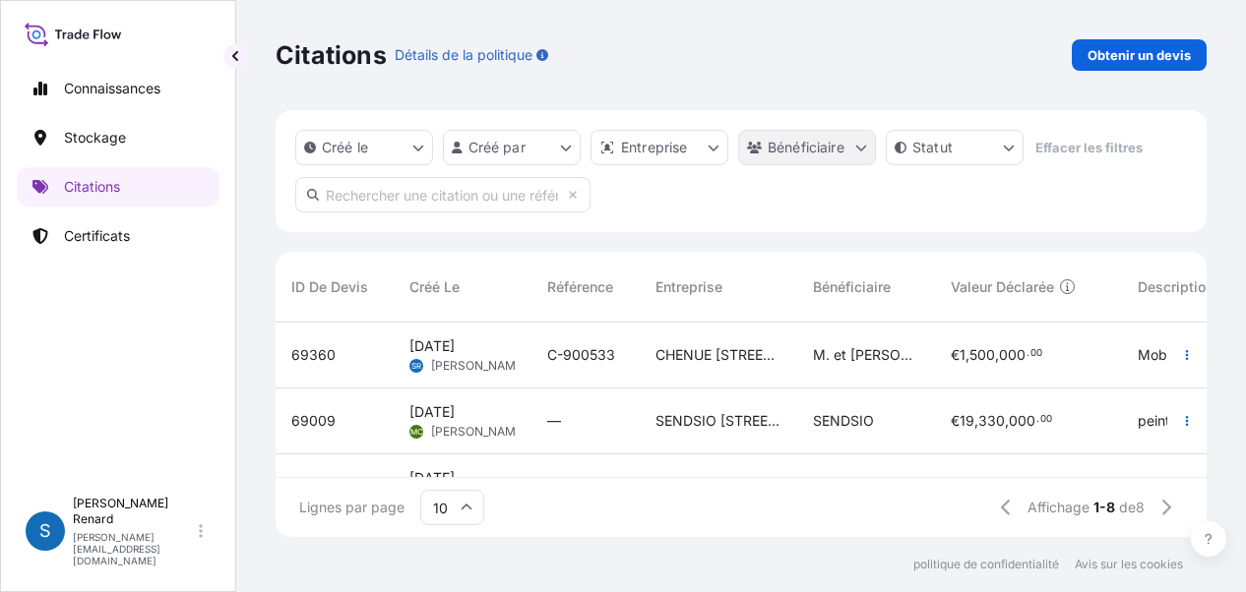
click at [819, 148] on html "Connaissances Stockage Citations Certificats S [PERSON_NAME] [PERSON_NAME][EMAI…" at bounding box center [623, 296] width 1246 height 592
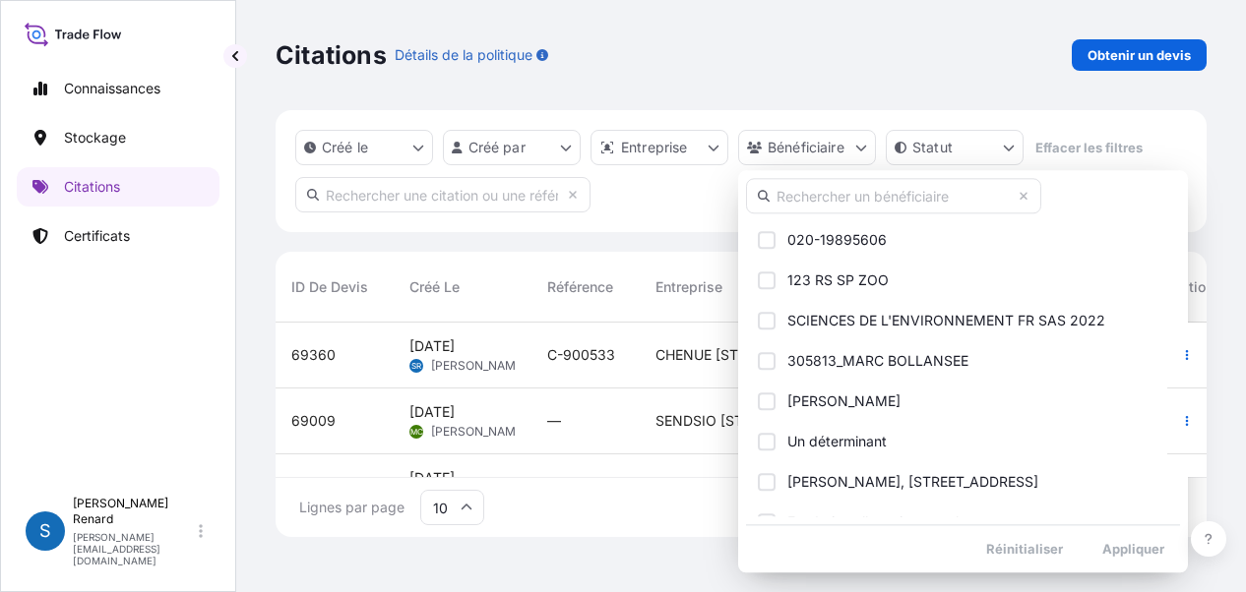
click at [847, 192] on input "text" at bounding box center [893, 195] width 295 height 35
click at [361, 146] on html "Connaissances Stockage Citations Certificats S [PERSON_NAME] [PERSON_NAME][EMAI…" at bounding box center [623, 296] width 1246 height 592
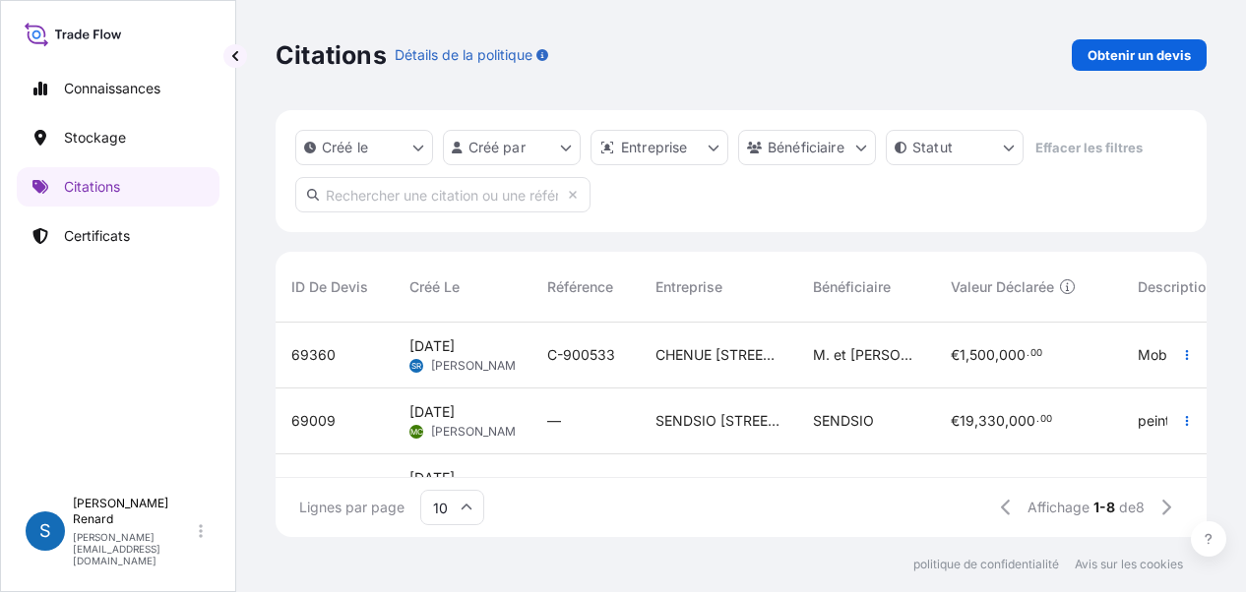
click at [861, 359] on font "M. et [PERSON_NAME]" at bounding box center [888, 354] width 151 height 17
select select "Land / Air"
select select "31990"
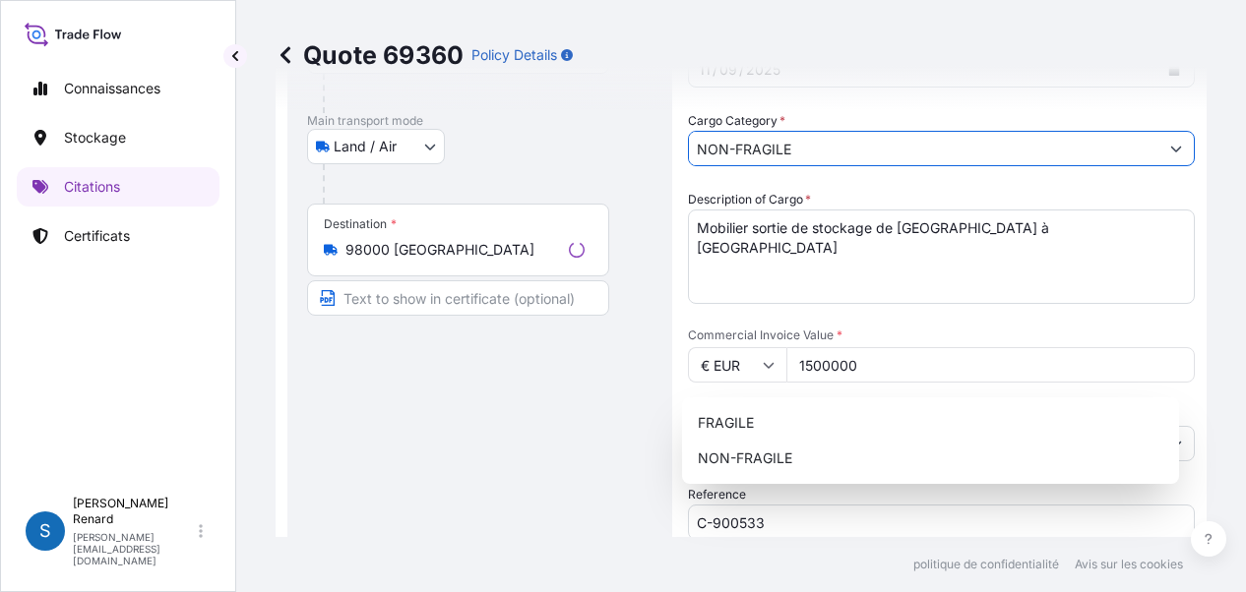
click at [861, 359] on div "Date of Consignment * [DATE] Cargo Category * NON-FRAGILE Description of Cargo …" at bounding box center [941, 364] width 507 height 665
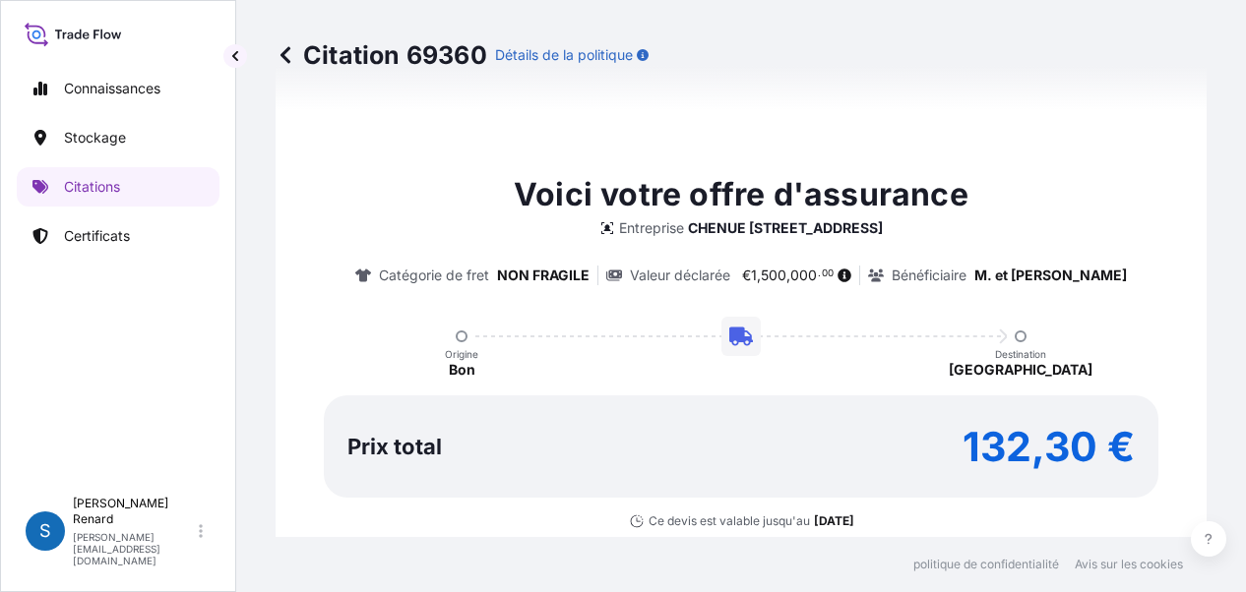
scroll to position [909, 0]
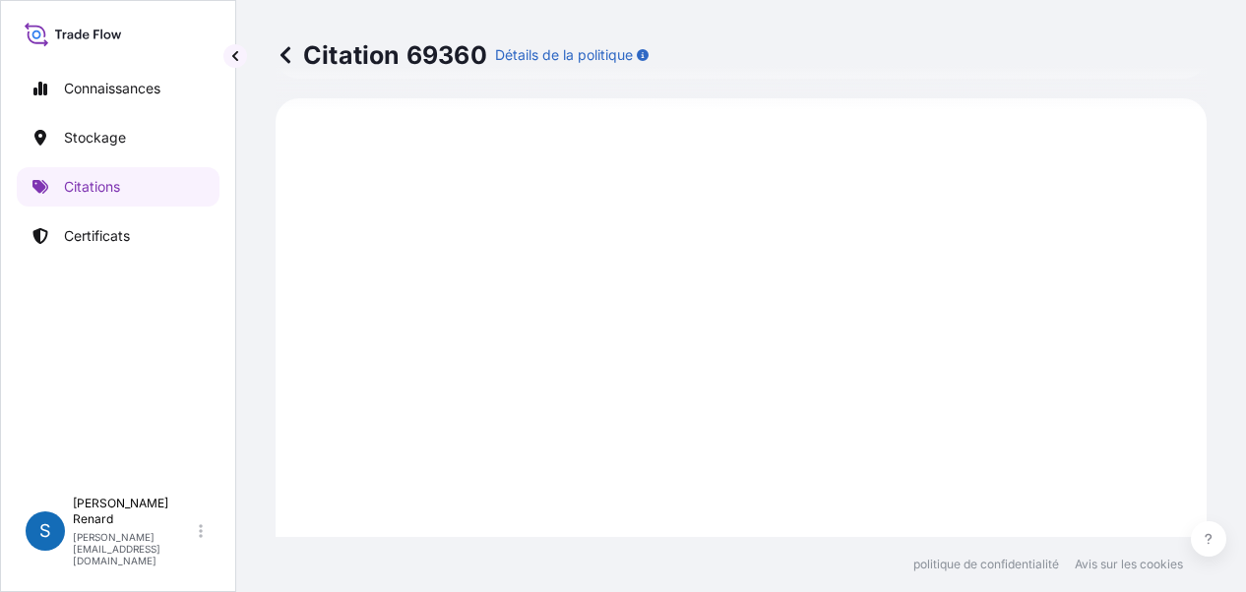
click at [290, 49] on icon at bounding box center [286, 55] width 20 height 20
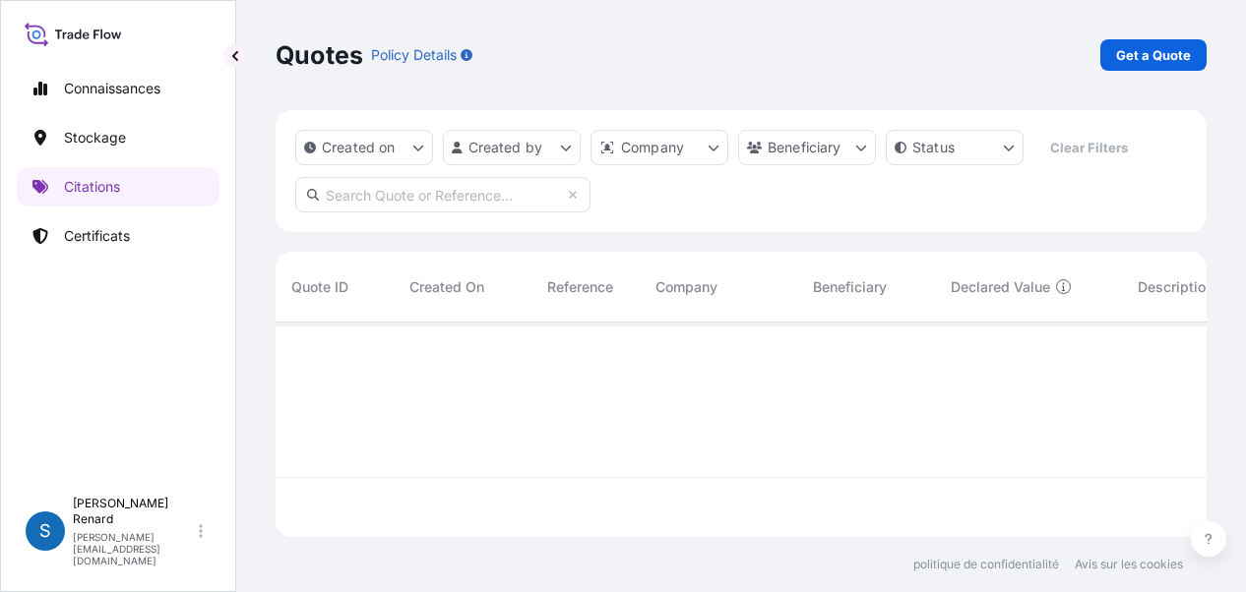
scroll to position [211, 915]
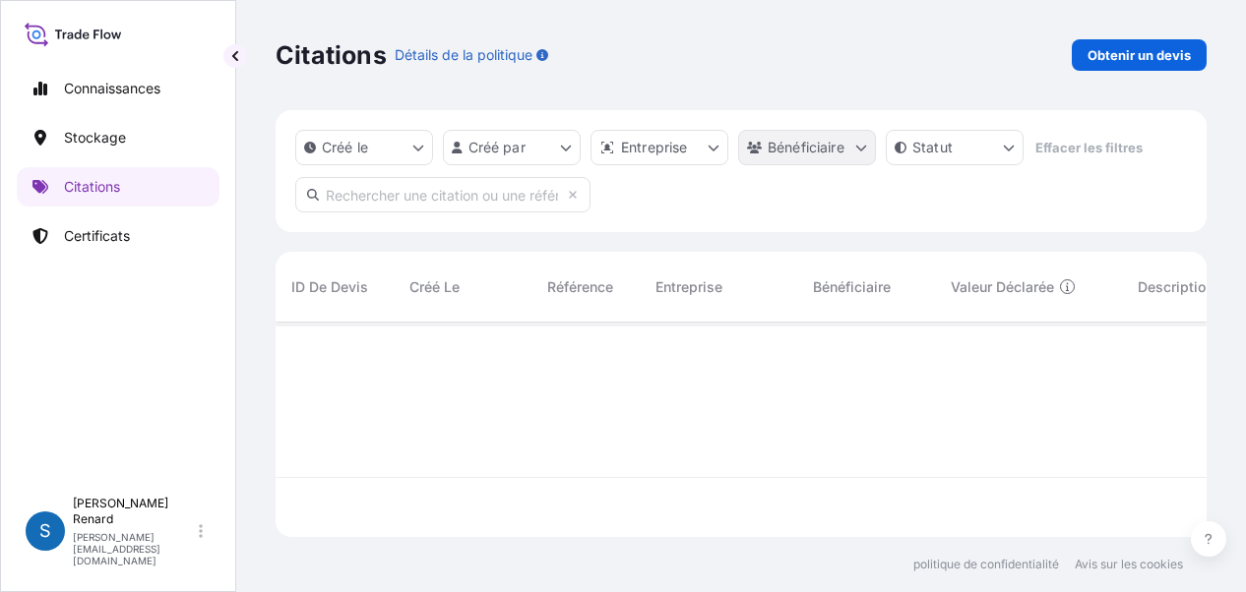
click at [801, 145] on html "Connaissances Stockage Citations Certificats S [PERSON_NAME] [PERSON_NAME][EMAI…" at bounding box center [623, 296] width 1246 height 592
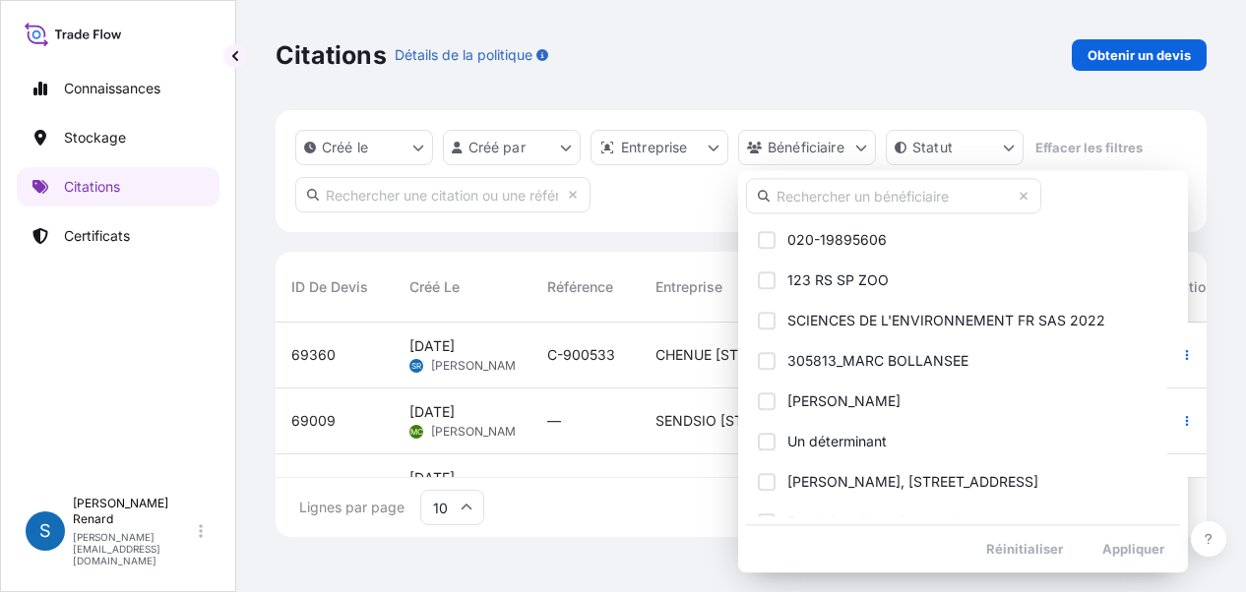
click at [844, 198] on input "text" at bounding box center [893, 195] width 295 height 35
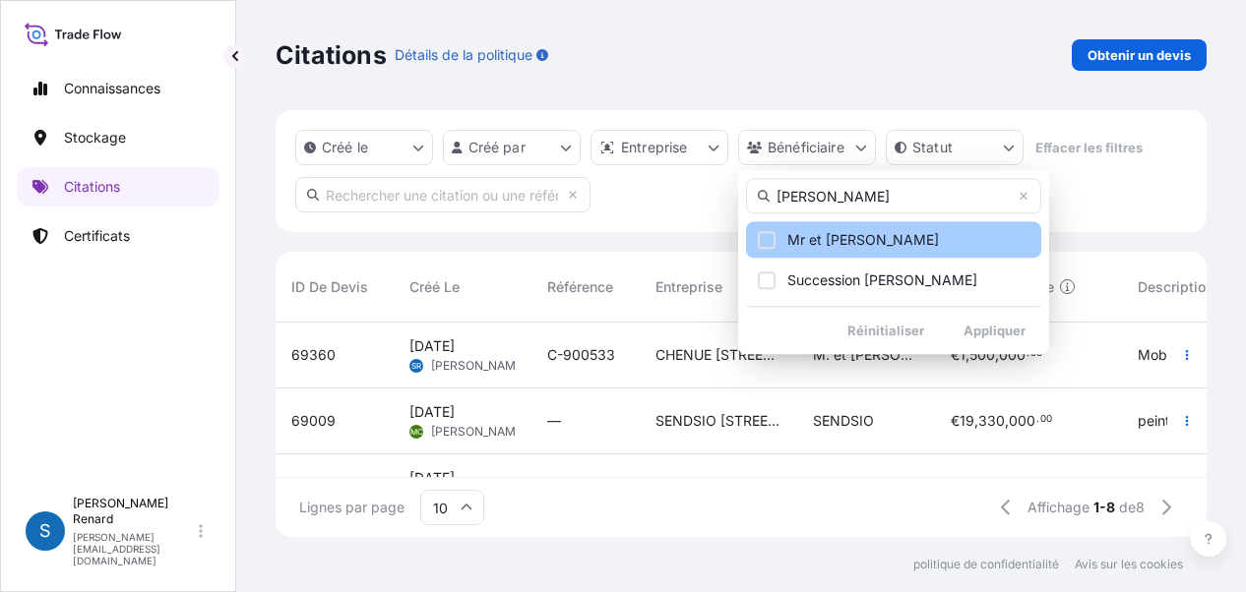
type input "[PERSON_NAME]"
click at [838, 235] on span "Mr et [PERSON_NAME]" at bounding box center [863, 240] width 152 height 20
click at [767, 239] on div "Sélectionnez une option" at bounding box center [767, 240] width 18 height 18
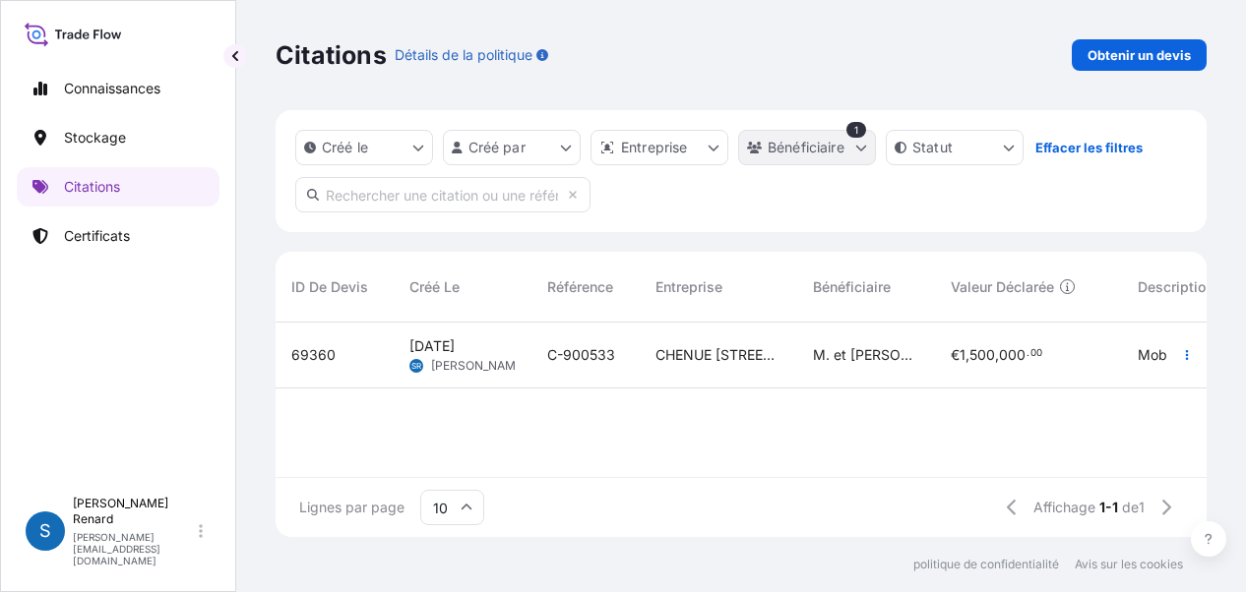
click at [786, 152] on html "Connaissances Stockage Citations Certificats S [PERSON_NAME] [PERSON_NAME][EMAI…" at bounding box center [623, 296] width 1246 height 592
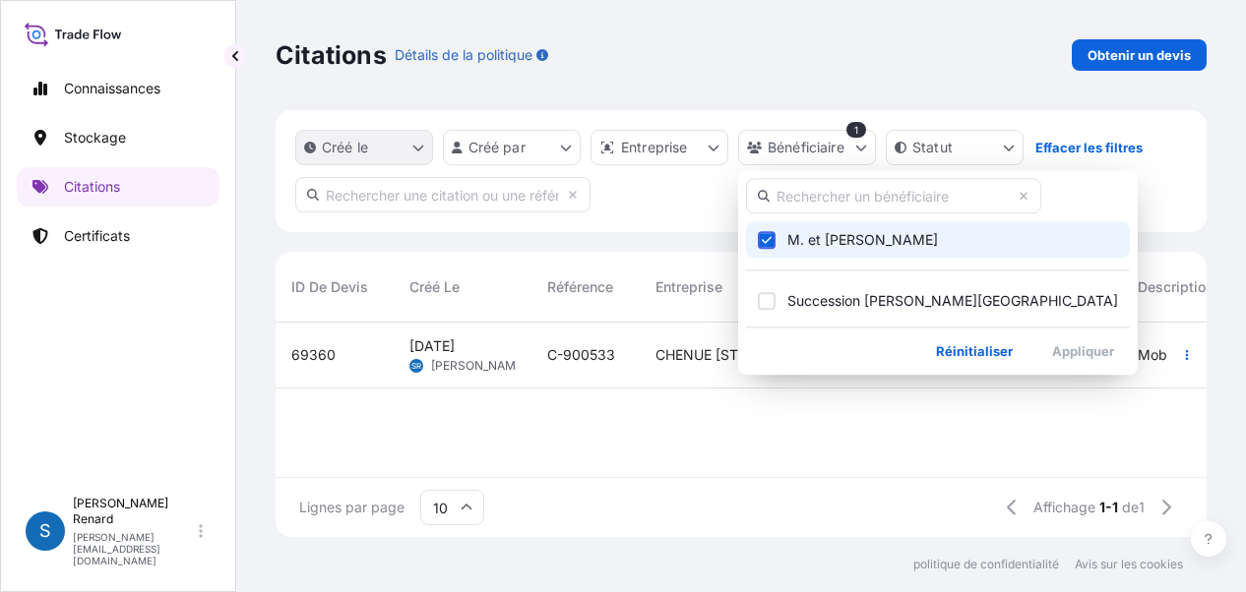
click at [338, 149] on html "Connaissances Stockage Citations Certificats S [PERSON_NAME] [PERSON_NAME][EMAI…" at bounding box center [623, 296] width 1246 height 592
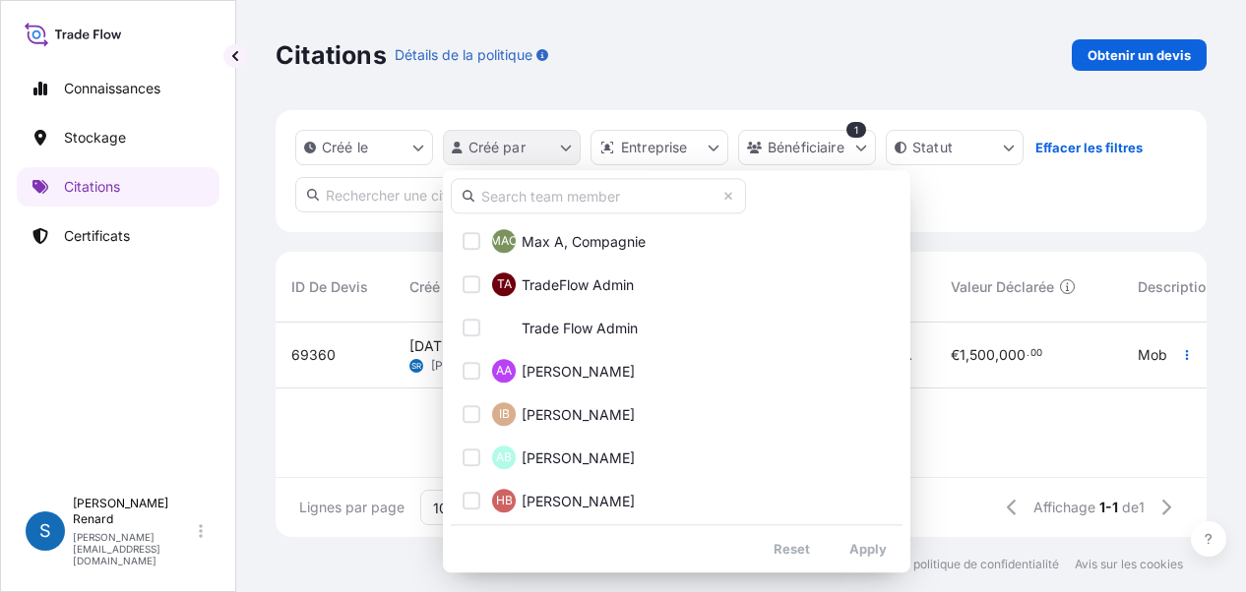
click at [502, 143] on html "Connaissances Stockage Citations Certificats S [PERSON_NAME] [PERSON_NAME][EMAI…" at bounding box center [623, 296] width 1246 height 592
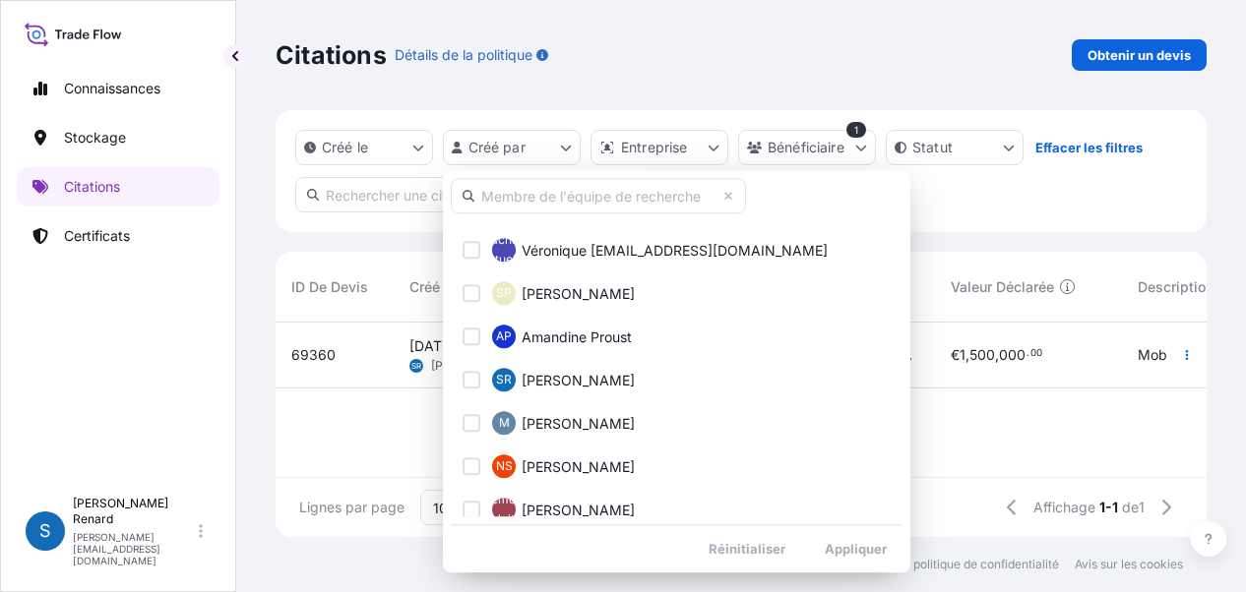
scroll to position [1575, 0]
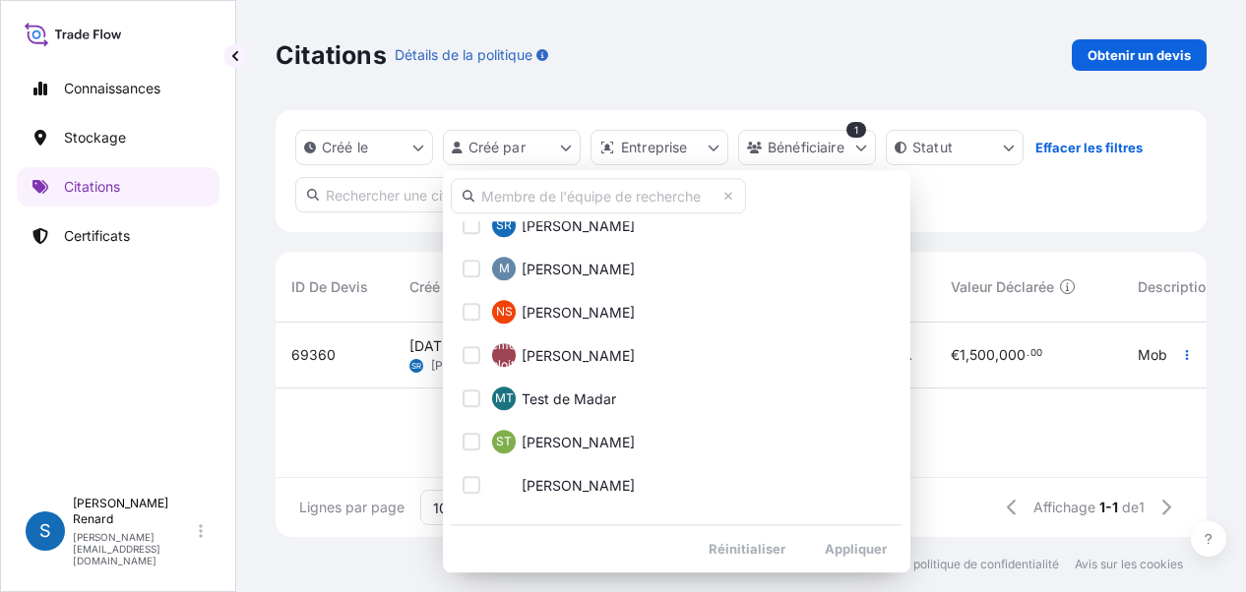
click at [379, 141] on html "Connaissances Stockage Citations Certificats S [PERSON_NAME] [PERSON_NAME][EMAI…" at bounding box center [623, 296] width 1246 height 592
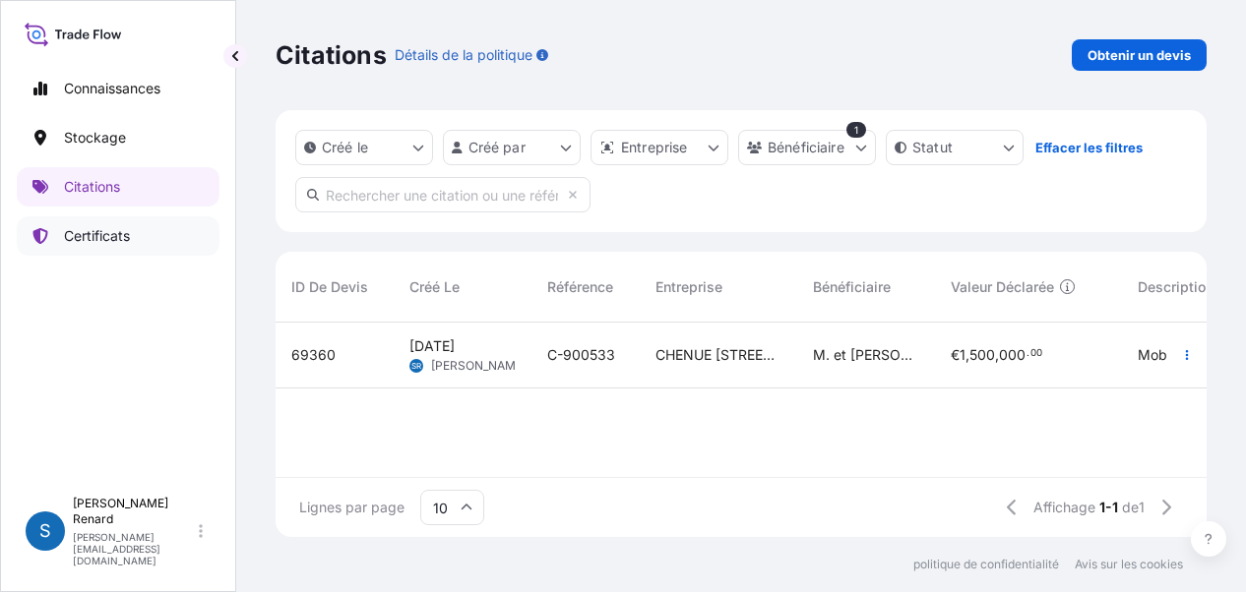
click at [84, 231] on font "Certificats" at bounding box center [97, 235] width 66 height 17
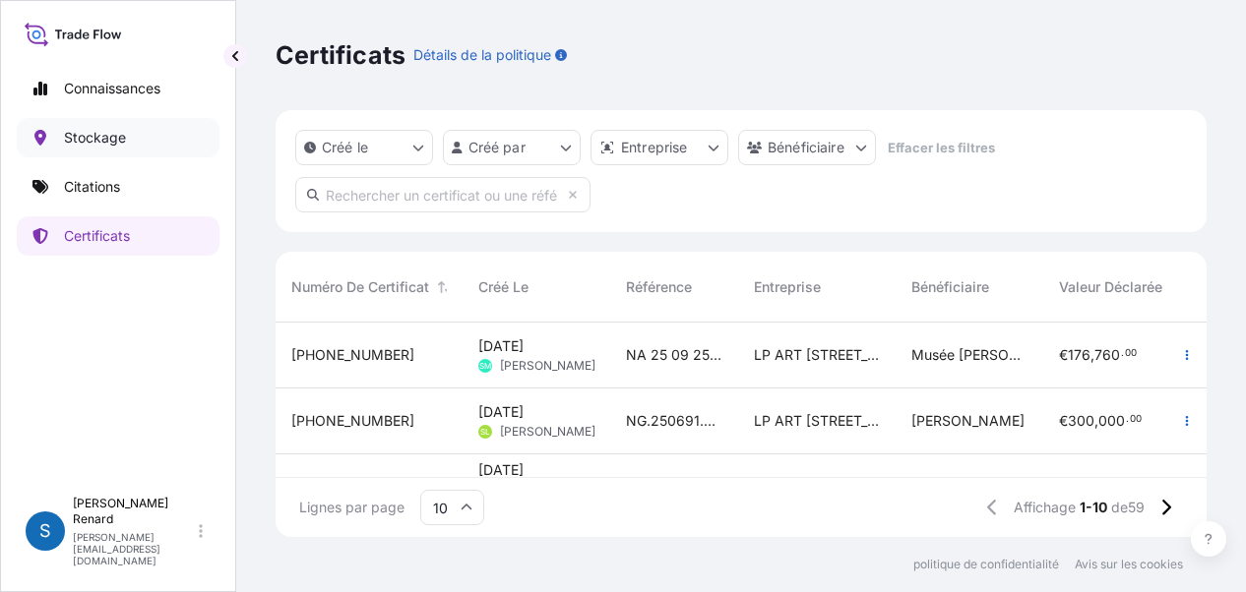
click at [86, 132] on font "Stockage" at bounding box center [95, 137] width 62 height 17
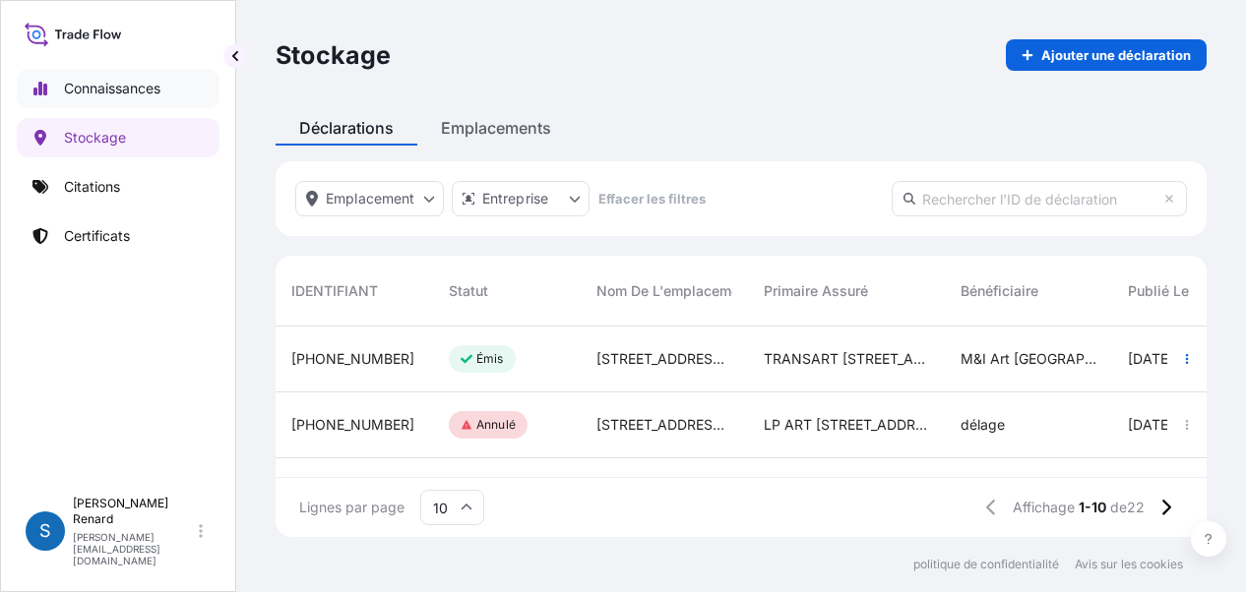
click at [132, 84] on font "Connaissances" at bounding box center [112, 88] width 96 height 17
select select "2025"
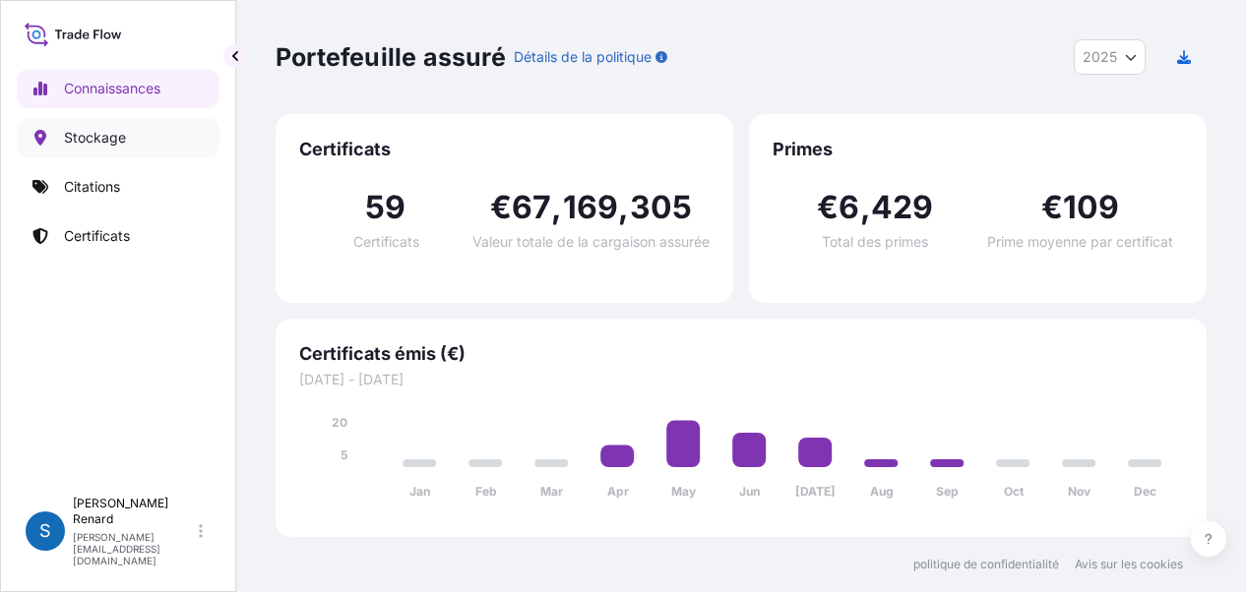
click at [99, 137] on font "Stockage" at bounding box center [95, 137] width 62 height 17
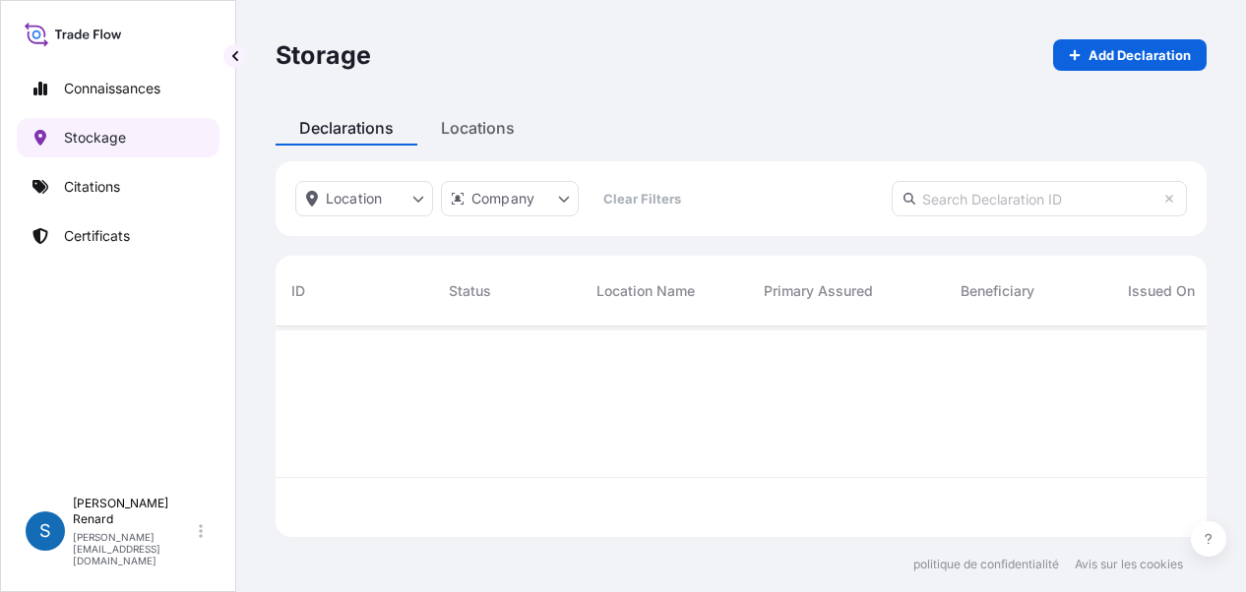
scroll to position [207, 915]
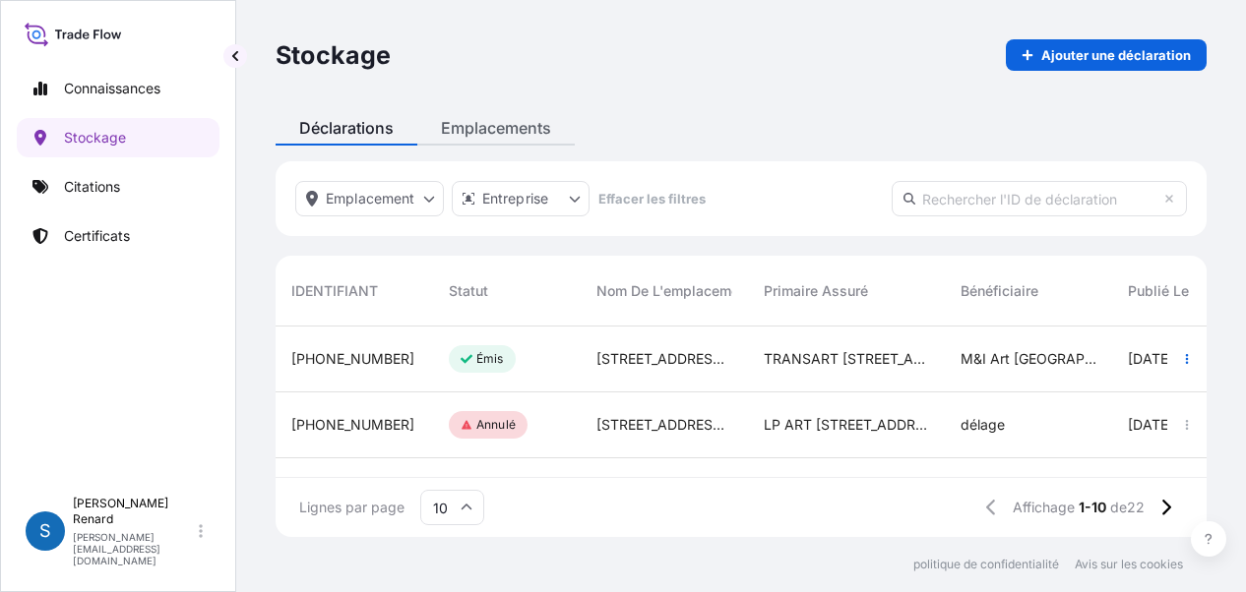
click at [464, 129] on div "Stockage Ajouter une déclaration Déclarations Emplacements Emplacement Entrepri…" at bounding box center [741, 268] width 1010 height 537
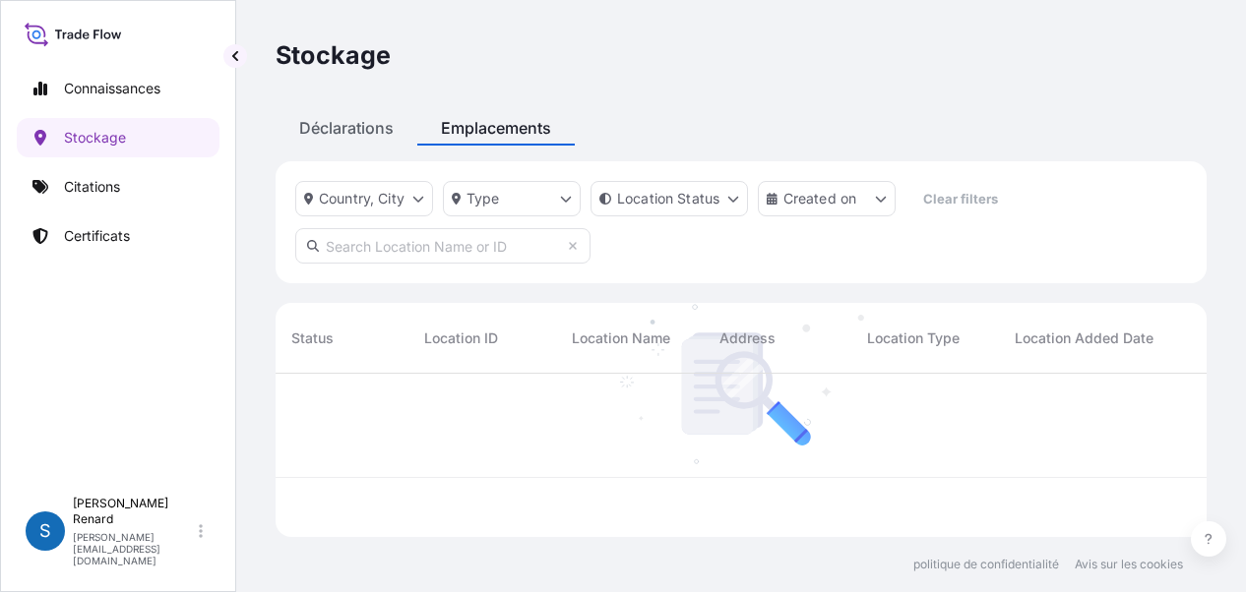
scroll to position [159, 915]
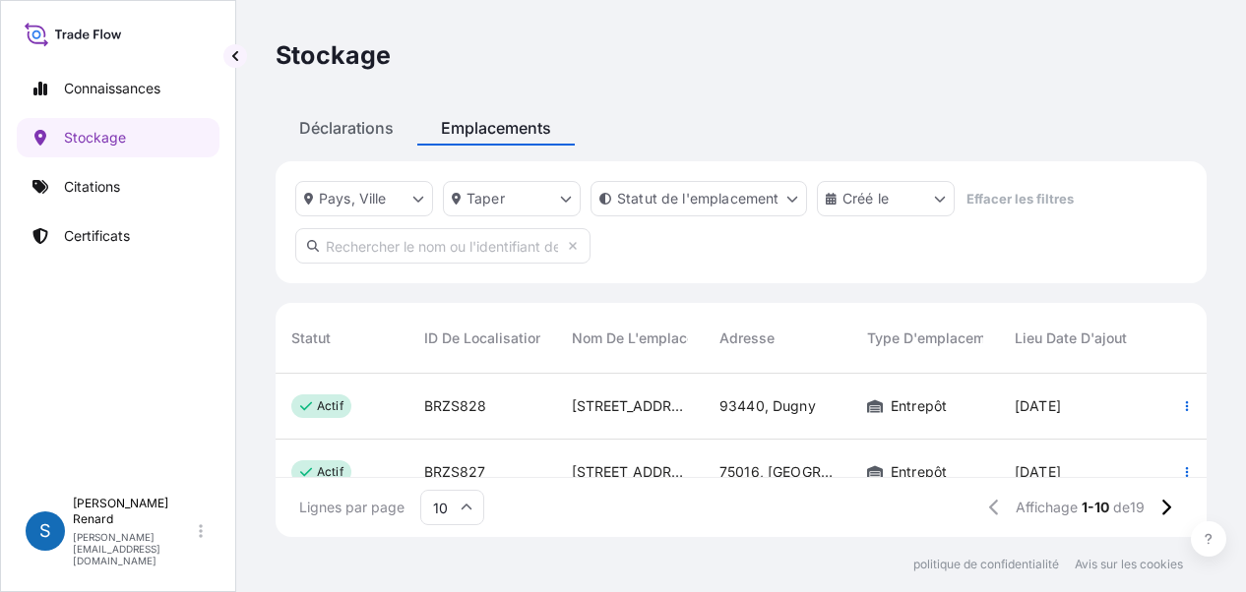
click at [351, 238] on input "text" at bounding box center [442, 245] width 295 height 35
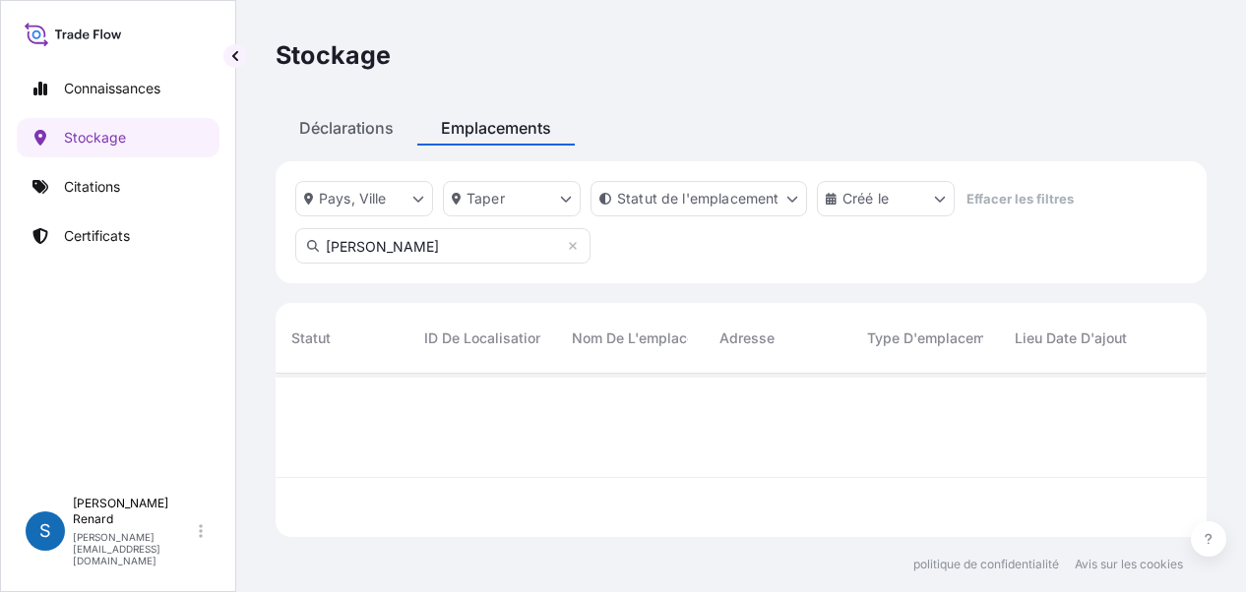
scroll to position [218, 915]
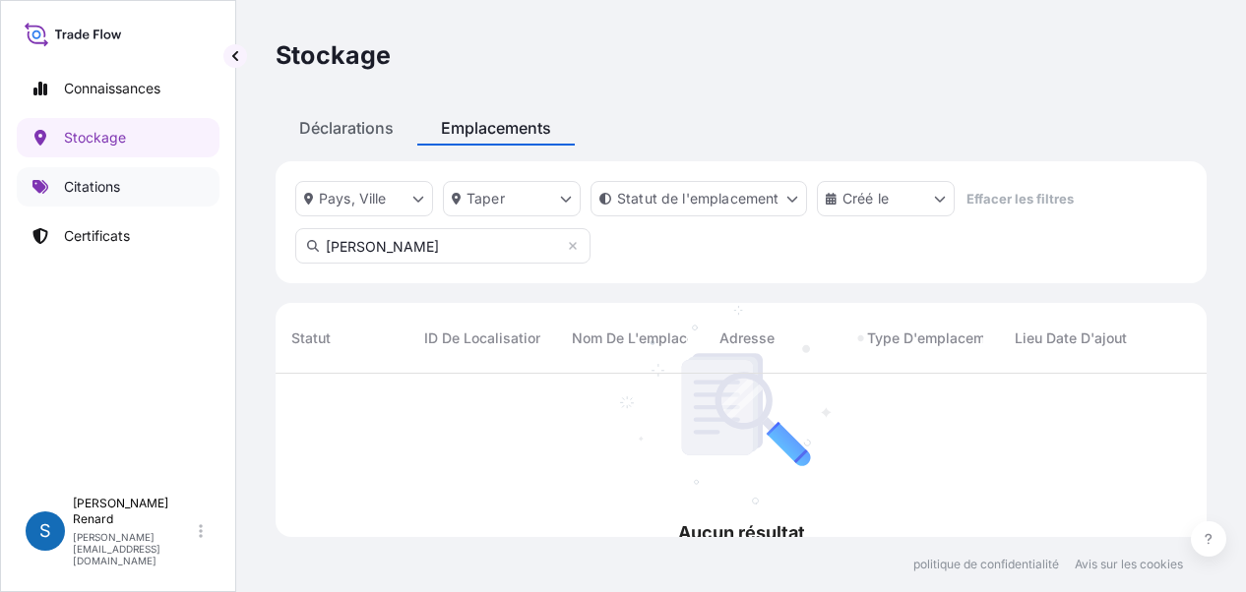
type input "[PERSON_NAME]"
click at [89, 193] on font "Citations" at bounding box center [92, 186] width 56 height 17
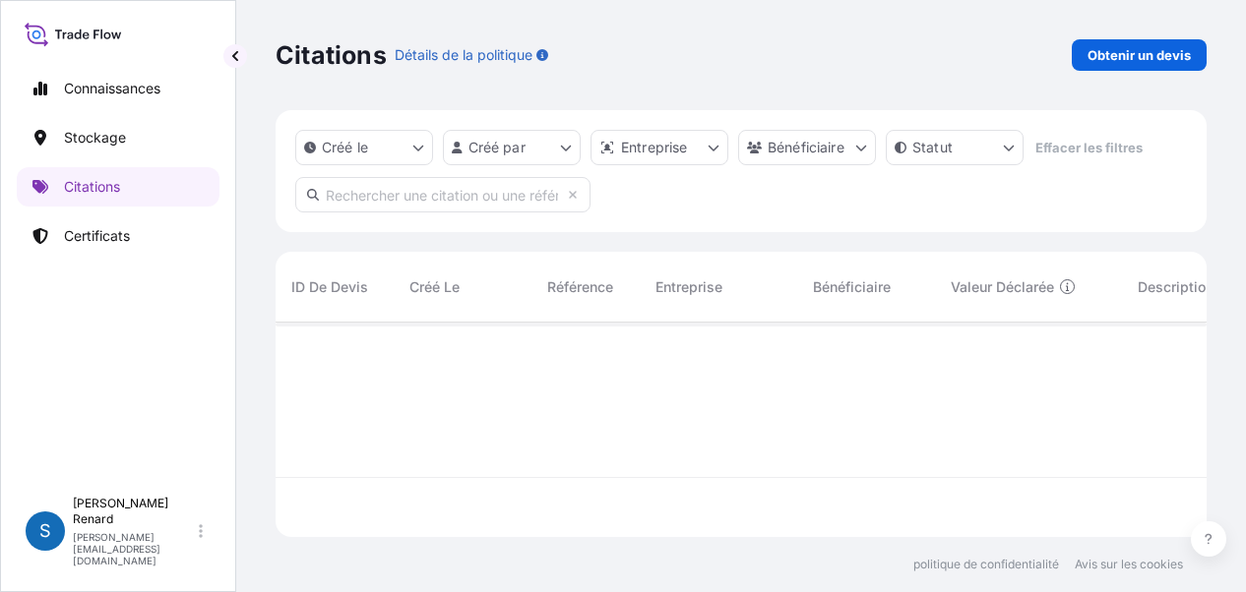
scroll to position [211, 915]
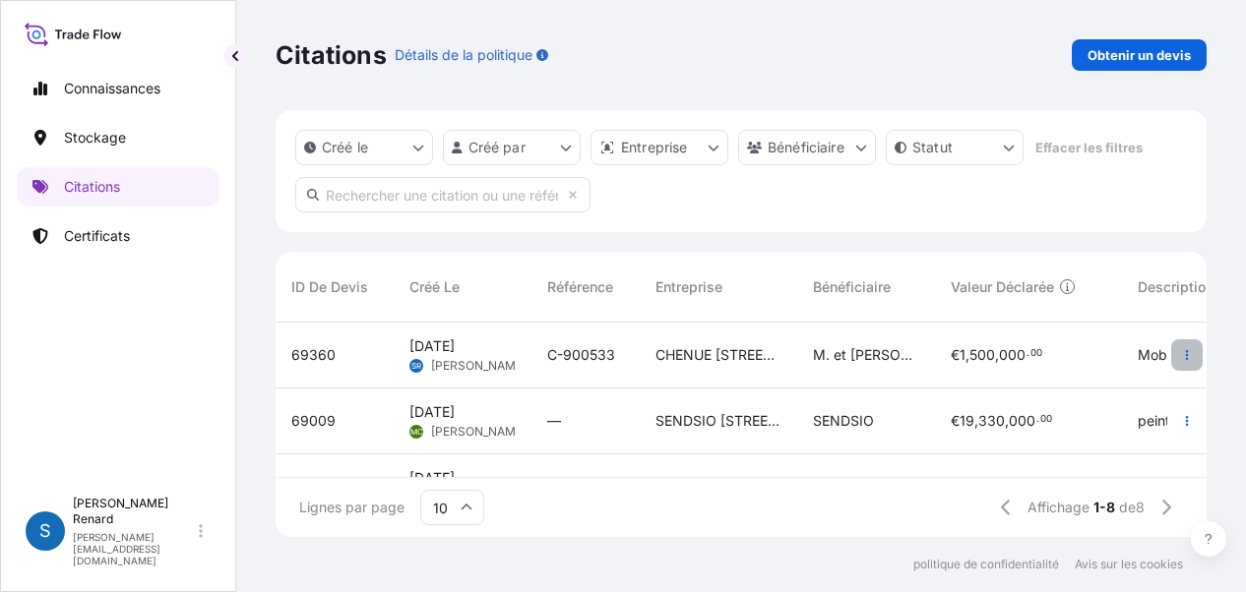
click at [1181, 352] on icon "button" at bounding box center [1187, 355] width 12 height 12
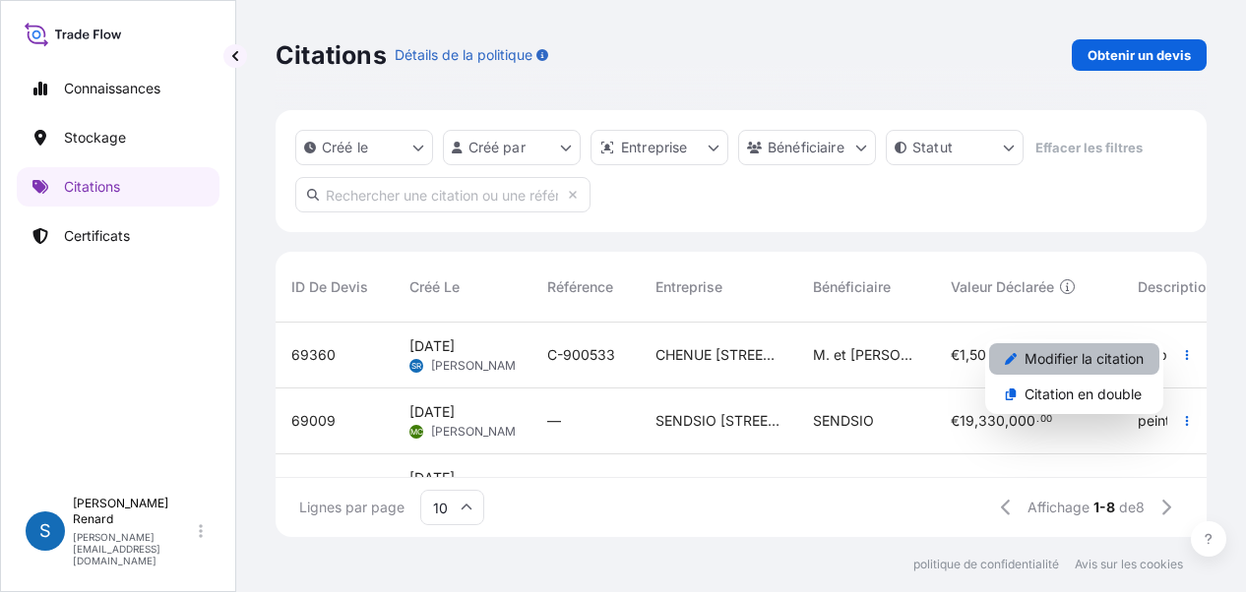
click at [1070, 359] on font "Modifier la citation" at bounding box center [1083, 358] width 119 height 17
select select "Land / Air"
select select "31990"
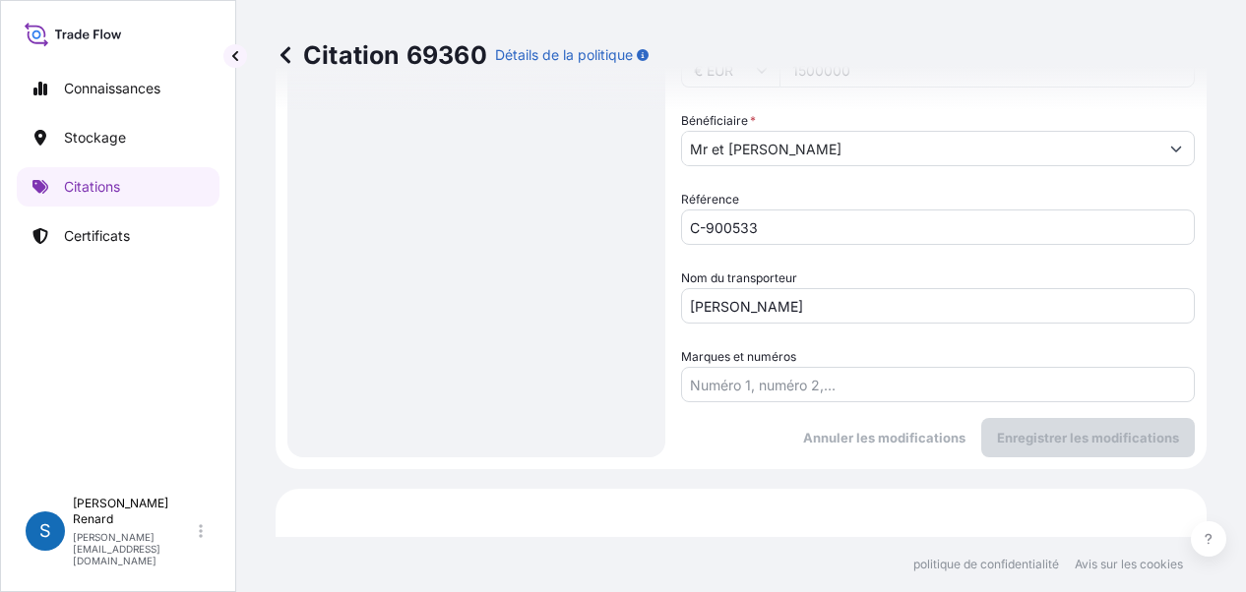
scroll to position [516, 0]
click at [872, 154] on input "Mr et [PERSON_NAME]" at bounding box center [920, 151] width 476 height 35
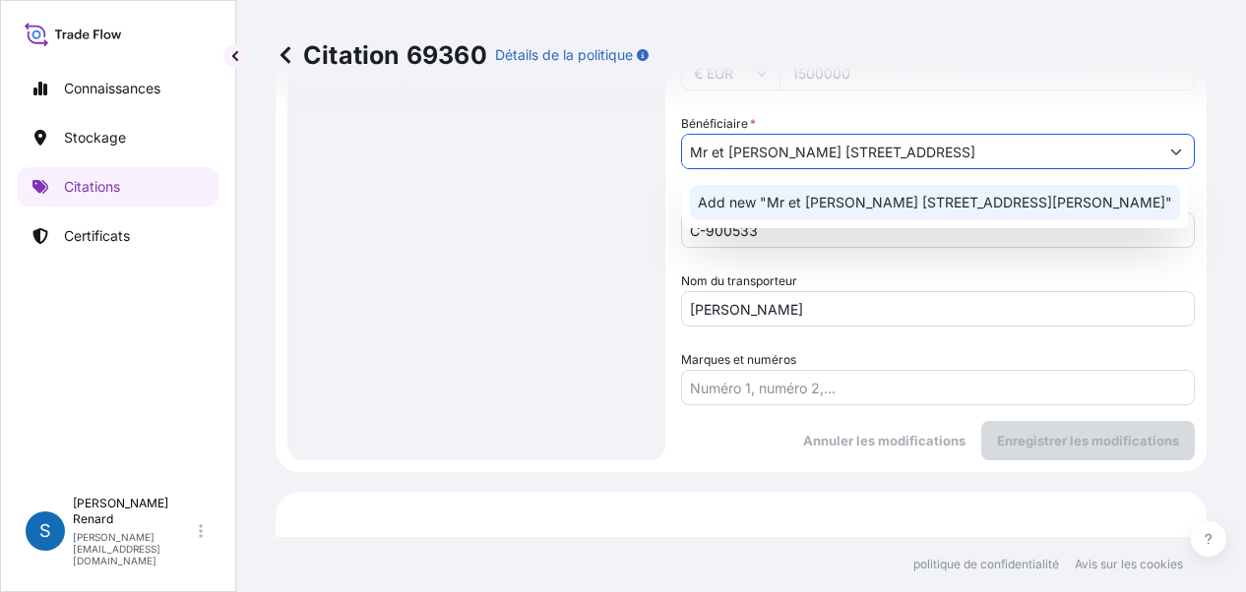
click at [992, 197] on span "Add new "Mr et [PERSON_NAME] [STREET_ADDRESS][PERSON_NAME]"" at bounding box center [935, 203] width 474 height 20
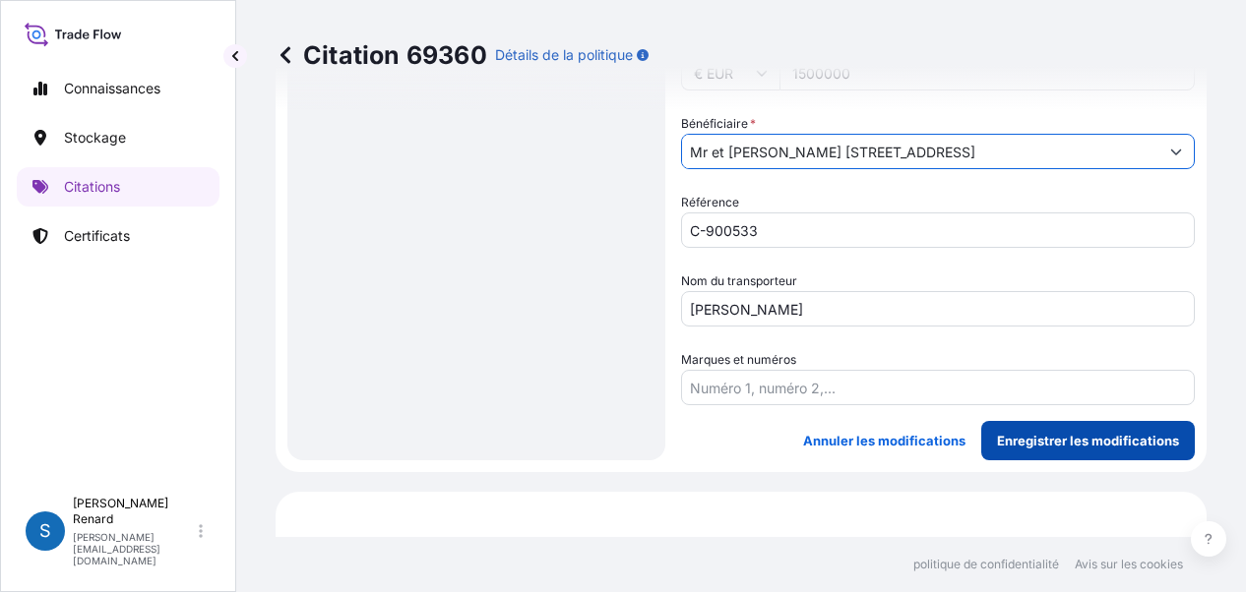
type input "Mr et [PERSON_NAME] [STREET_ADDRESS]"
click at [1100, 439] on font "Enregistrer les modifications" at bounding box center [1088, 441] width 182 height 16
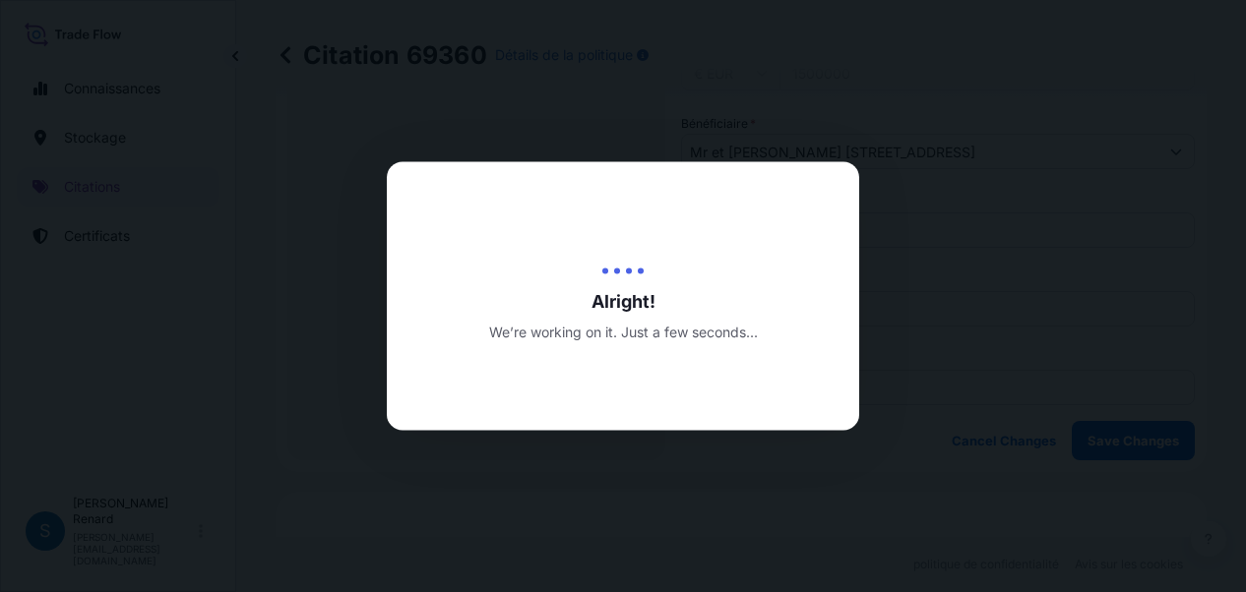
type input "[DATE]"
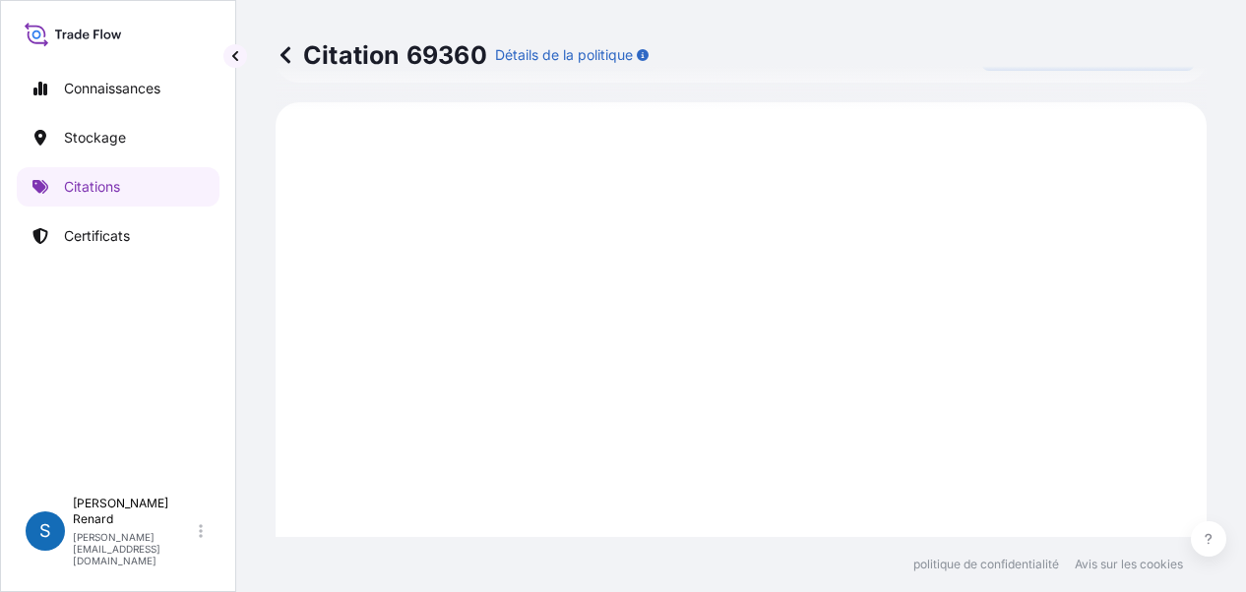
scroll to position [909, 0]
select select "Land / Air"
select select "31990"
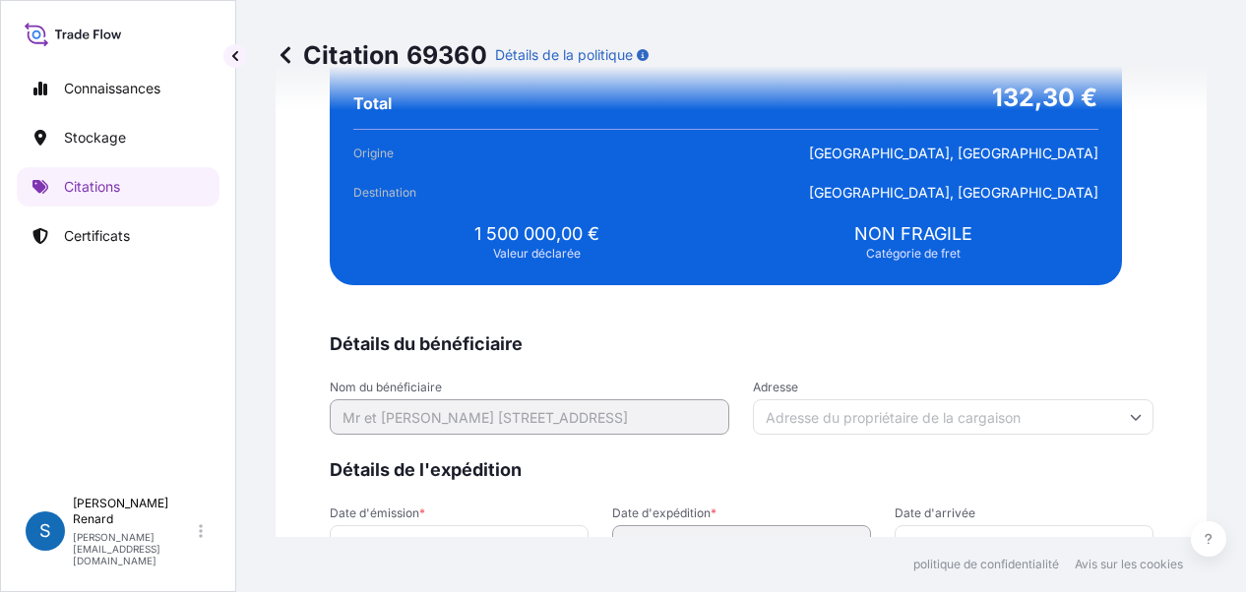
scroll to position [3659, 0]
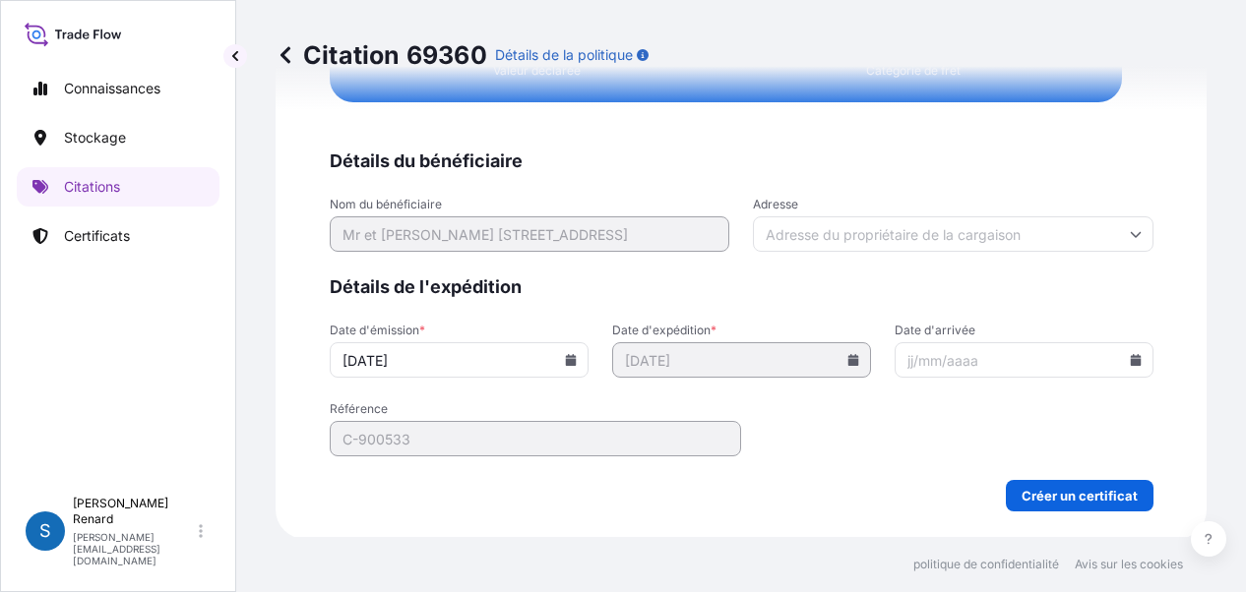
click at [816, 228] on input "Adresse" at bounding box center [953, 234] width 401 height 35
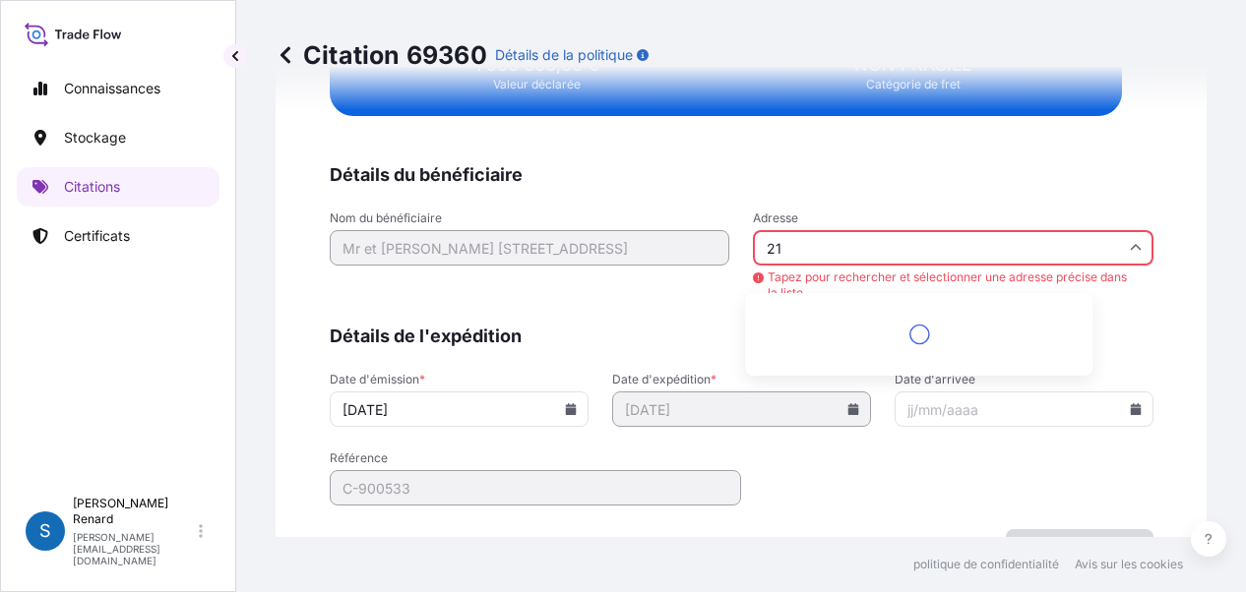
scroll to position [3694, 0]
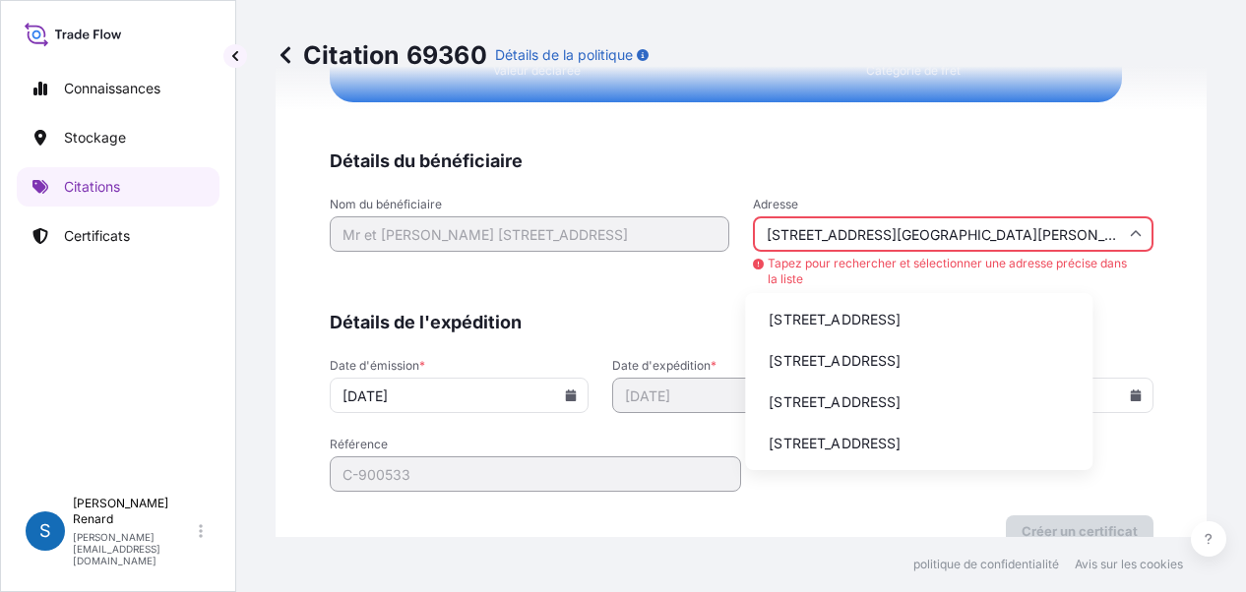
click at [1130, 233] on icon at bounding box center [1136, 234] width 12 height 12
type input "[STREET_ADDRESS][GEOGRAPHIC_DATA][PERSON_NAME]"
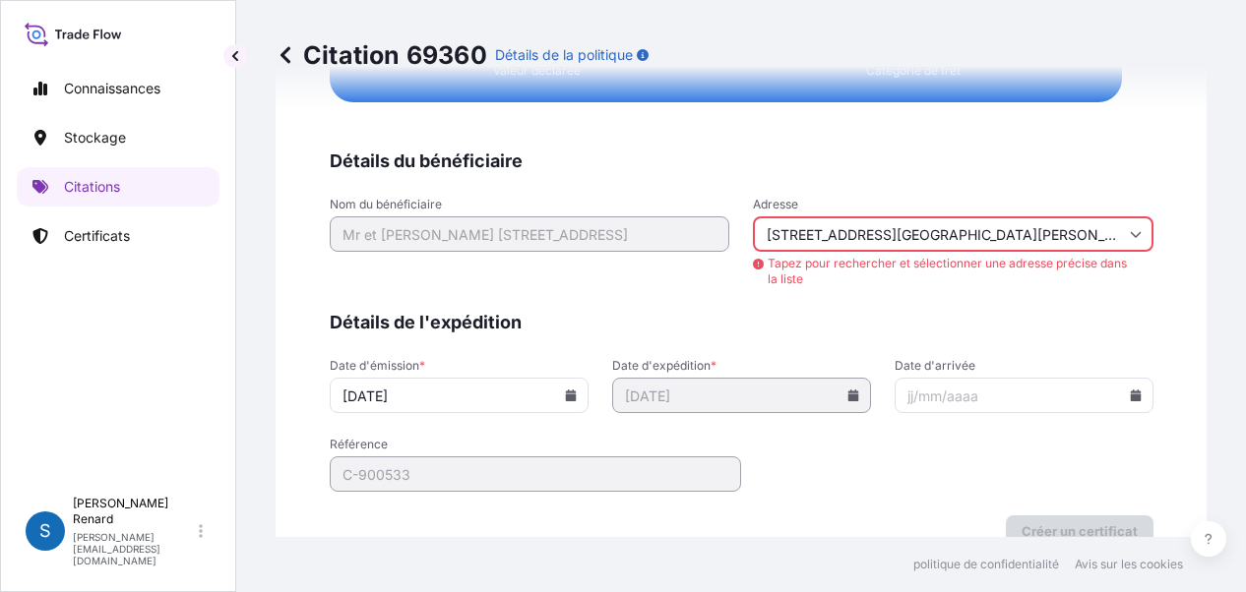
click at [663, 278] on div "Nom du bénéficiaire Mr et [PERSON_NAME] [STREET_ADDRESS] Adresse [STREET_ADDRES…" at bounding box center [742, 242] width 824 height 91
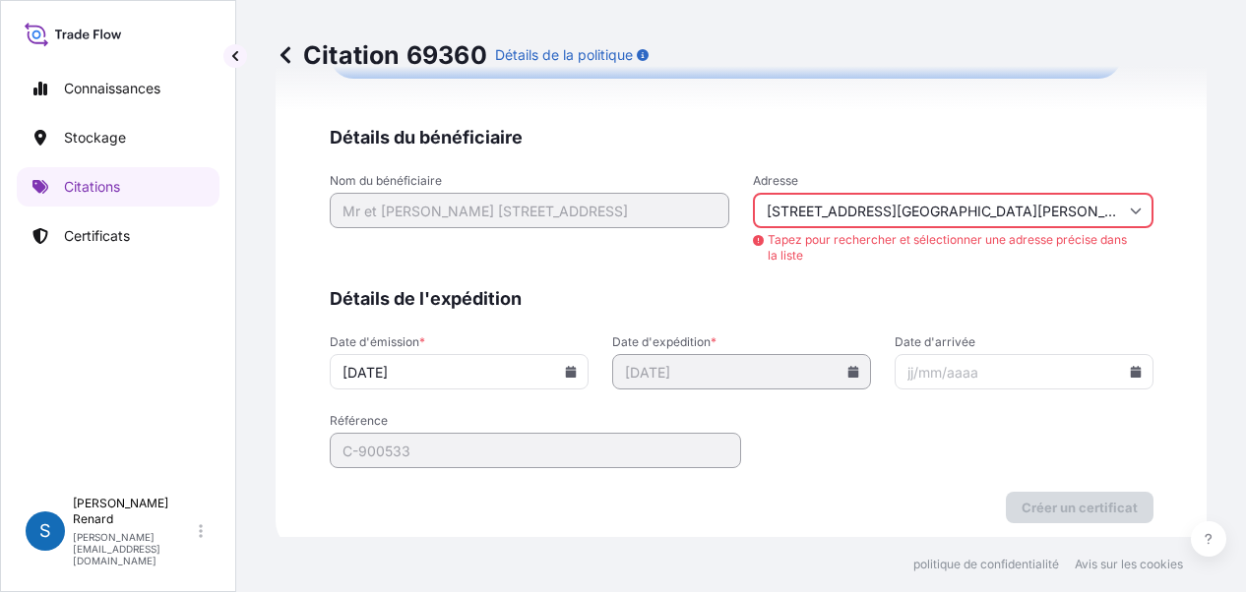
scroll to position [3730, 0]
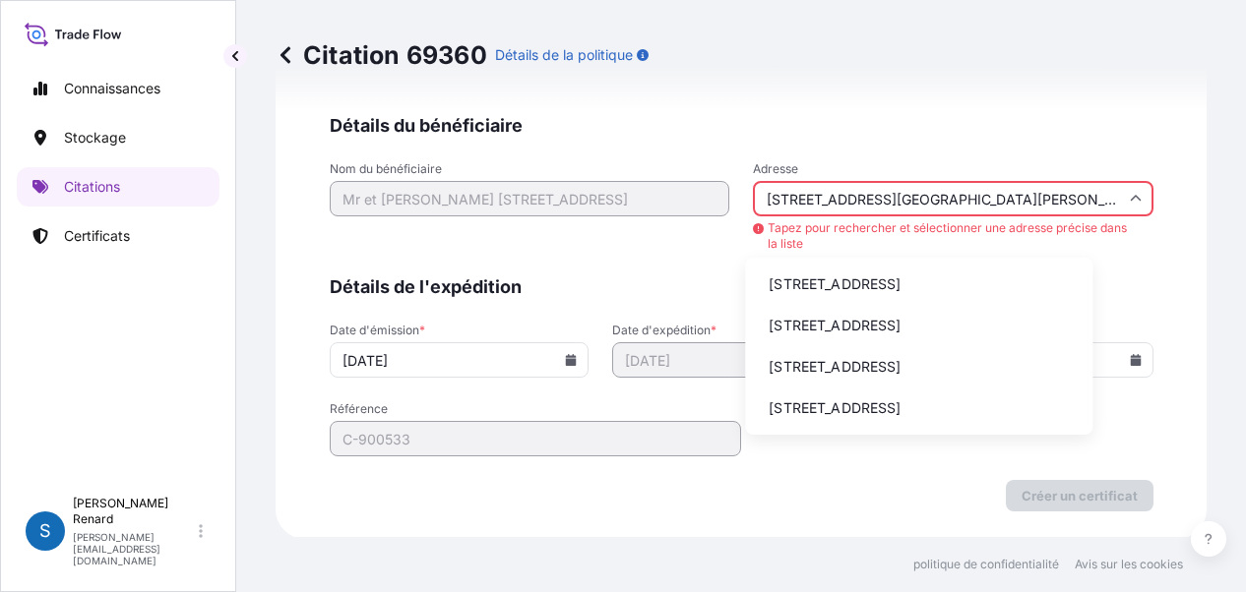
click at [691, 198] on div "Nom du bénéficiaire Mr et [PERSON_NAME] [STREET_ADDRESS] Adresse [STREET_ADDRES…" at bounding box center [742, 206] width 824 height 91
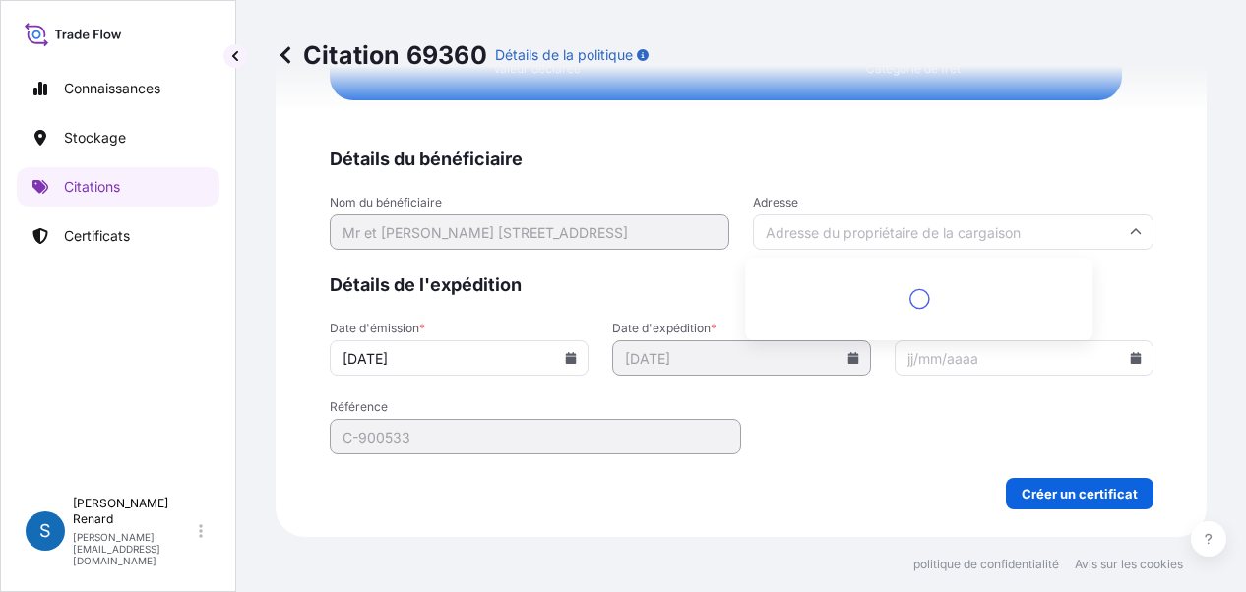
scroll to position [3659, 0]
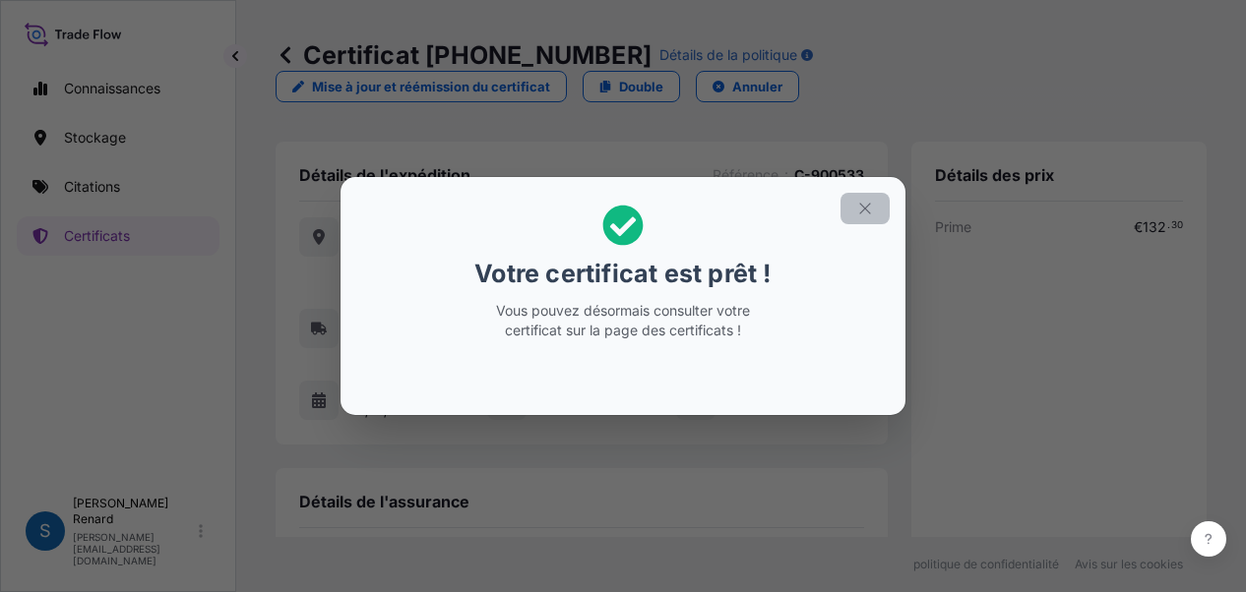
click at [864, 203] on icon "button" at bounding box center [865, 209] width 18 height 18
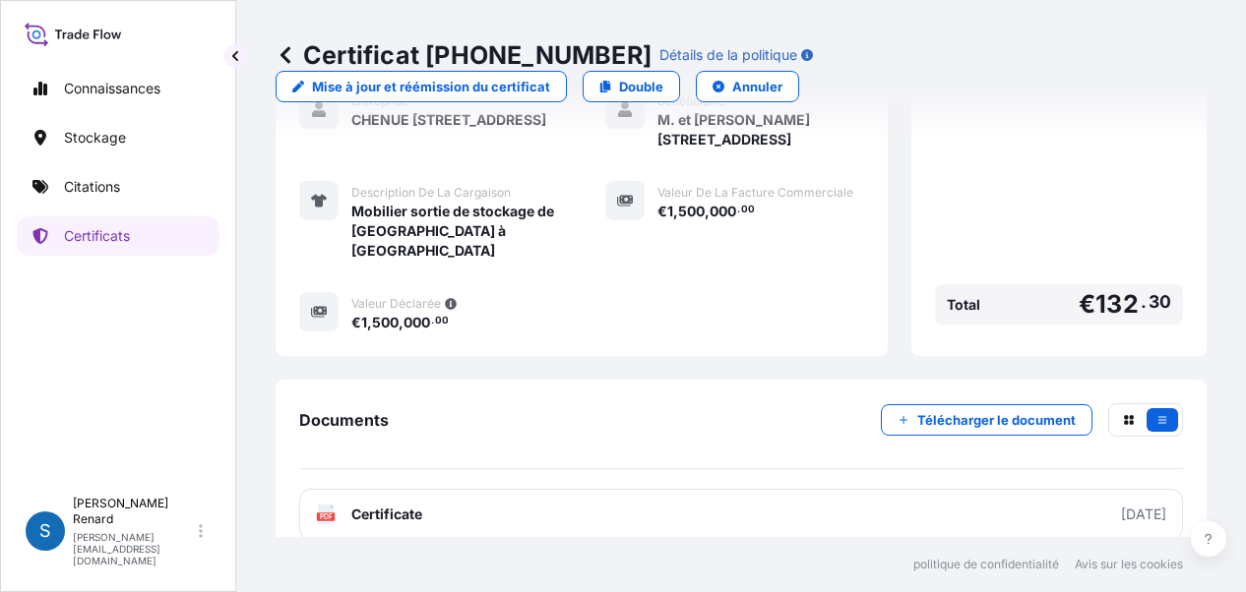
scroll to position [458, 0]
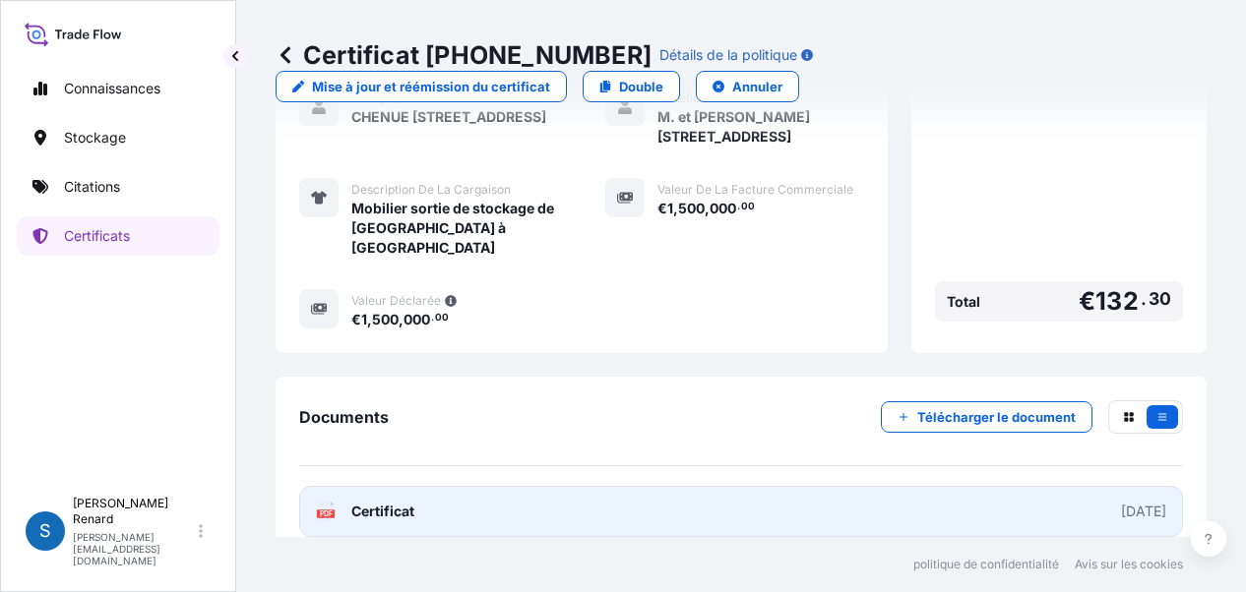
click at [354, 503] on font "Certificat" at bounding box center [382, 511] width 63 height 17
